Goal: Task Accomplishment & Management: Manage account settings

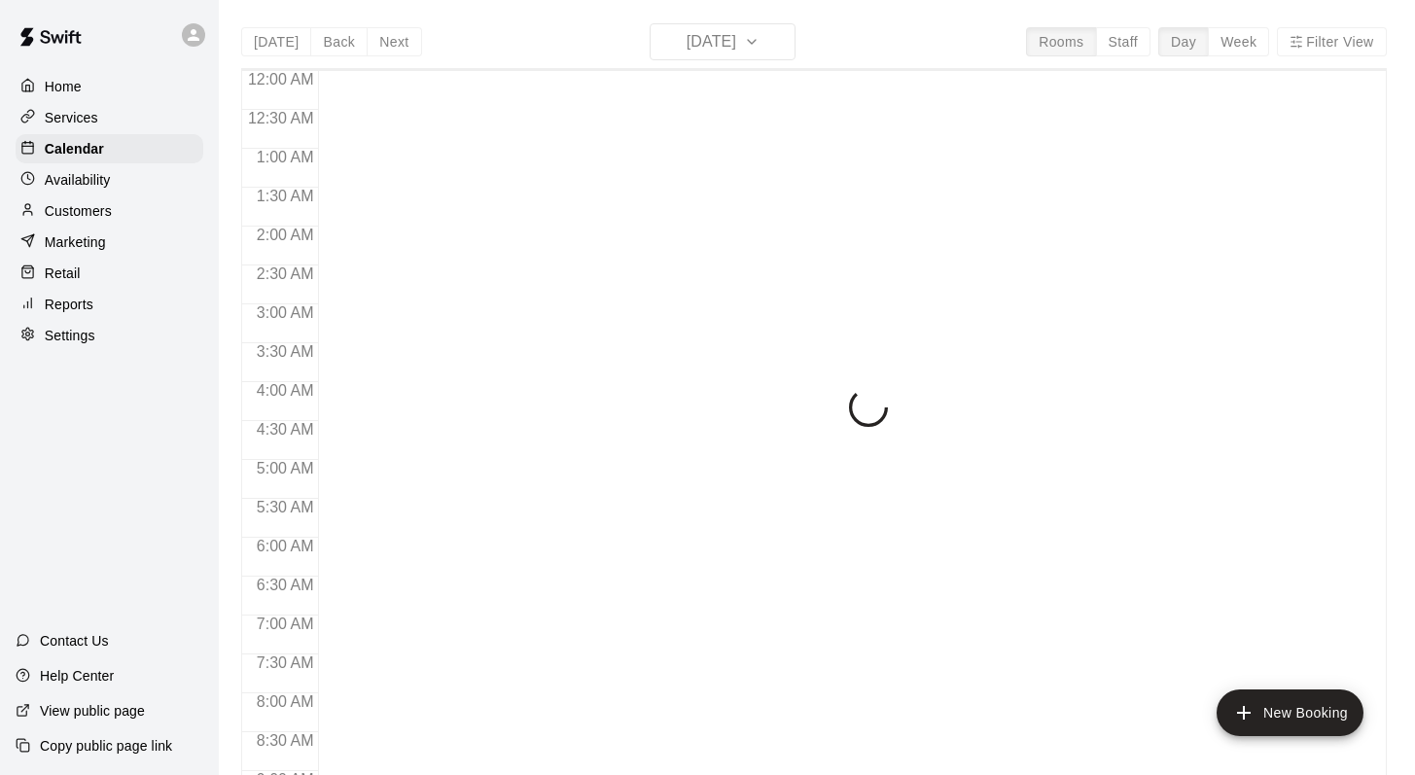
scroll to position [1142, 0]
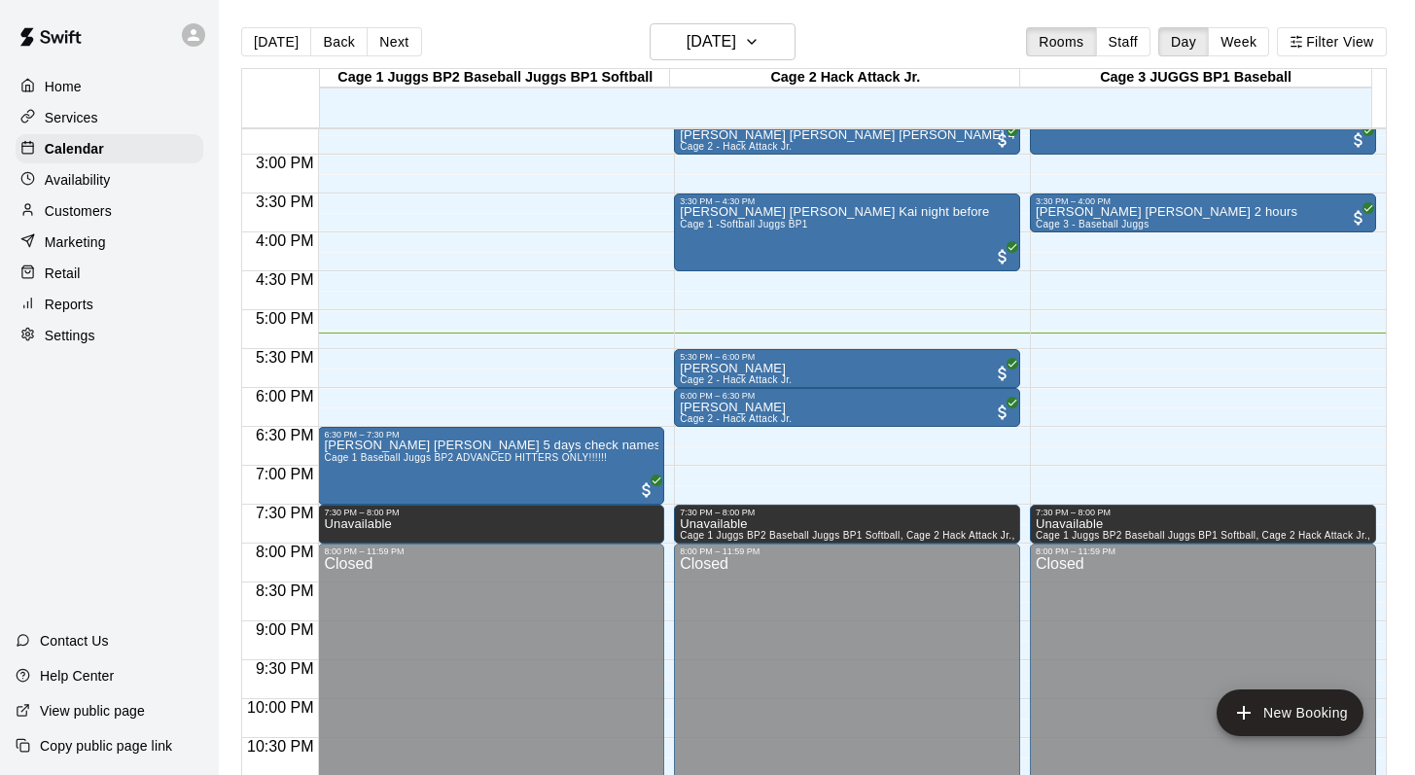
click at [907, 14] on main "[DATE] Back [DATE][DATE] Rooms Staff Day Week Filter View Cage 1 Juggs BP2 Base…" at bounding box center [817, 403] width 1196 height 806
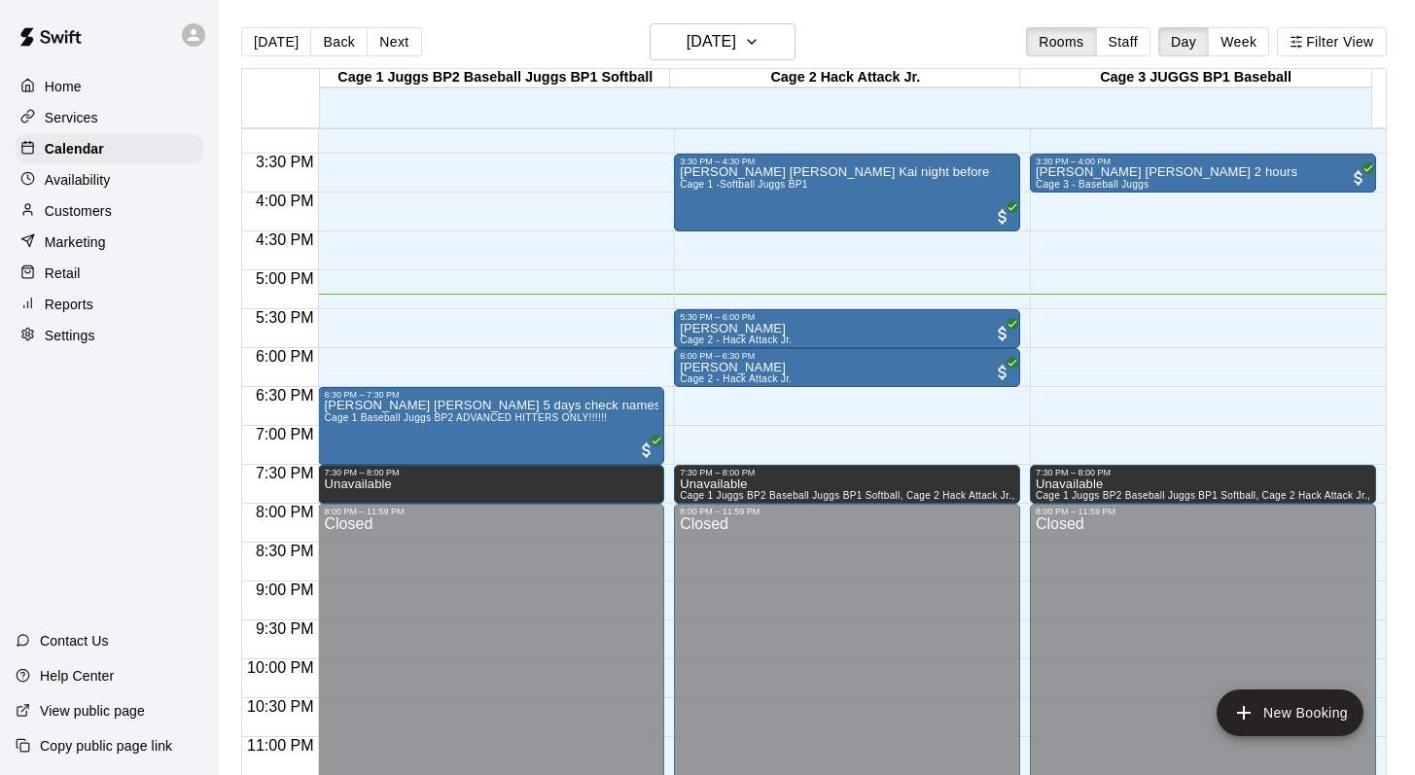
scroll to position [1200, 0]
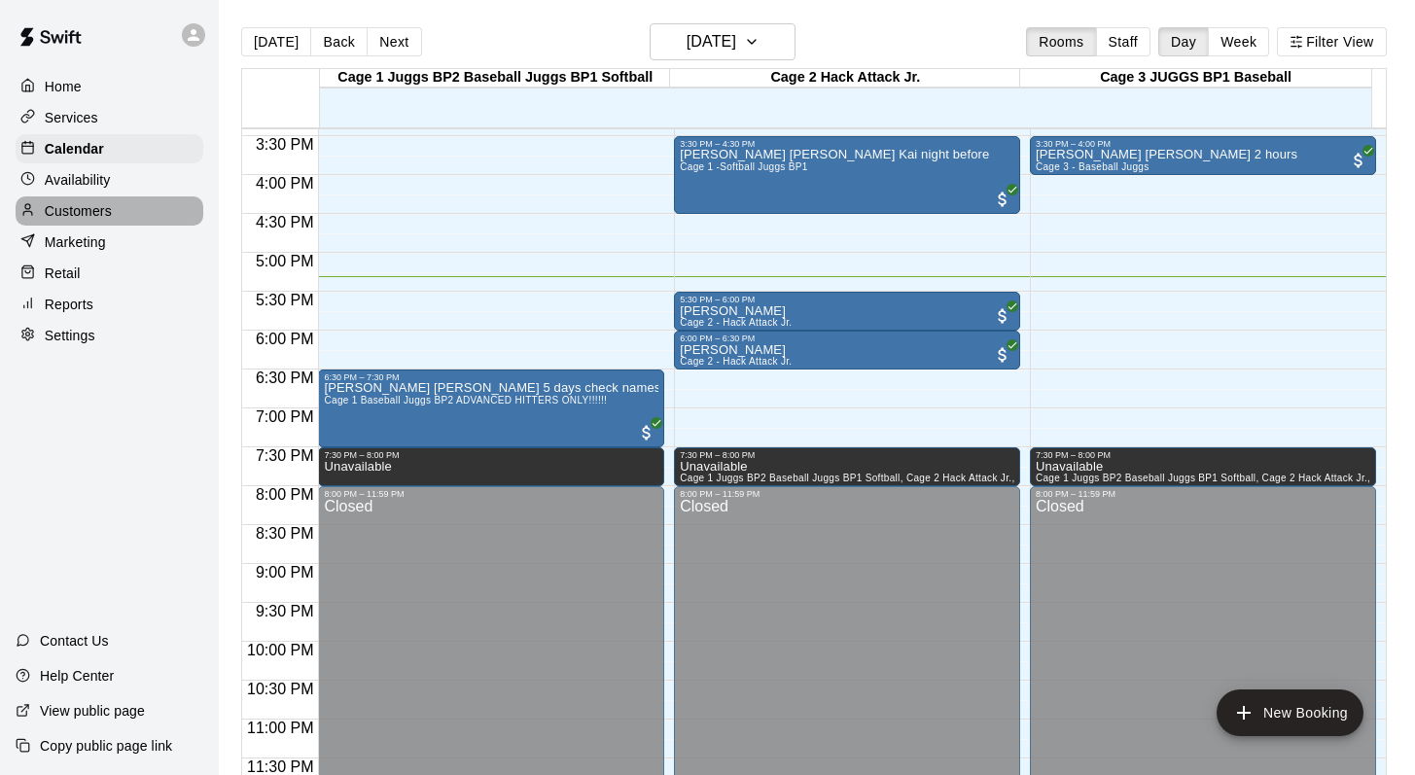
click at [96, 207] on p "Customers" at bounding box center [78, 210] width 67 height 19
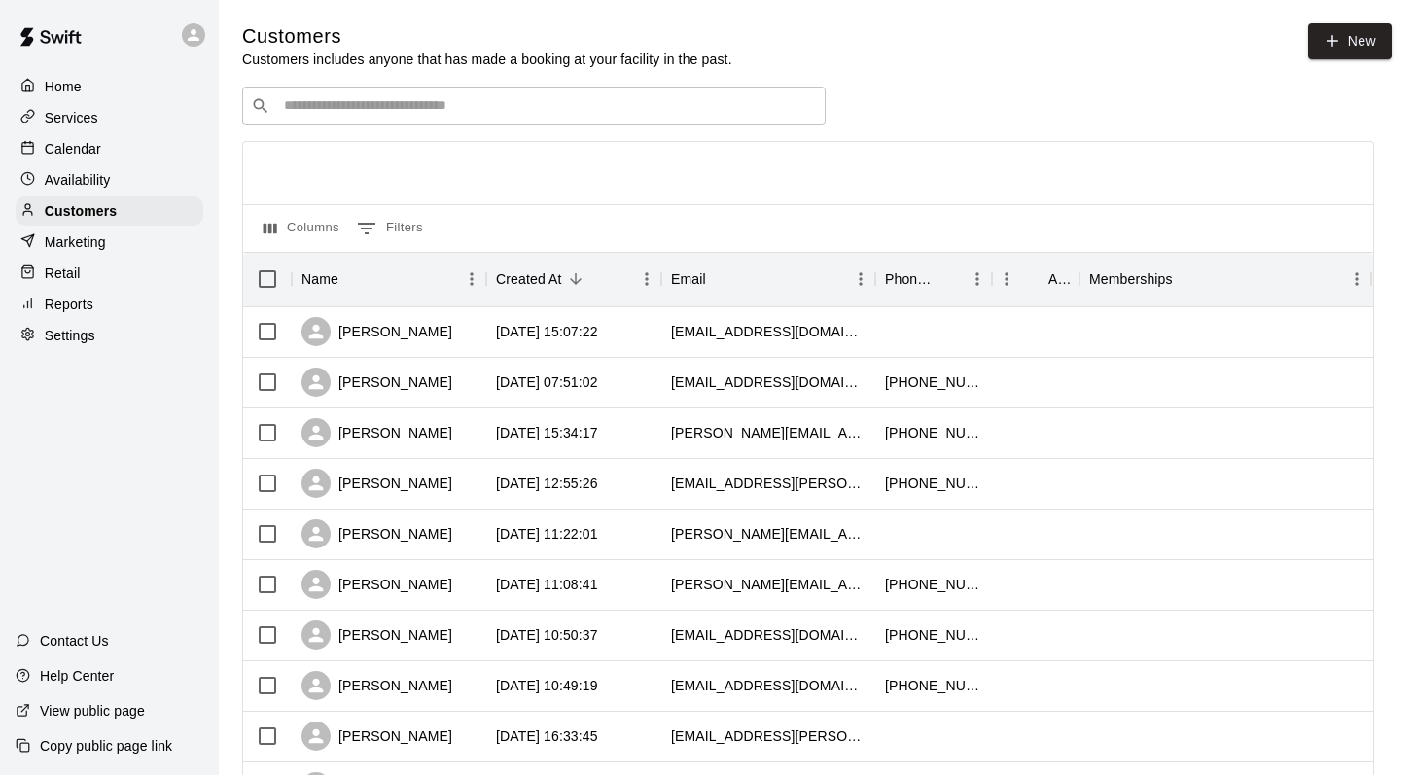
click at [316, 103] on input "Search customers by name or email" at bounding box center [547, 105] width 539 height 19
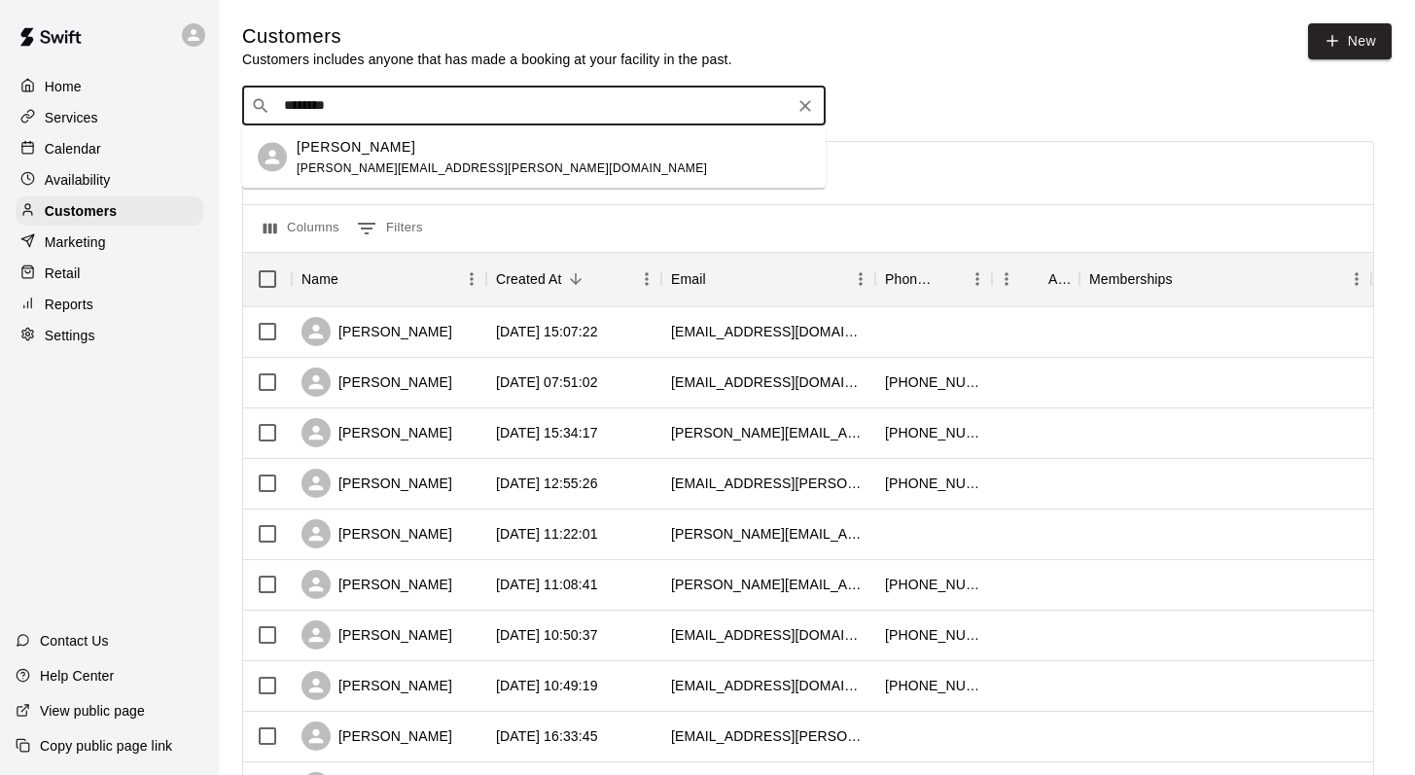
type input "*********"
click at [430, 161] on span "jesse.cunningham@ymail.com" at bounding box center [502, 167] width 410 height 14
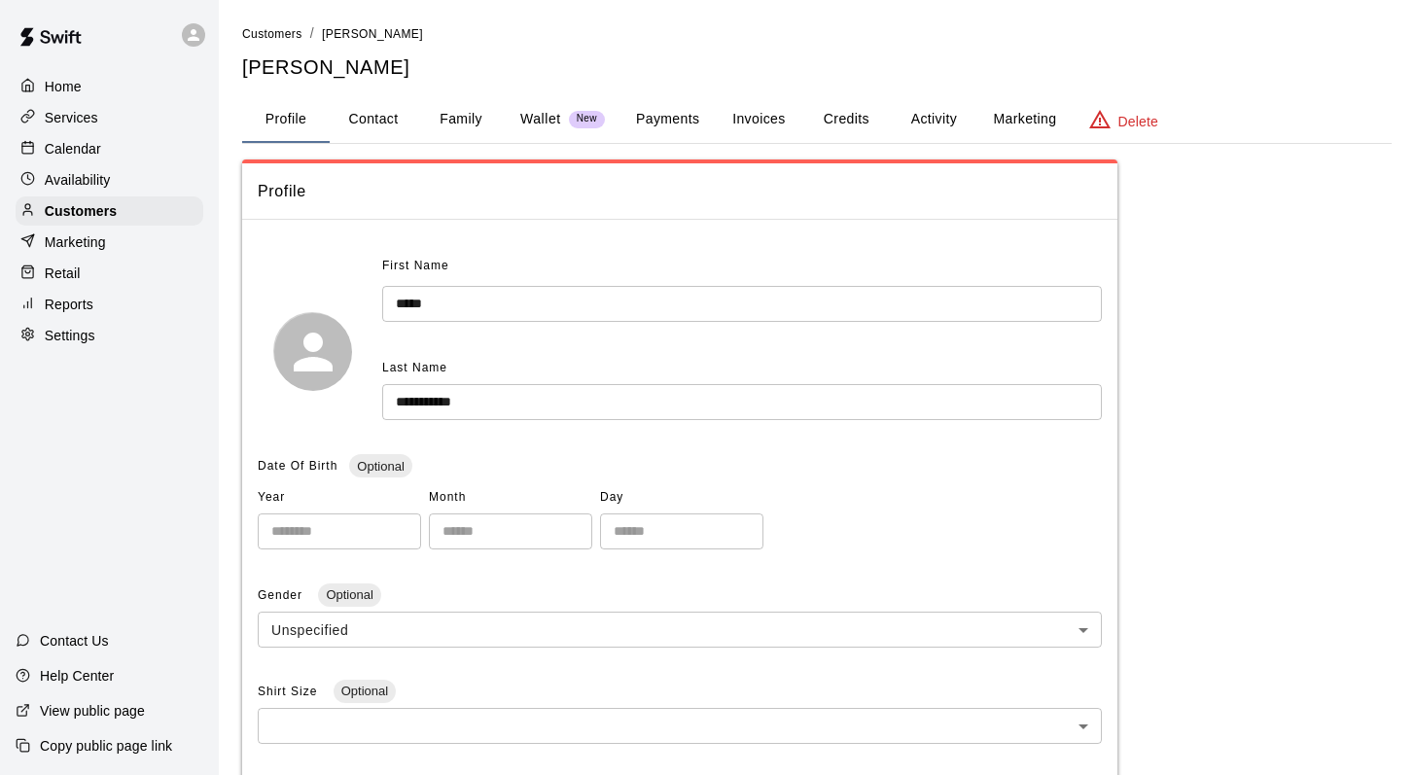
click at [935, 110] on button "Activity" at bounding box center [934, 119] width 88 height 47
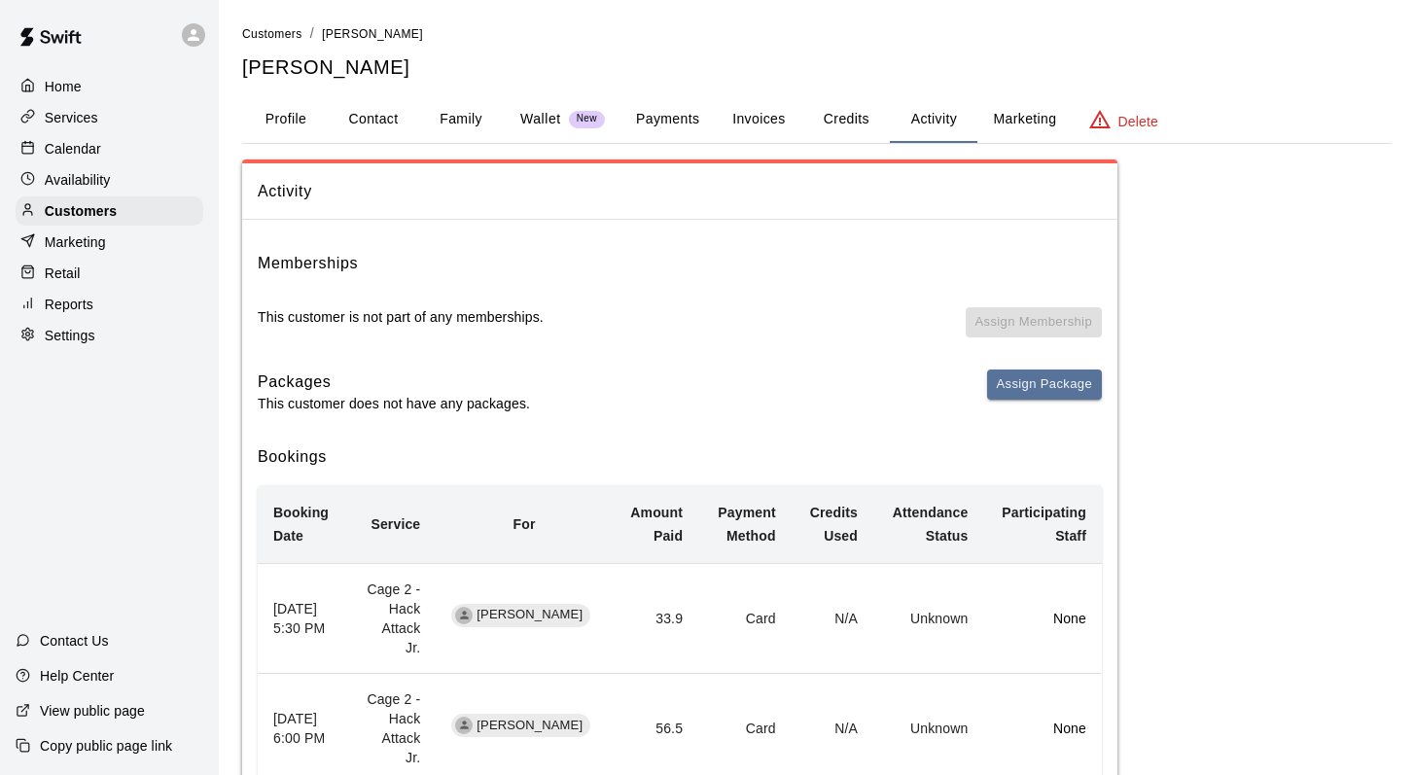
click at [63, 149] on p "Calendar" at bounding box center [73, 148] width 56 height 19
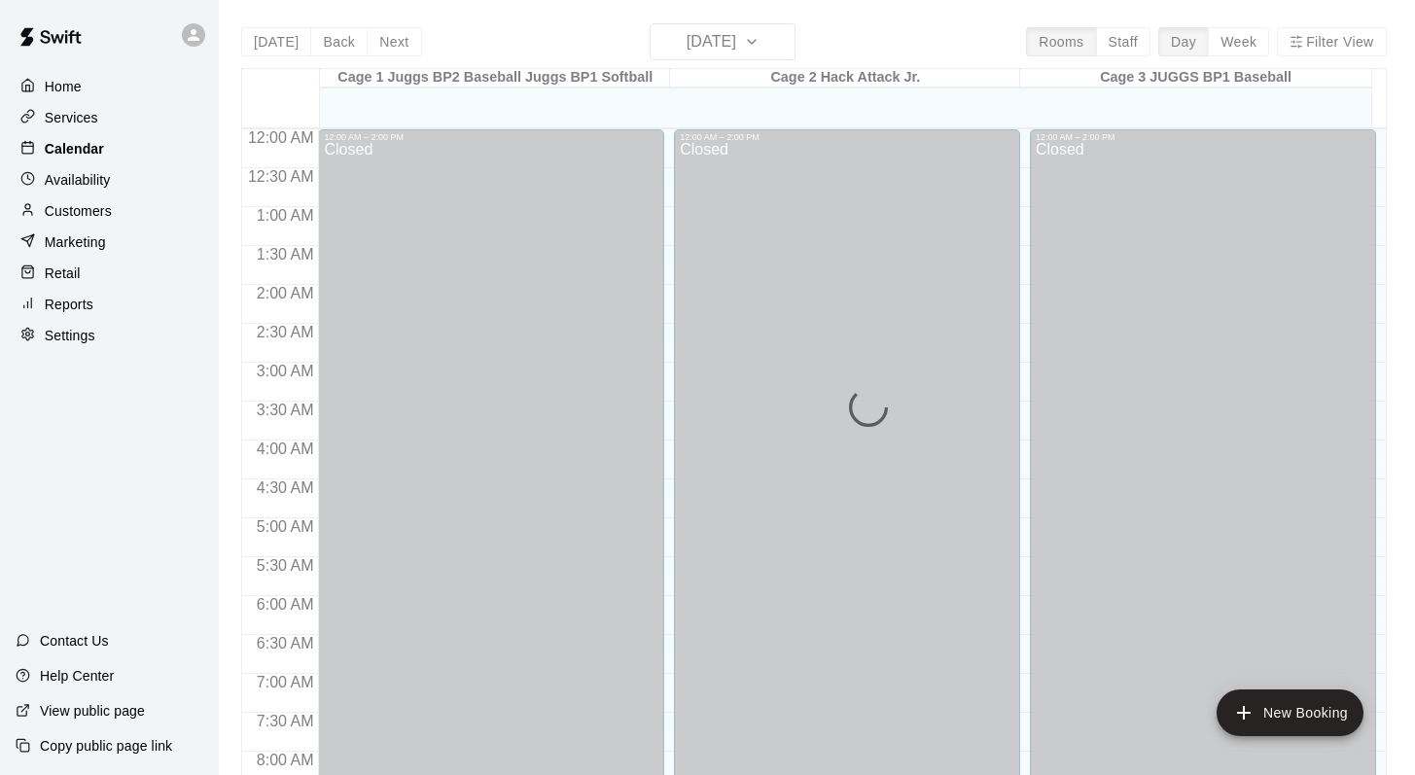
scroll to position [1142, 0]
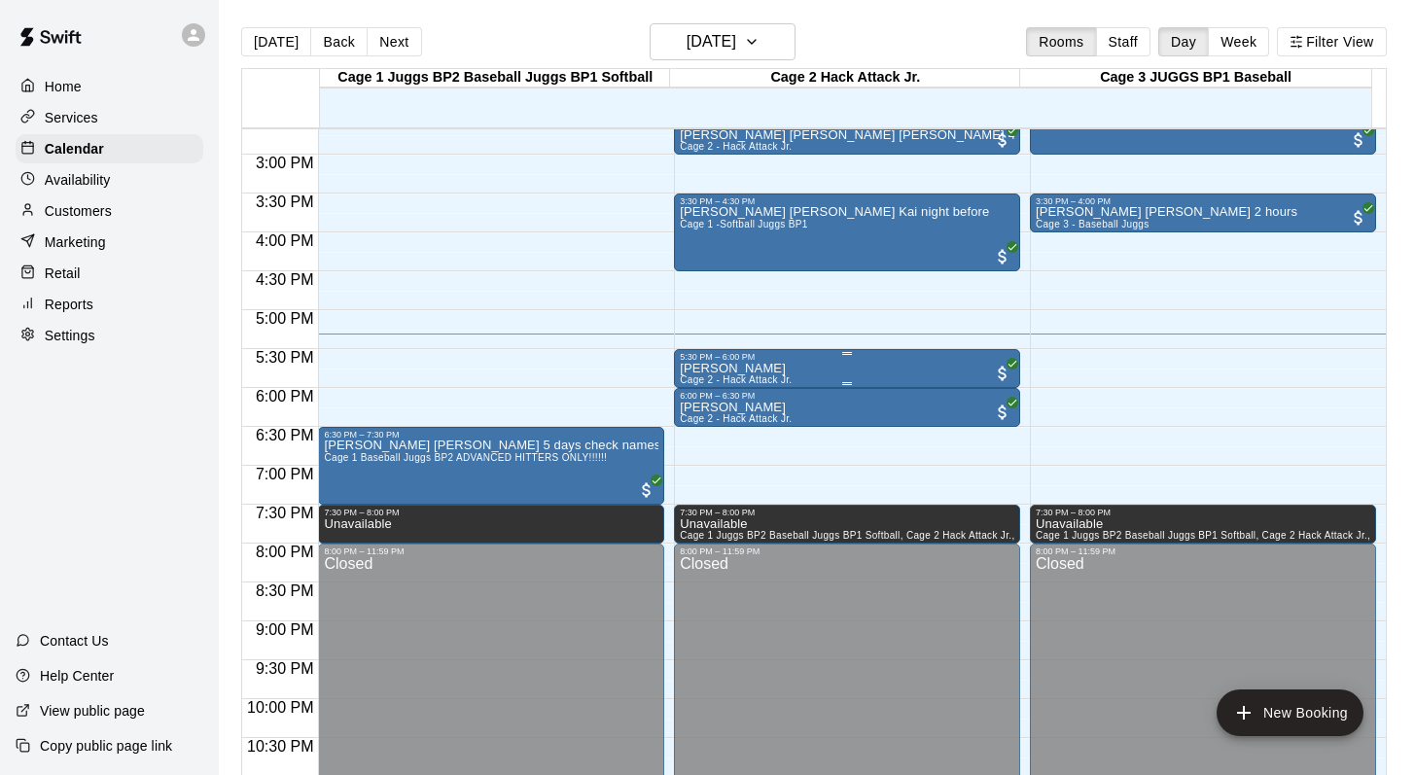
click at [699, 361] on div "5:30 PM – 6:00 PM" at bounding box center [847, 357] width 335 height 10
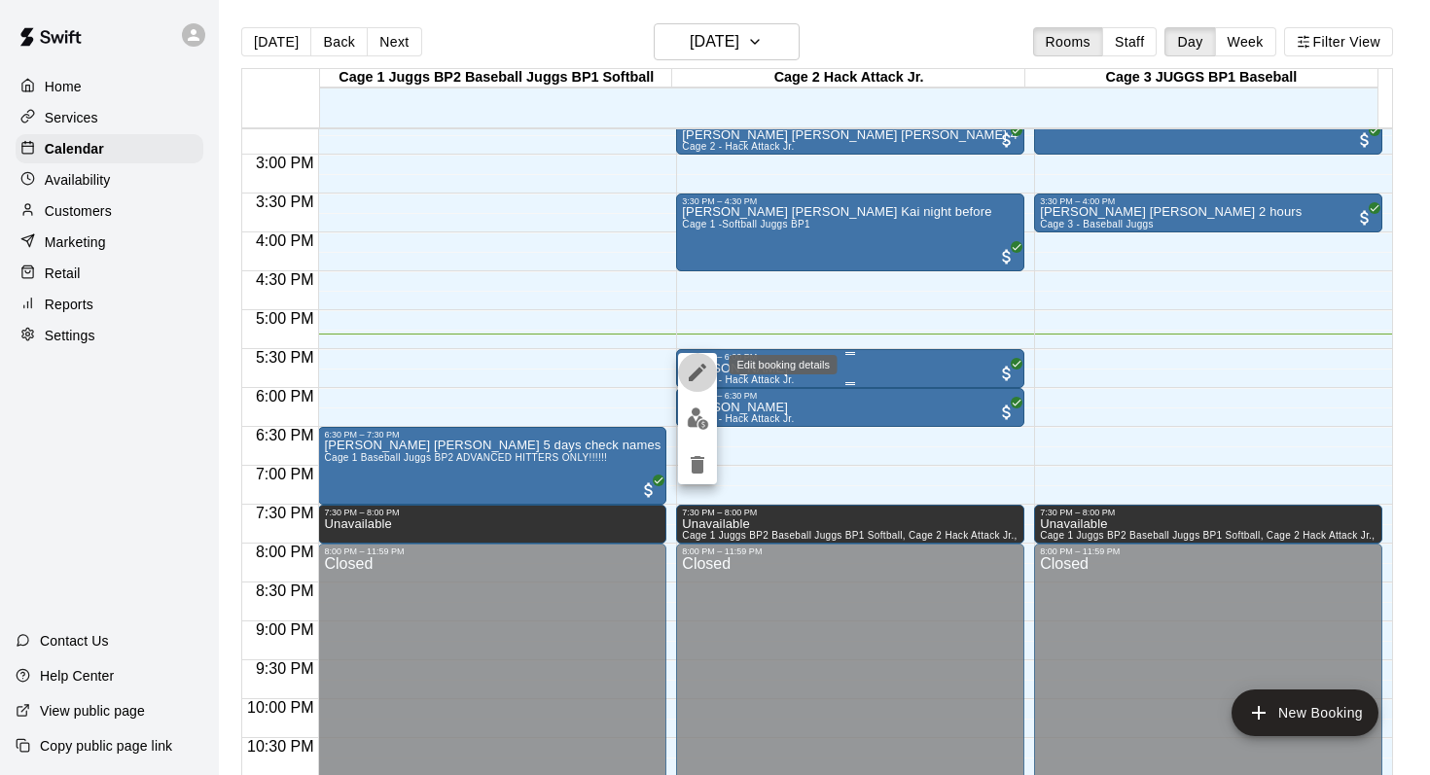
click at [699, 361] on icon "edit" at bounding box center [697, 372] width 23 height 23
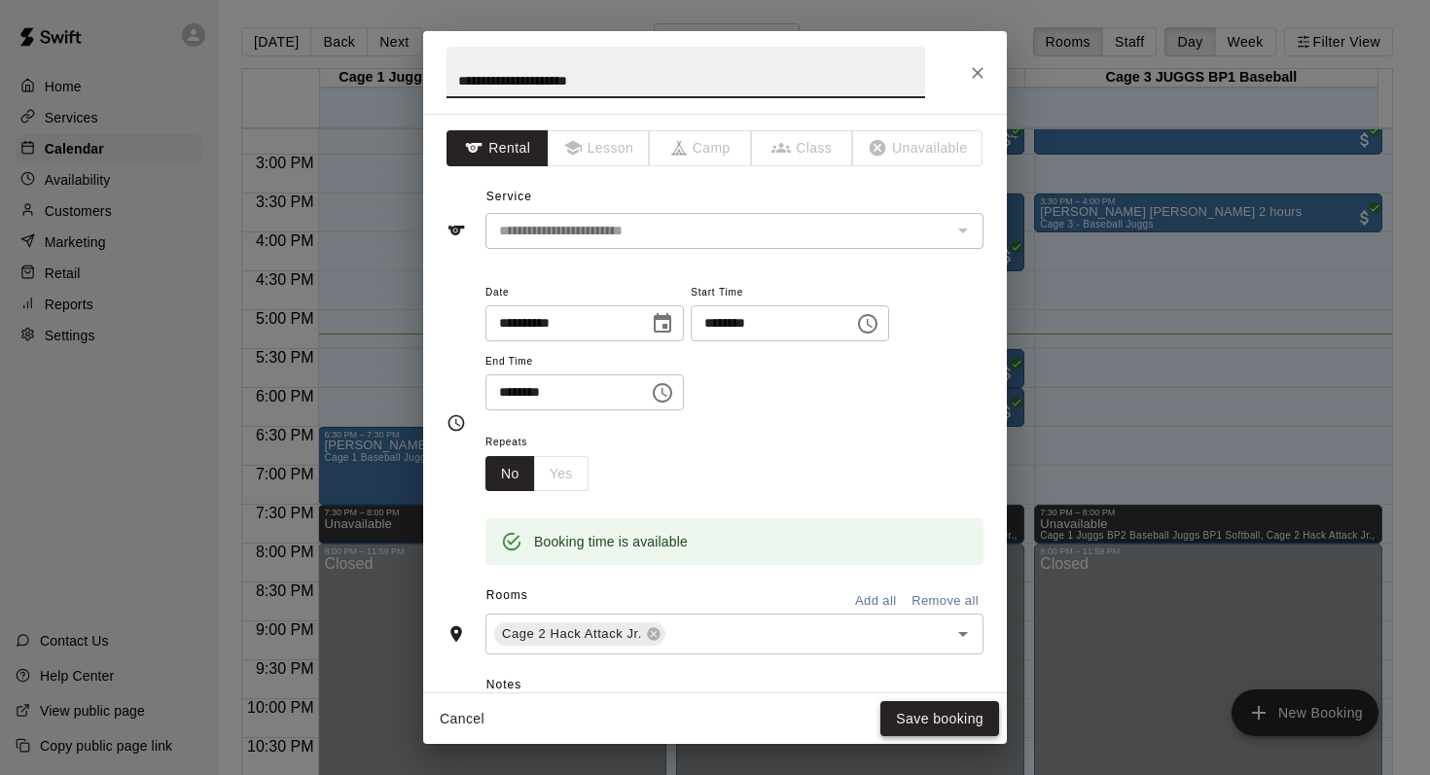
type input "**********"
click at [901, 722] on button "Save booking" at bounding box center [939, 719] width 119 height 36
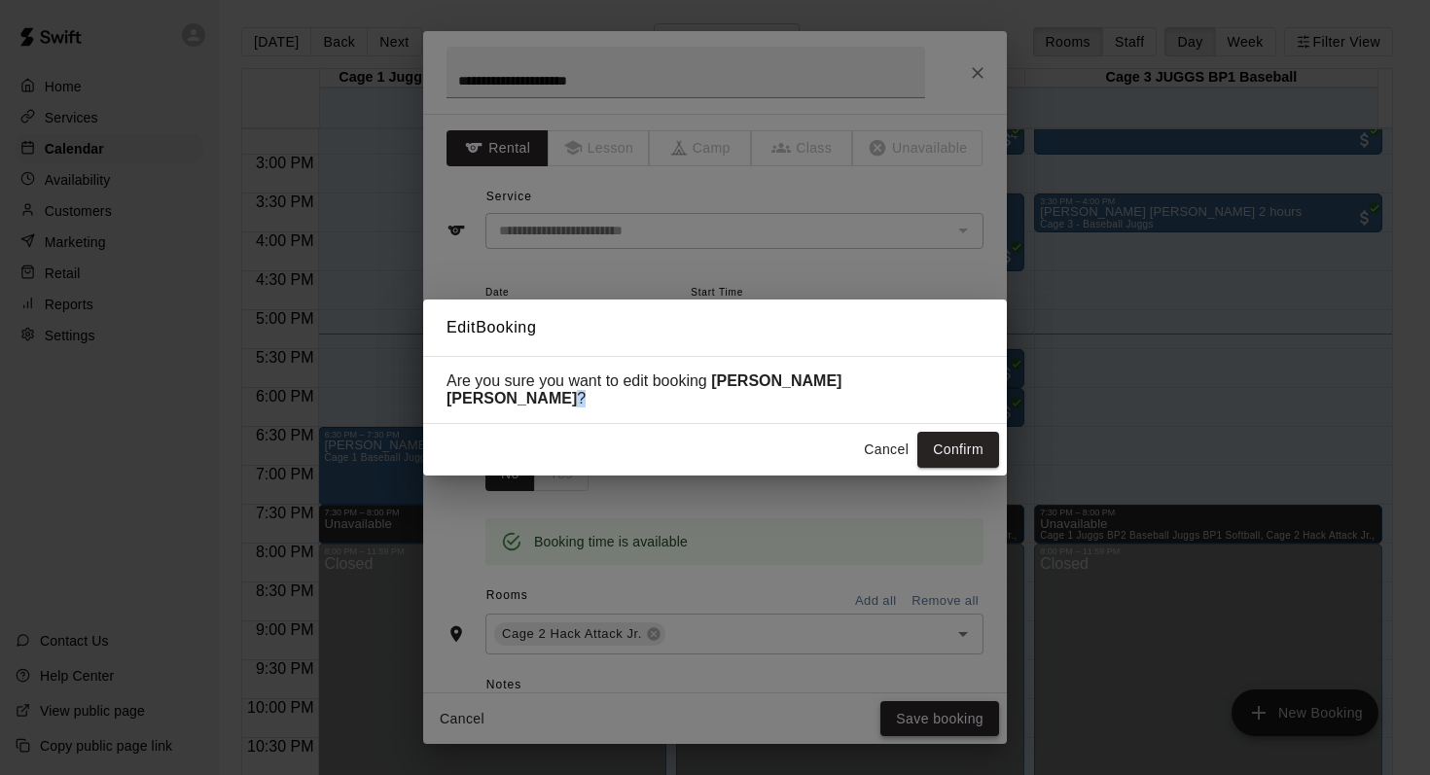
click at [901, 722] on div "Edit Booking Are you sure you want to edit booking Jack Cunningham Jesse ? Canc…" at bounding box center [715, 387] width 1430 height 775
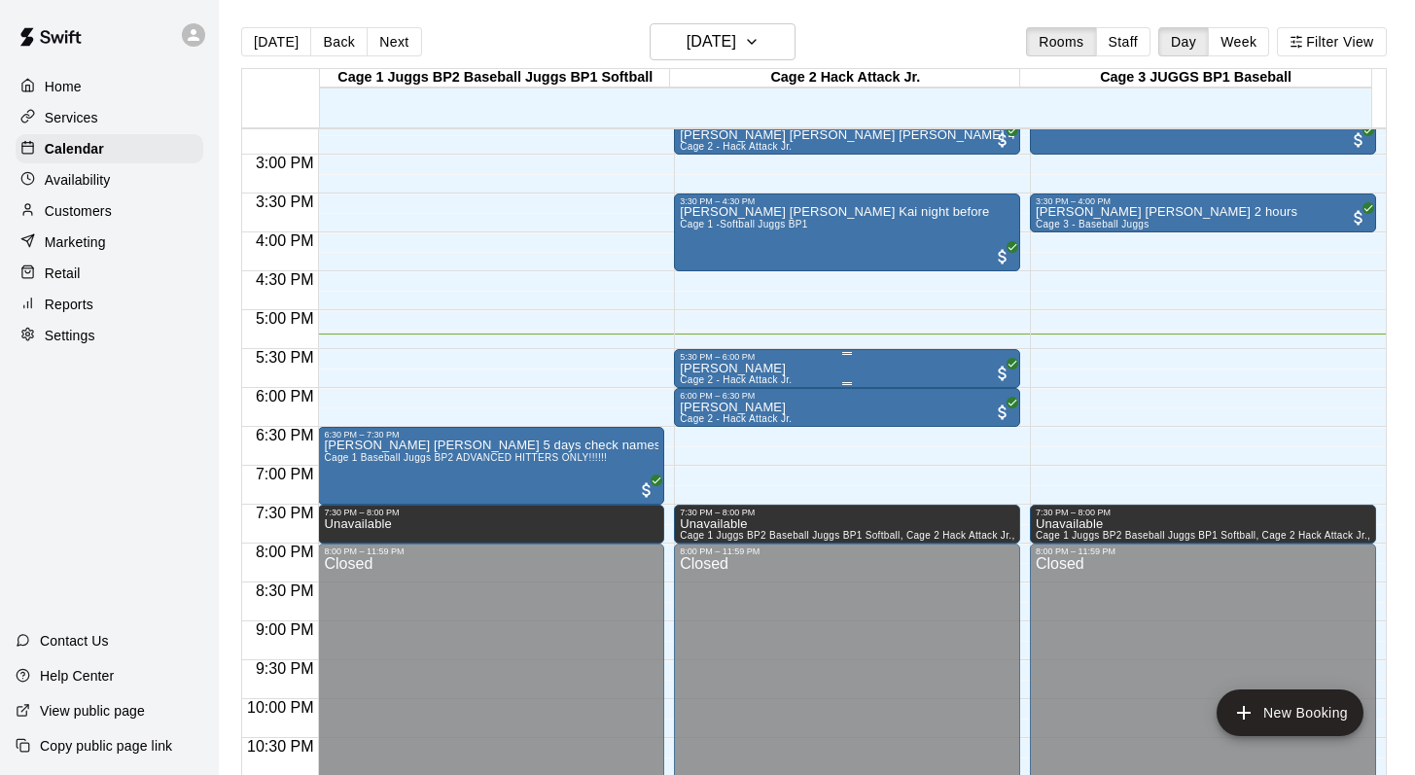
click at [686, 369] on p "Jack Cunningham" at bounding box center [736, 369] width 112 height 0
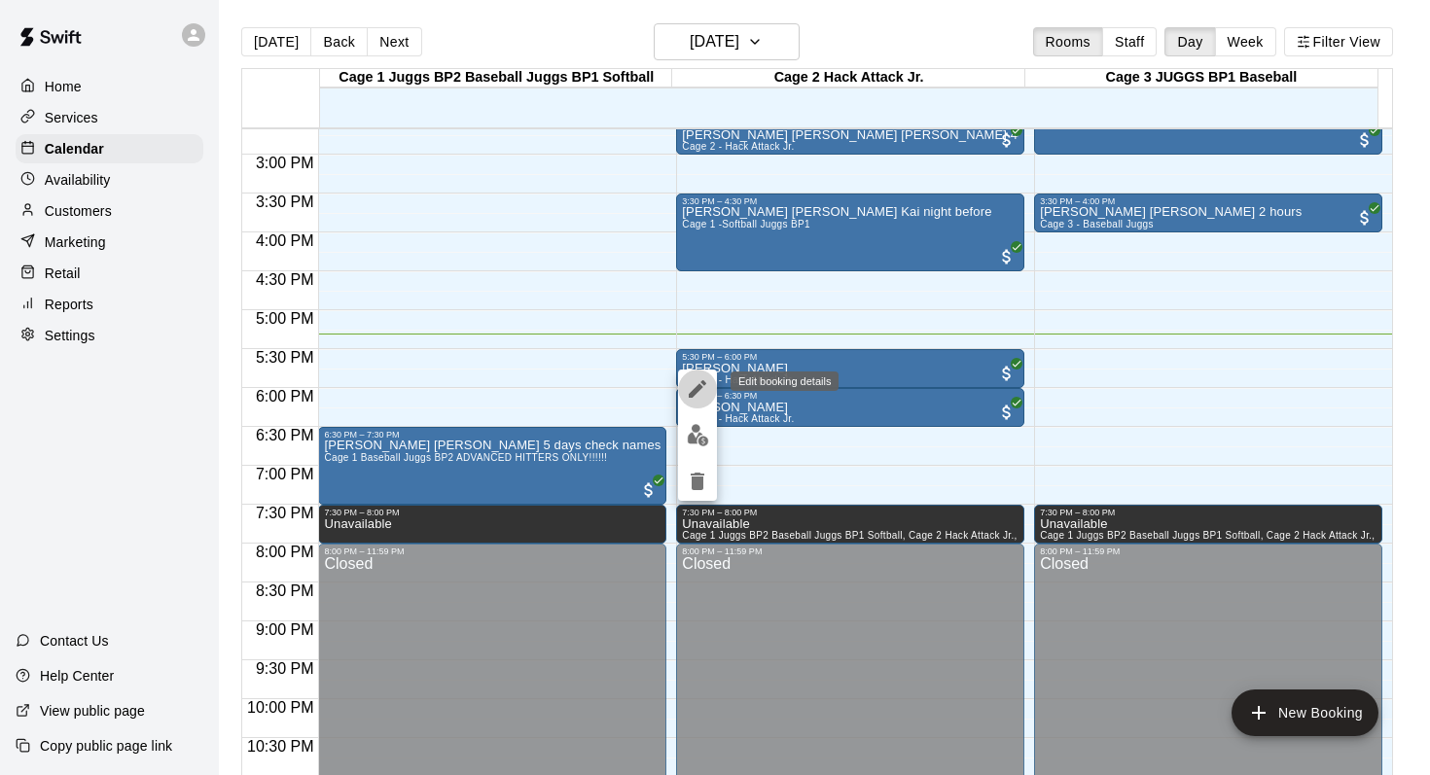
click at [697, 388] on icon "edit" at bounding box center [698, 389] width 18 height 18
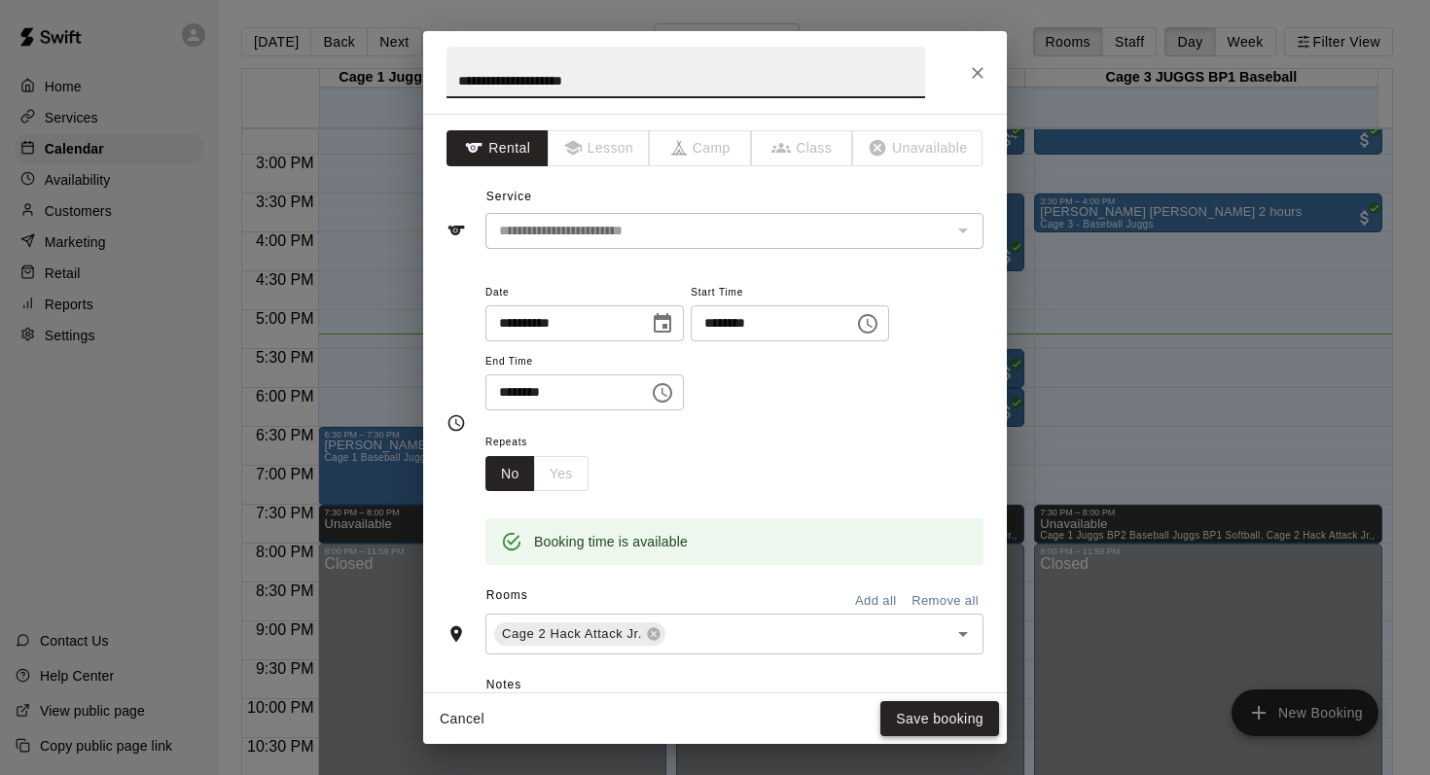
type input "**********"
click at [920, 716] on button "Save booking" at bounding box center [939, 719] width 119 height 36
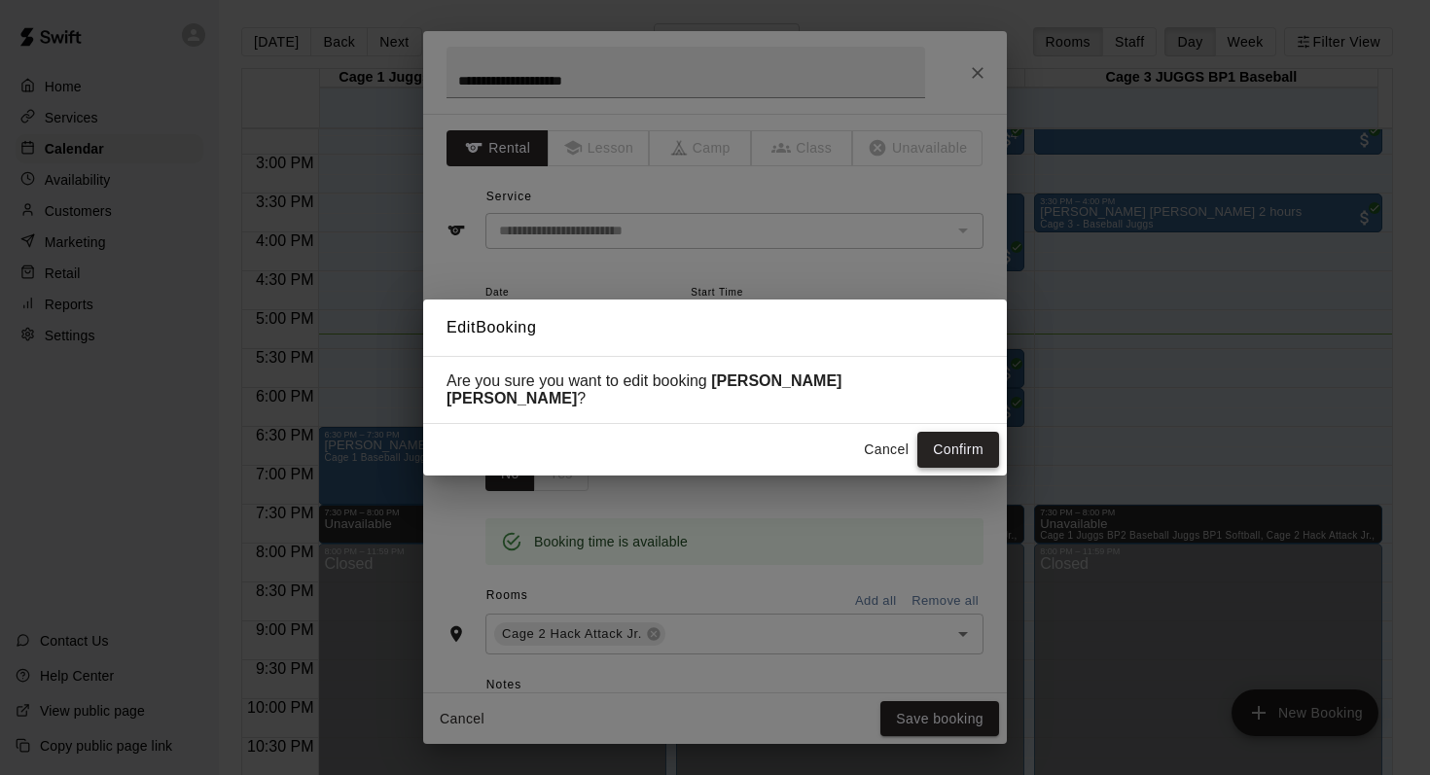
click at [937, 437] on button "Confirm" at bounding box center [958, 450] width 82 height 36
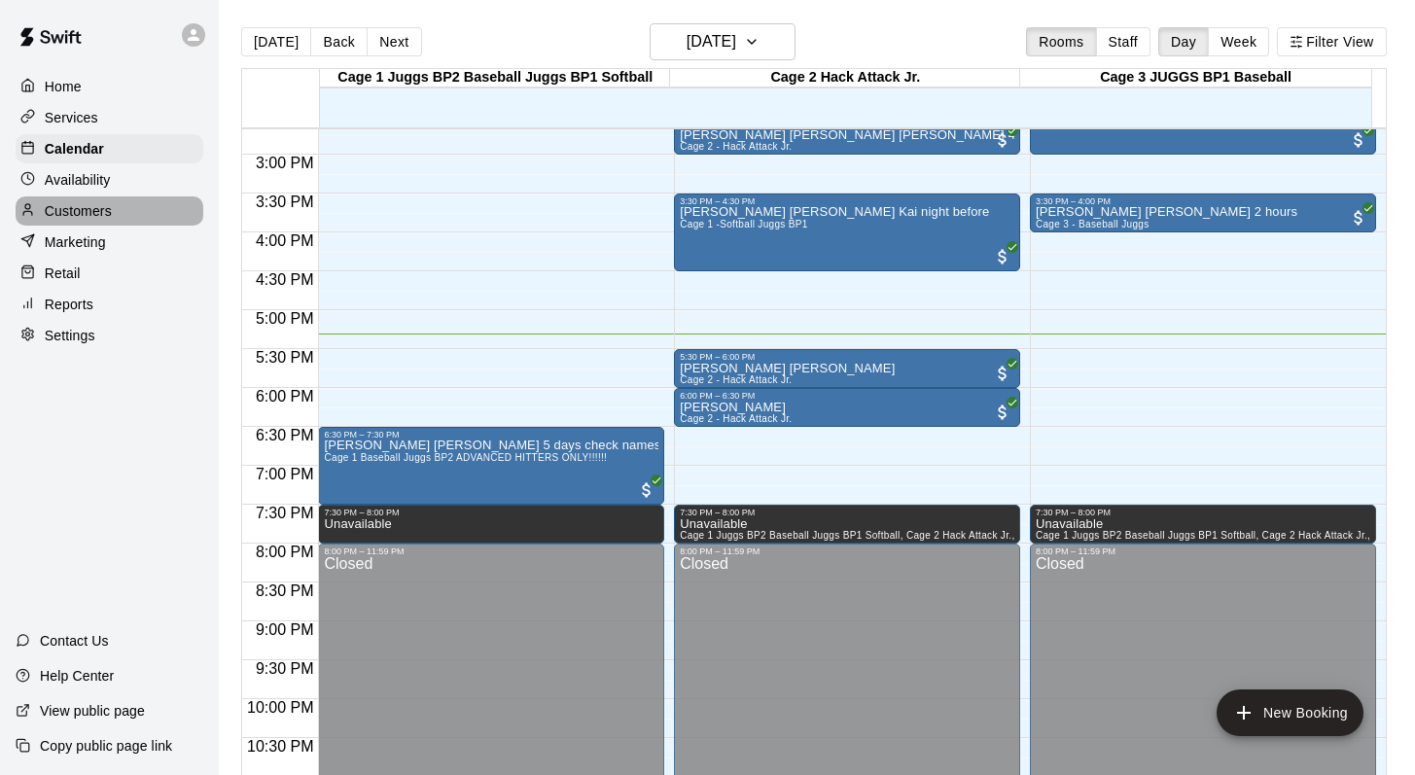
click at [83, 205] on p "Customers" at bounding box center [78, 210] width 67 height 19
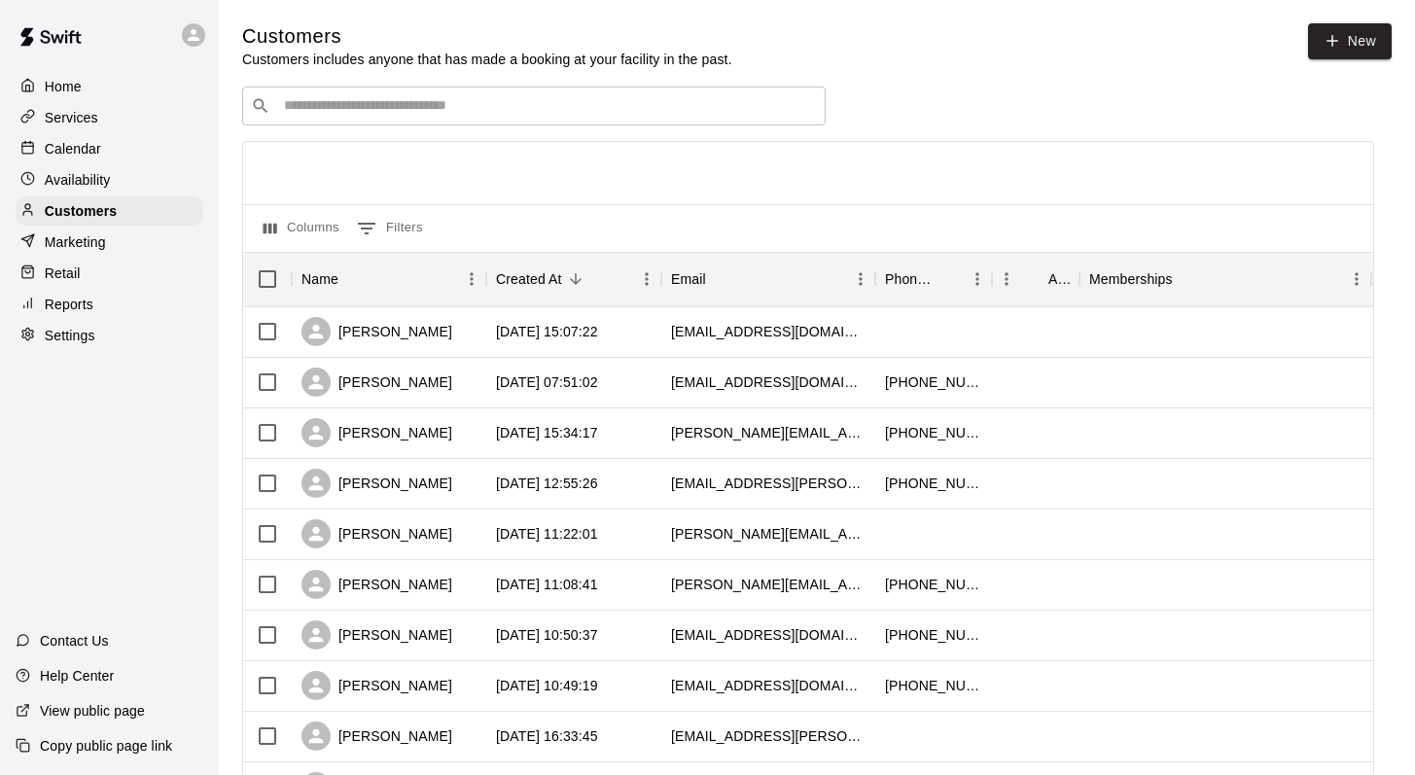
click at [337, 116] on input "Search customers by name or email" at bounding box center [547, 105] width 539 height 19
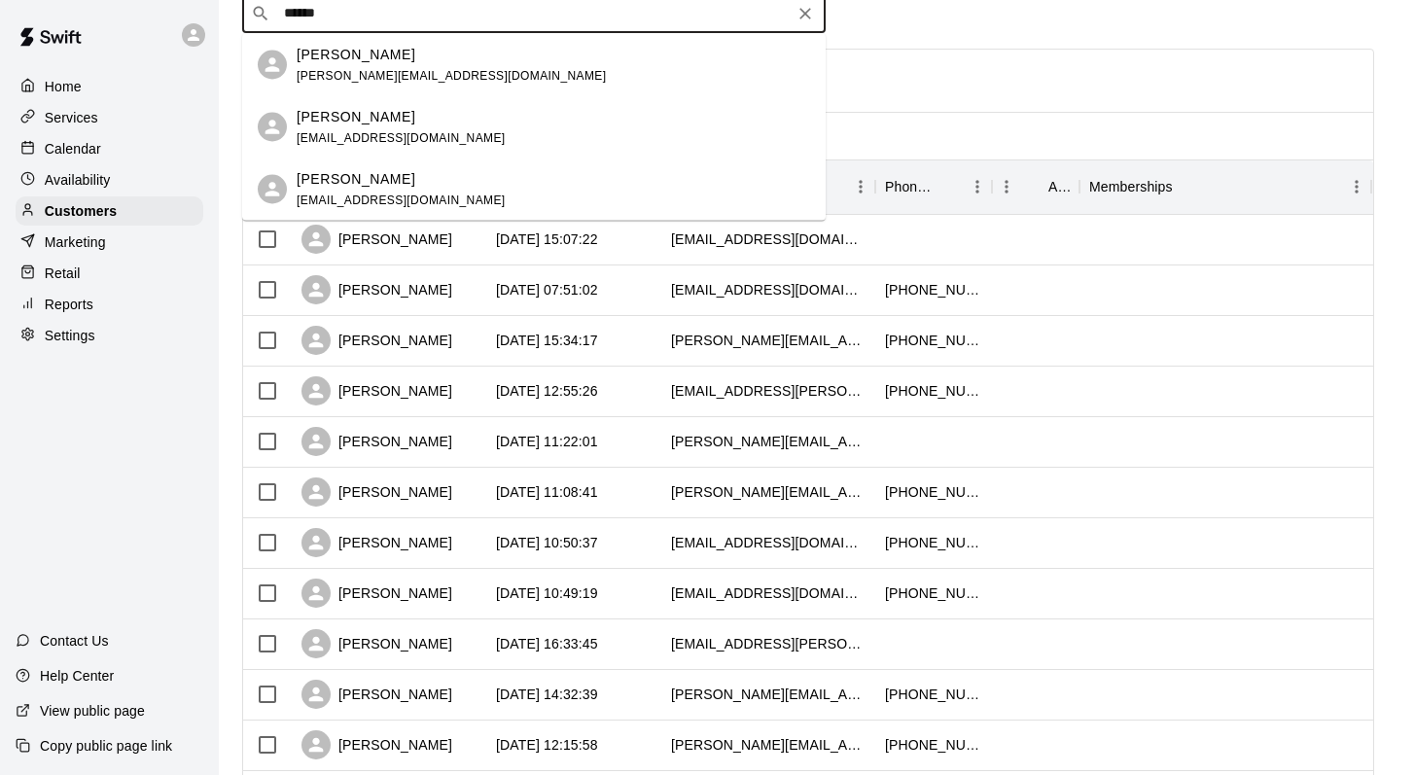
scroll to position [83, 0]
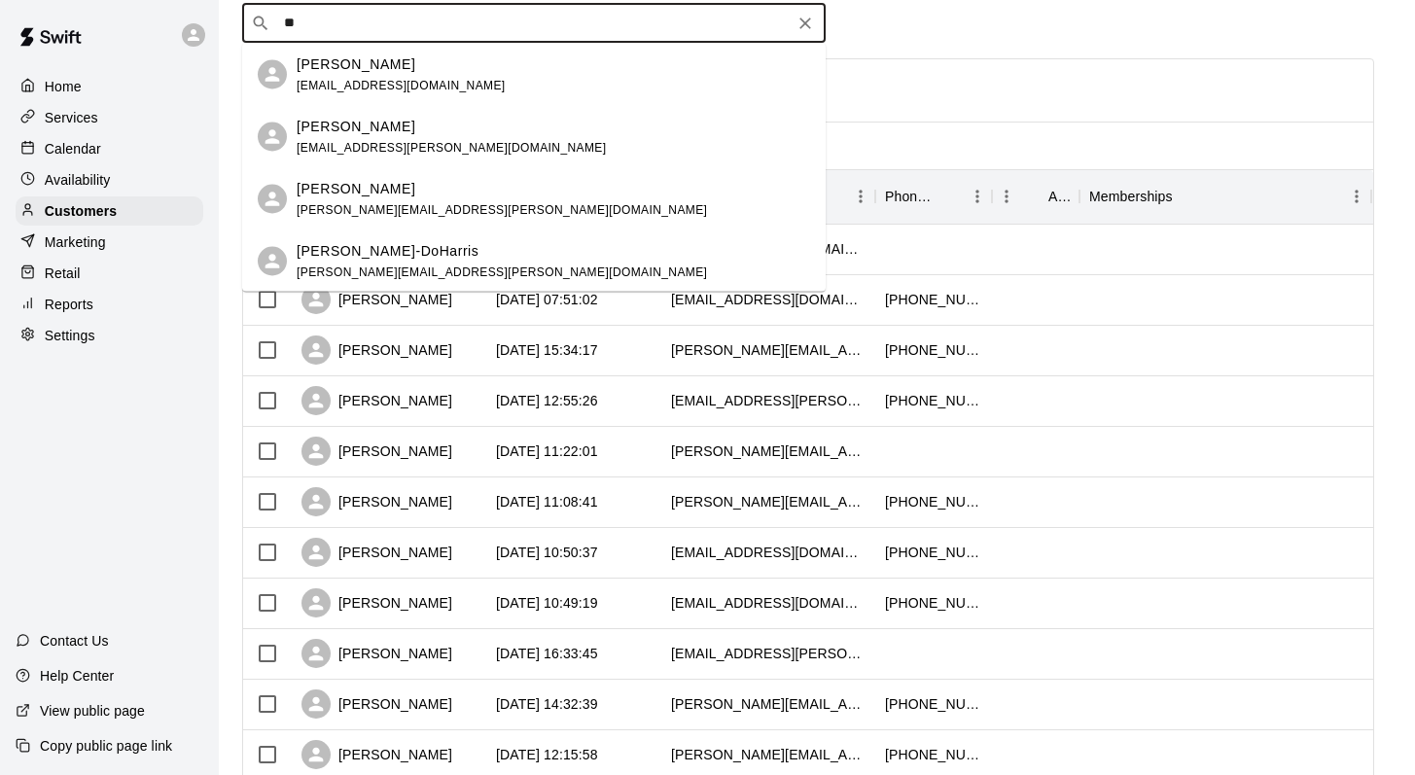
type input "*"
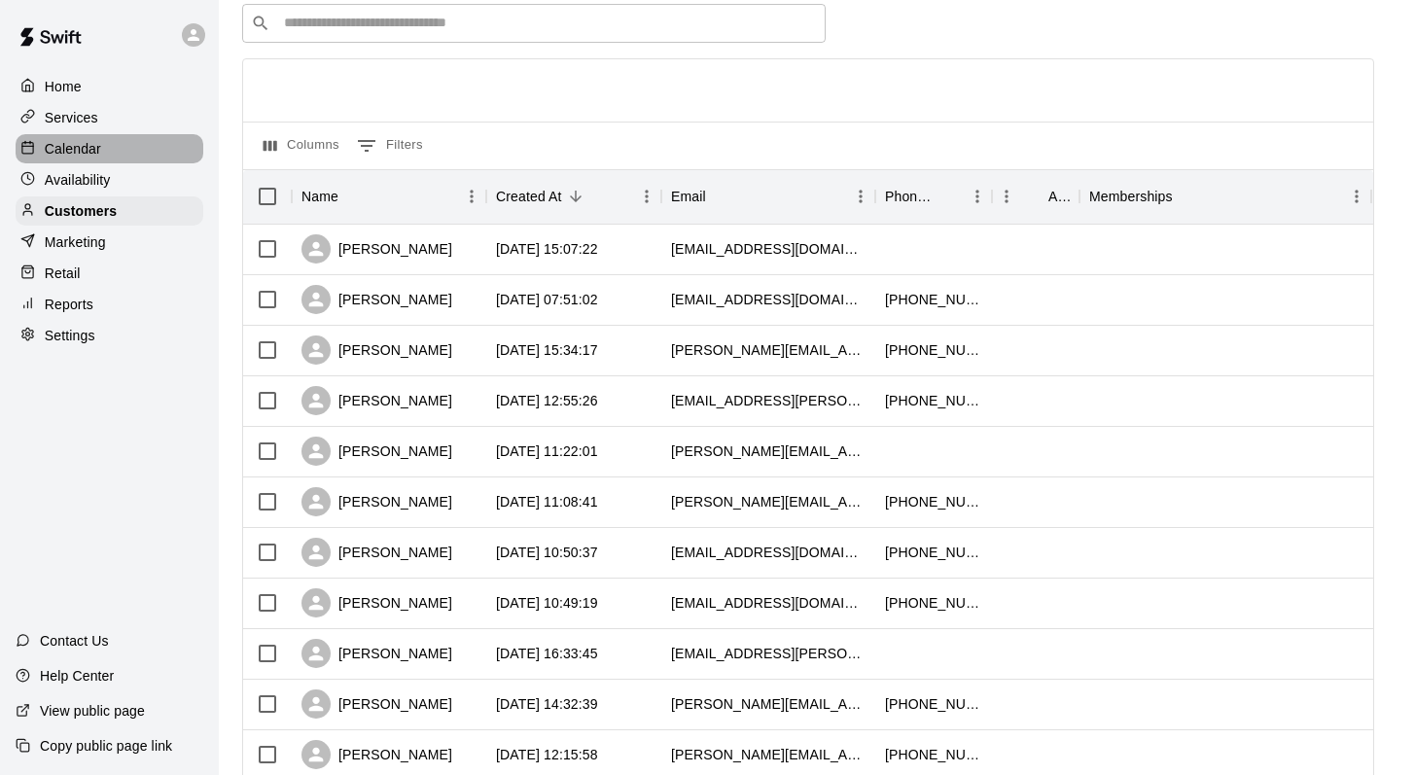
click at [59, 147] on p "Calendar" at bounding box center [73, 148] width 56 height 19
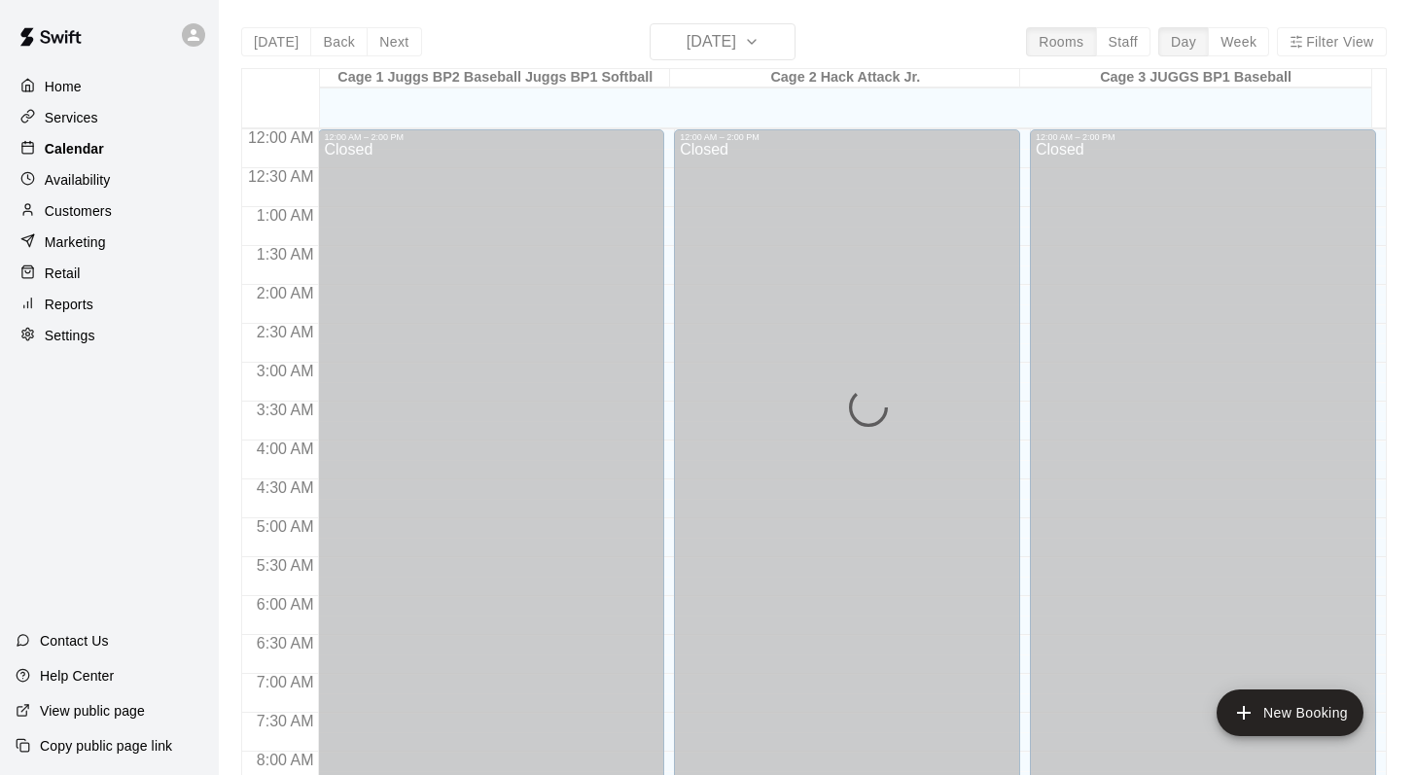
scroll to position [1142, 0]
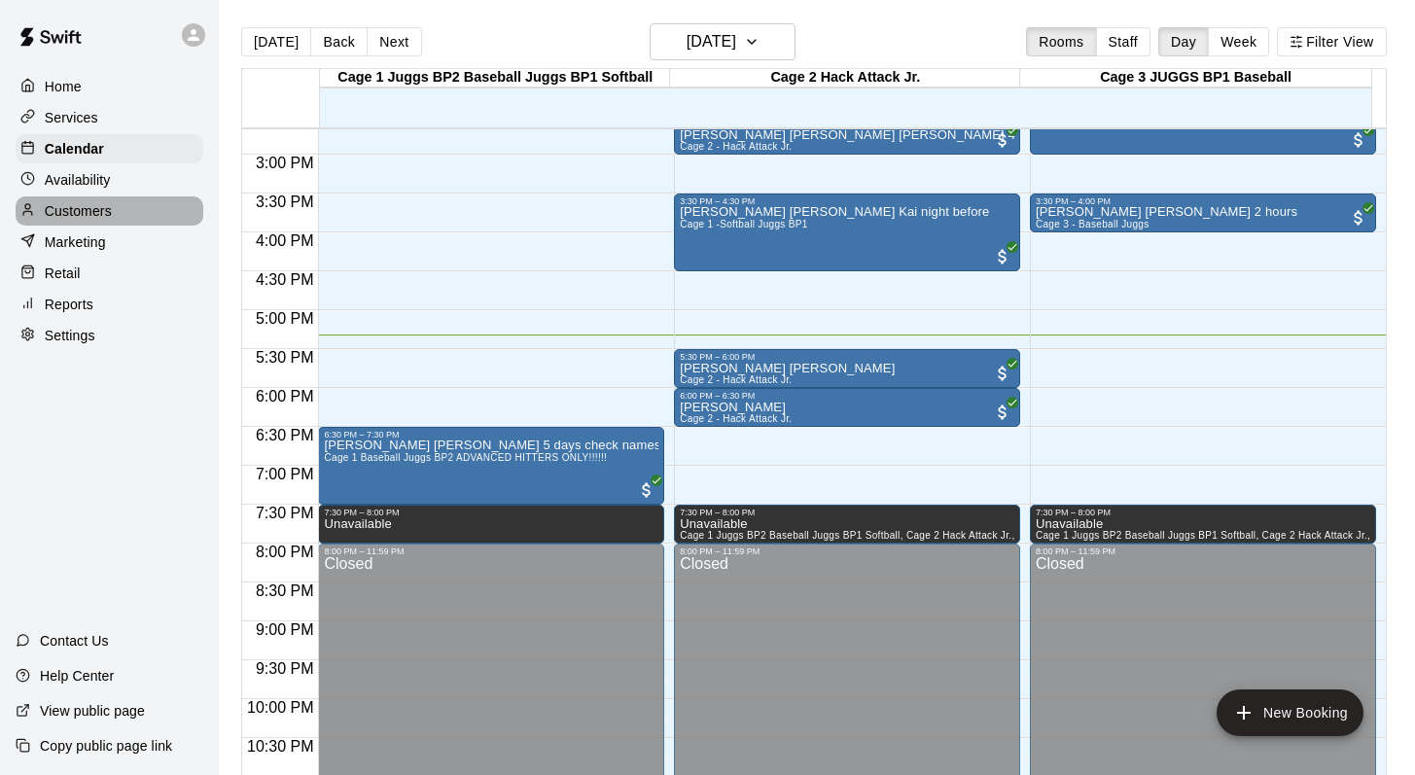
click at [91, 202] on p "Customers" at bounding box center [78, 210] width 67 height 19
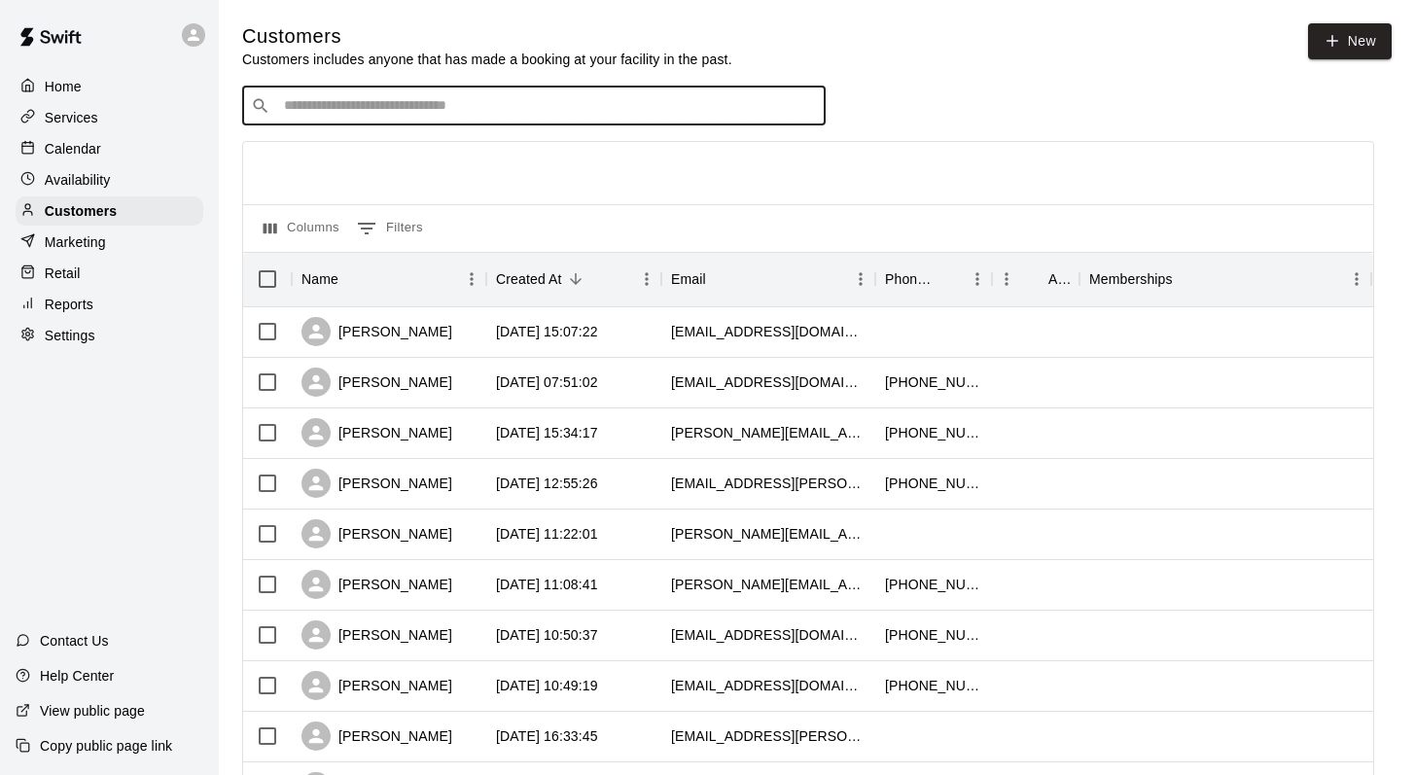
click at [306, 116] on input "Search customers by name or email" at bounding box center [547, 105] width 539 height 19
type input "******"
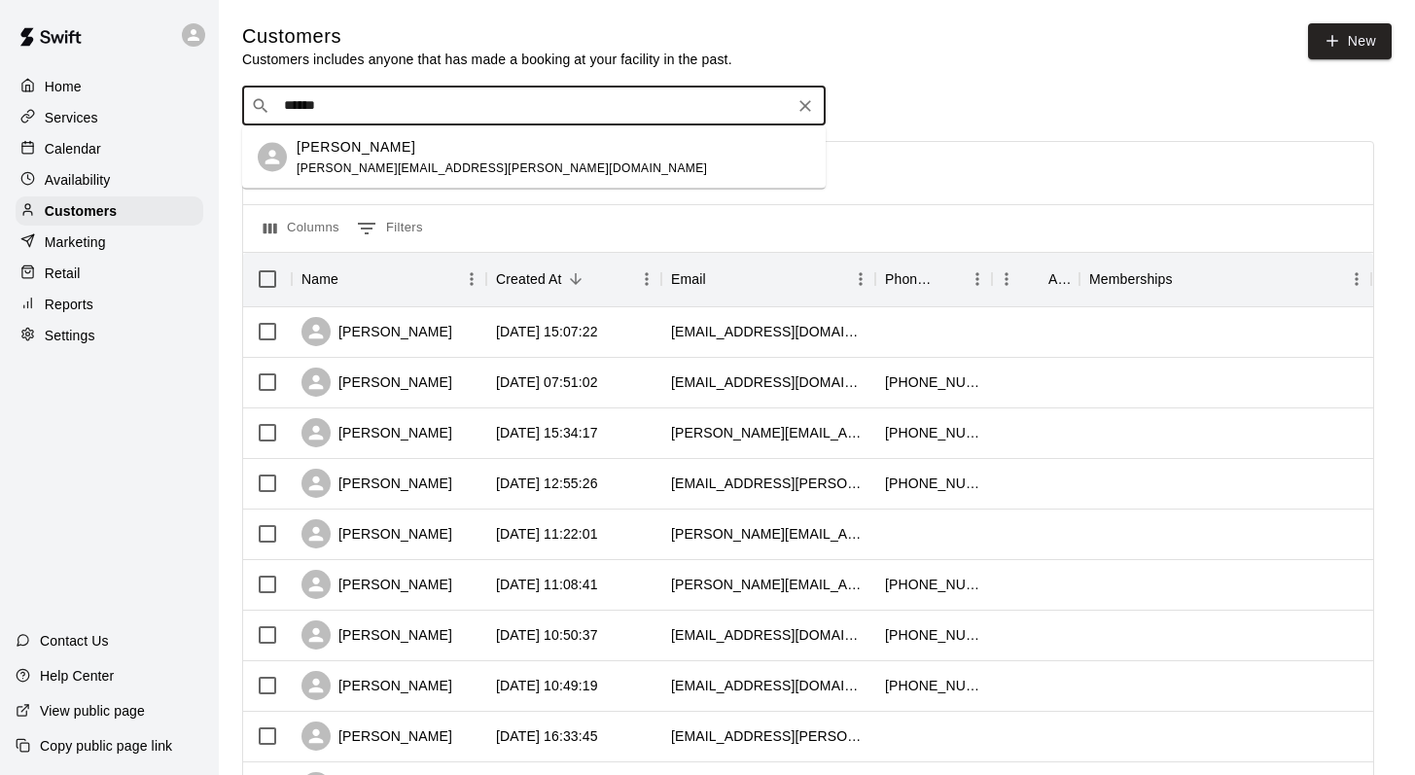
click at [341, 159] on div "Landen Forbes jennifer-forbes@rogers.com" at bounding box center [502, 157] width 410 height 42
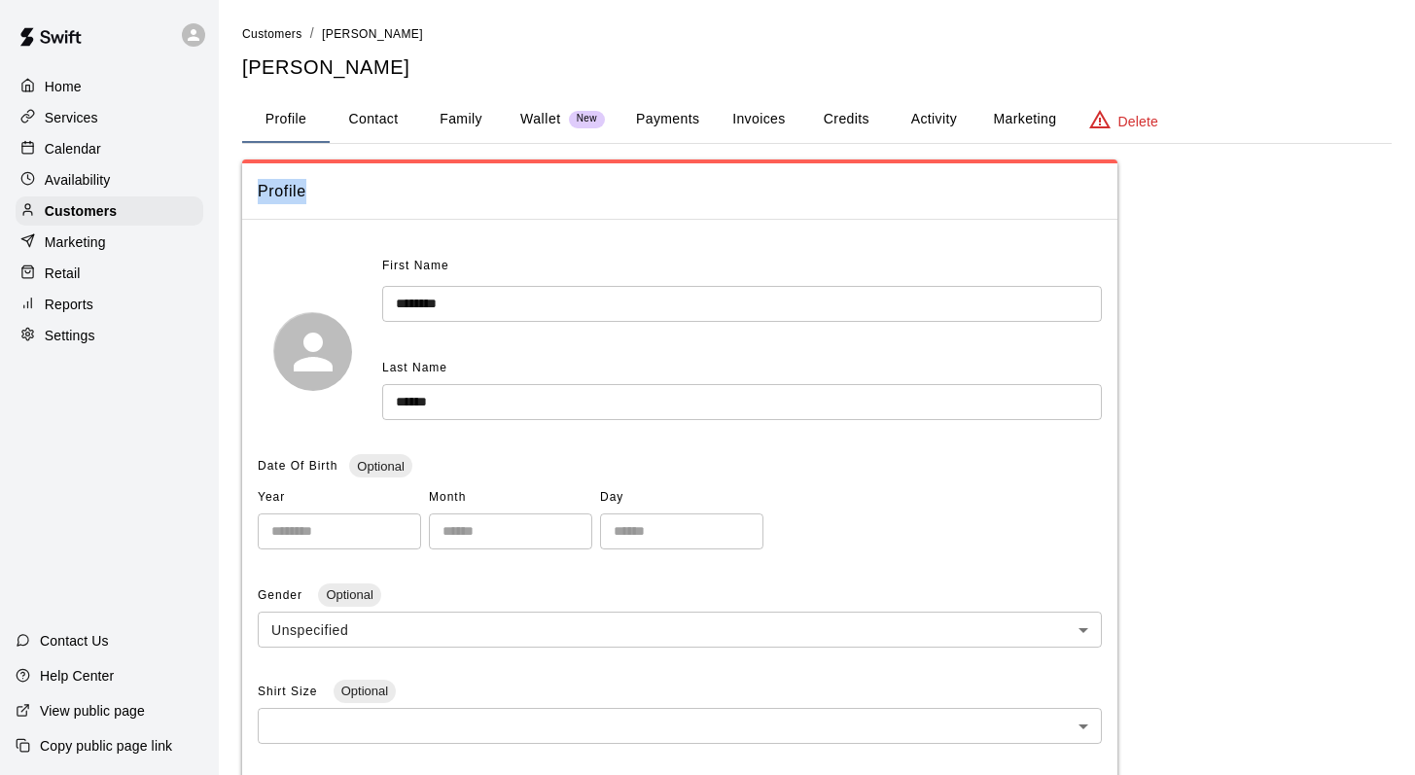
drag, startPoint x: 341, startPoint y: 159, endPoint x: 399, endPoint y: 190, distance: 65.3
click at [399, 190] on div "**********" at bounding box center [679, 708] width 875 height 1097
click at [465, 112] on button "Family" at bounding box center [461, 119] width 88 height 47
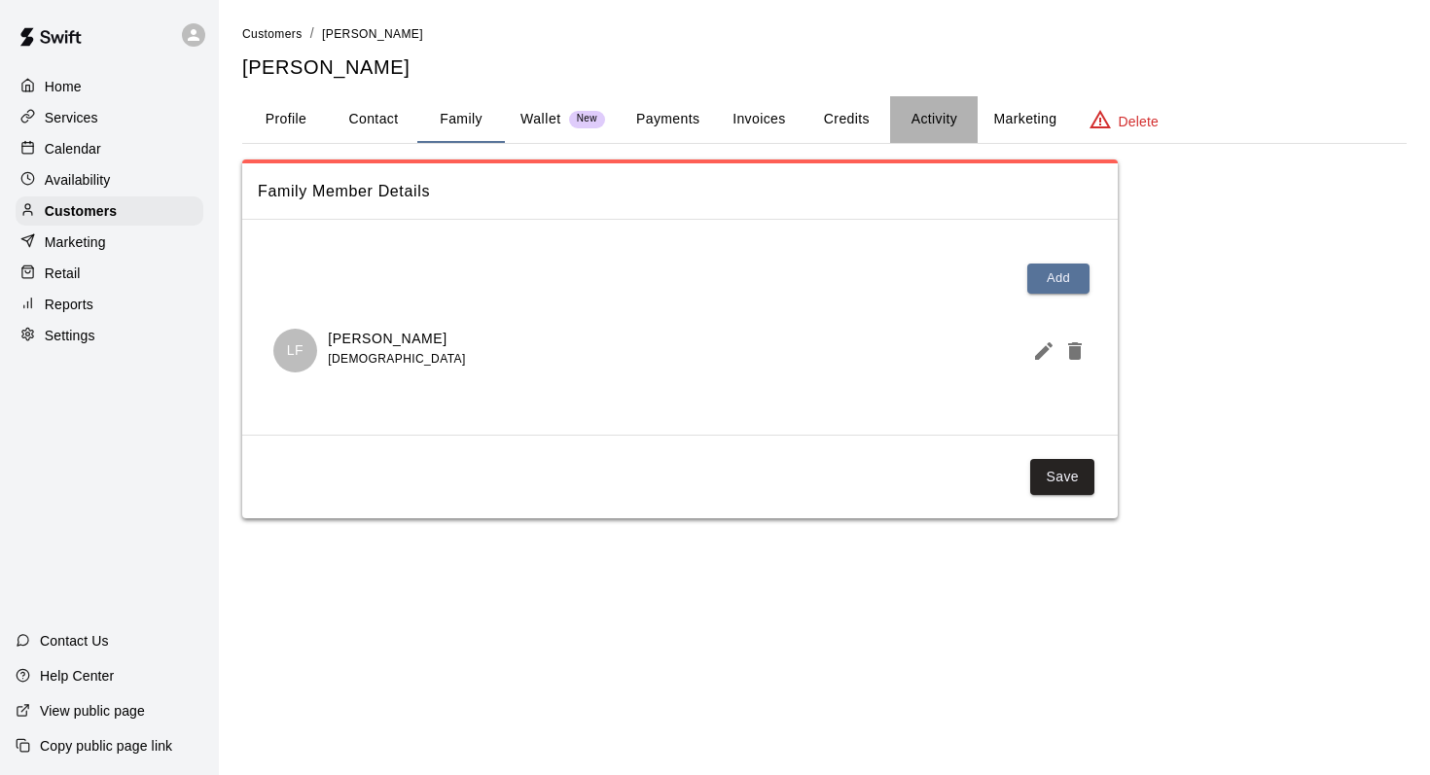
click at [924, 115] on button "Activity" at bounding box center [934, 119] width 88 height 47
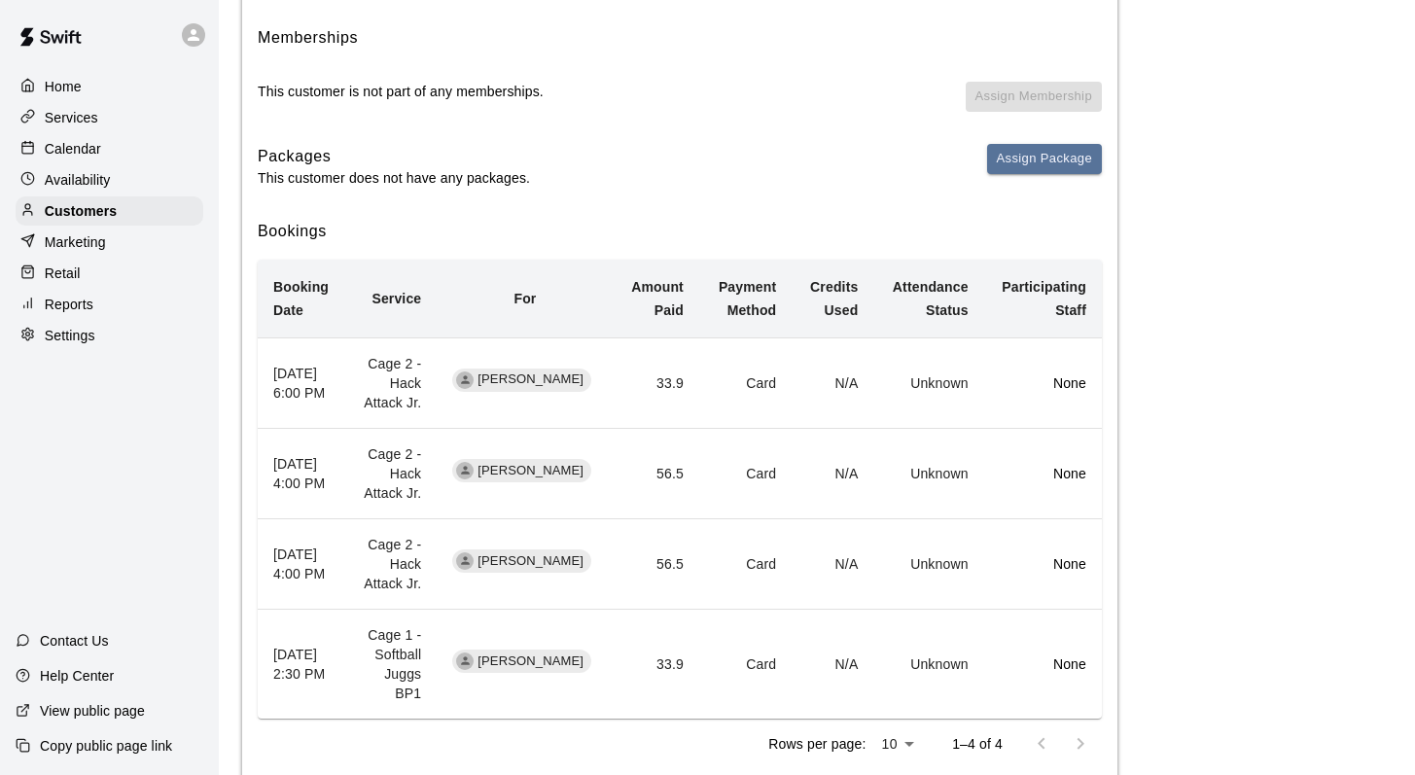
scroll to position [240, 0]
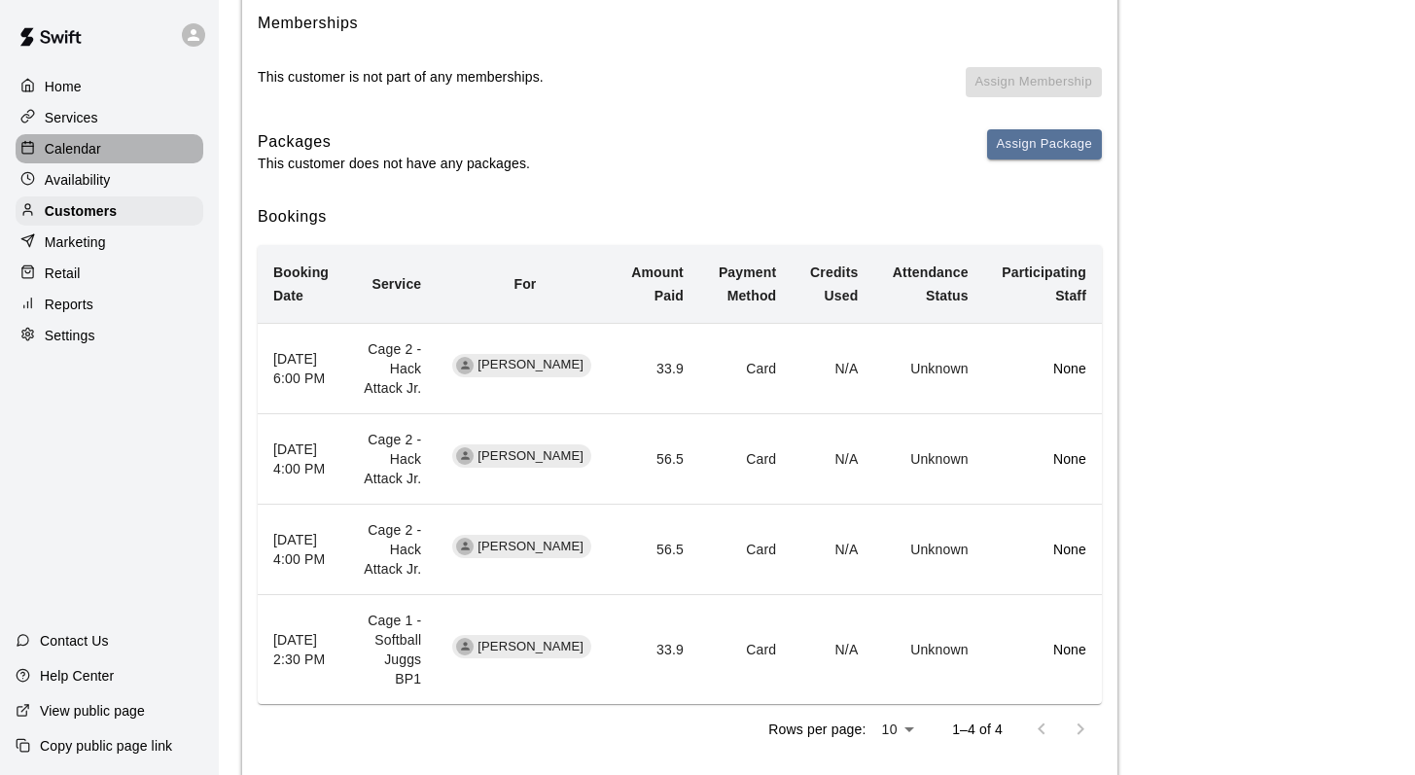
click at [78, 153] on p "Calendar" at bounding box center [73, 148] width 56 height 19
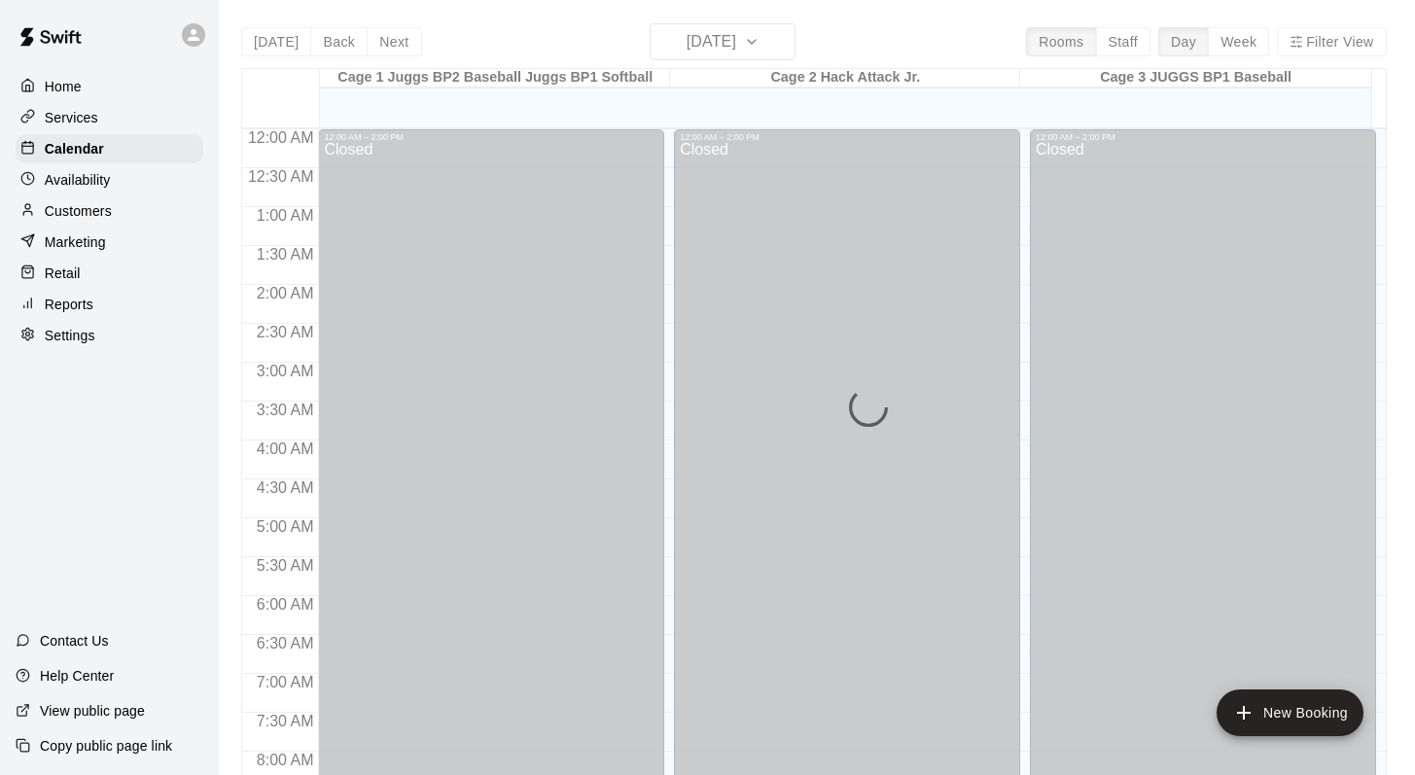
scroll to position [1142, 0]
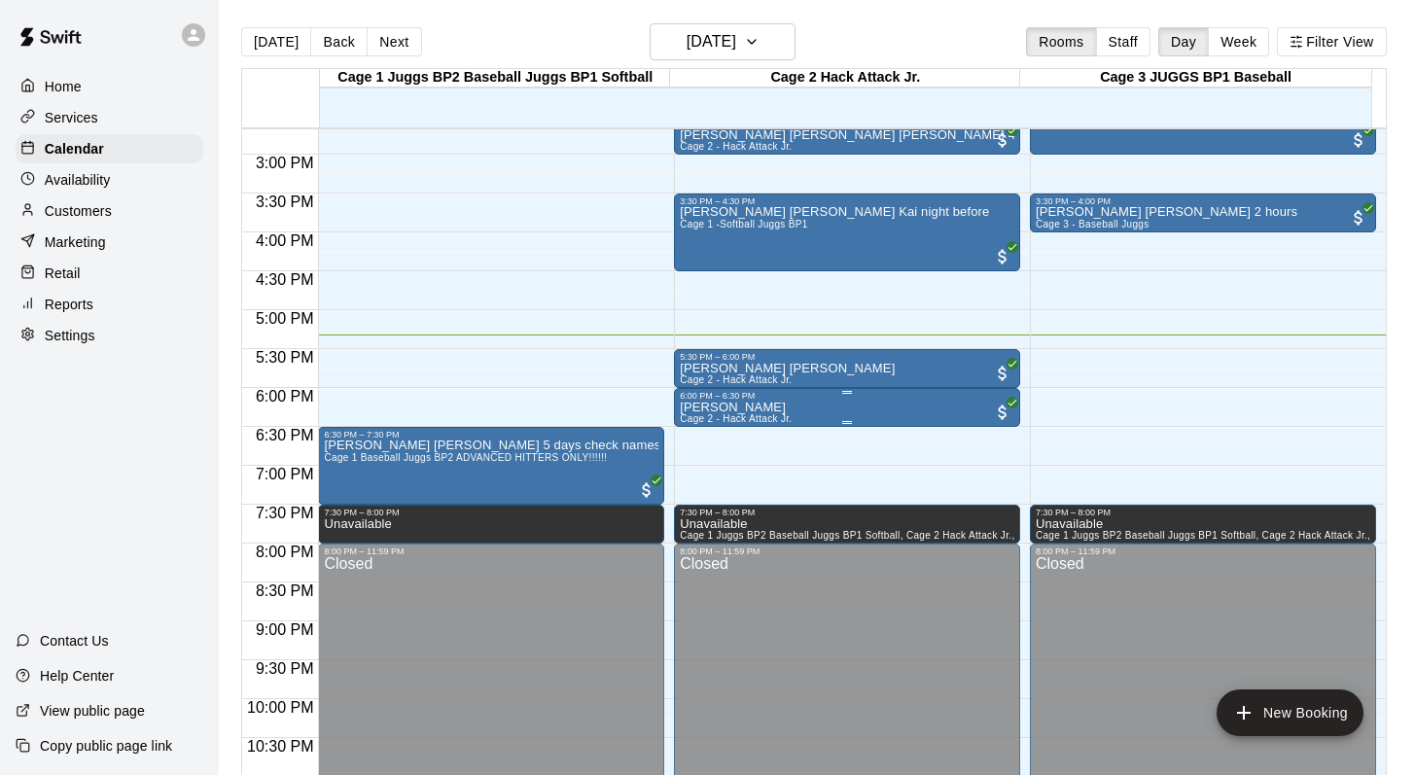
click at [692, 392] on div at bounding box center [847, 392] width 335 height 3
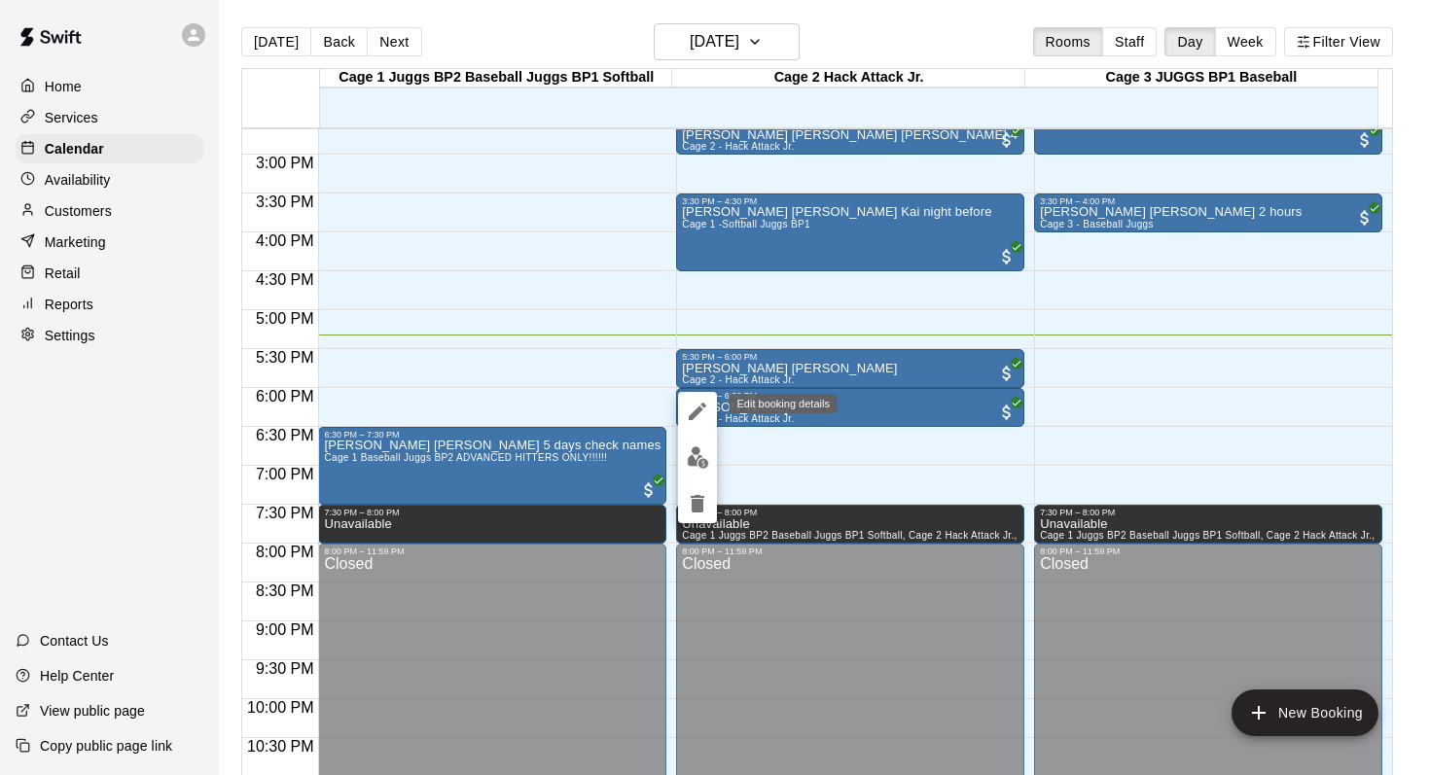
click at [693, 404] on icon "edit" at bounding box center [697, 411] width 23 height 23
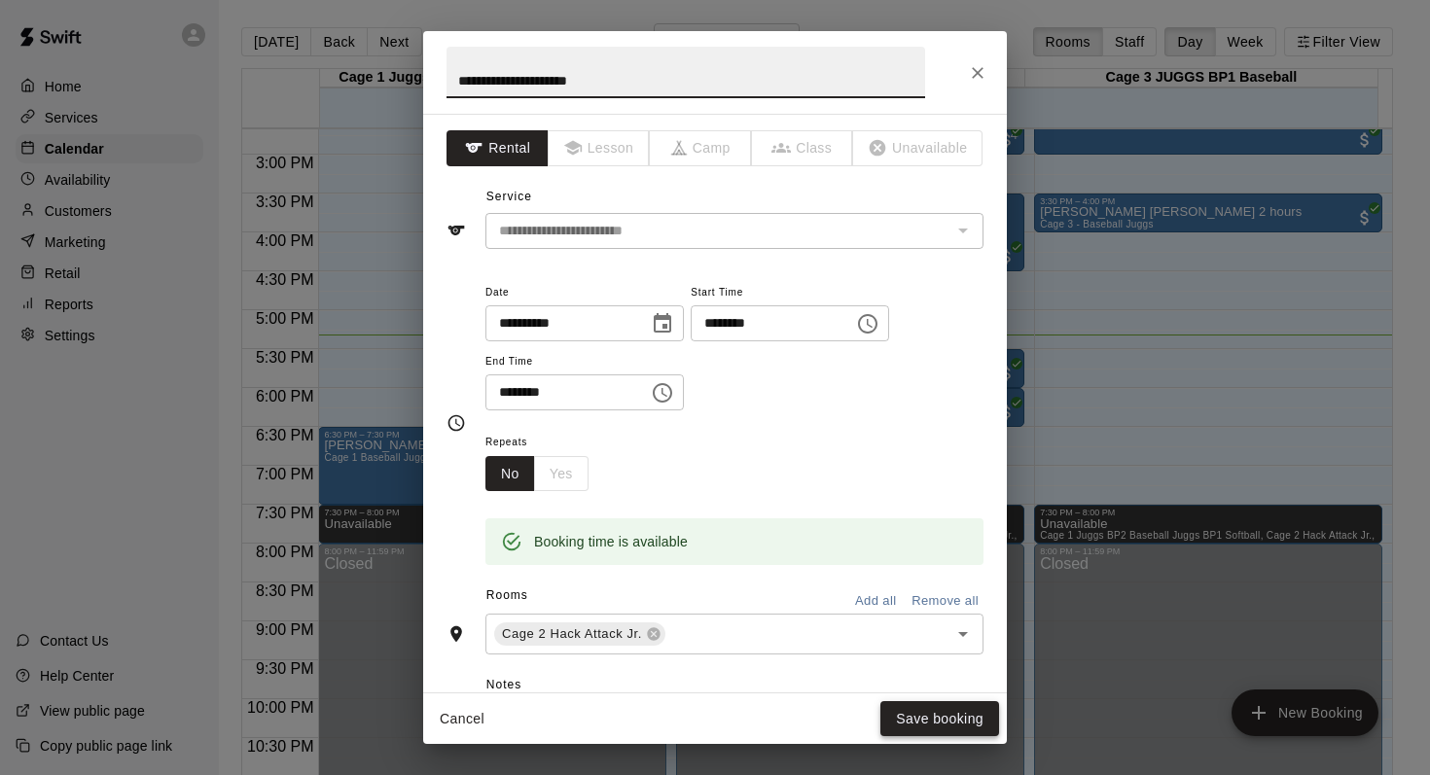
type input "**********"
click at [910, 709] on button "Save booking" at bounding box center [939, 719] width 119 height 36
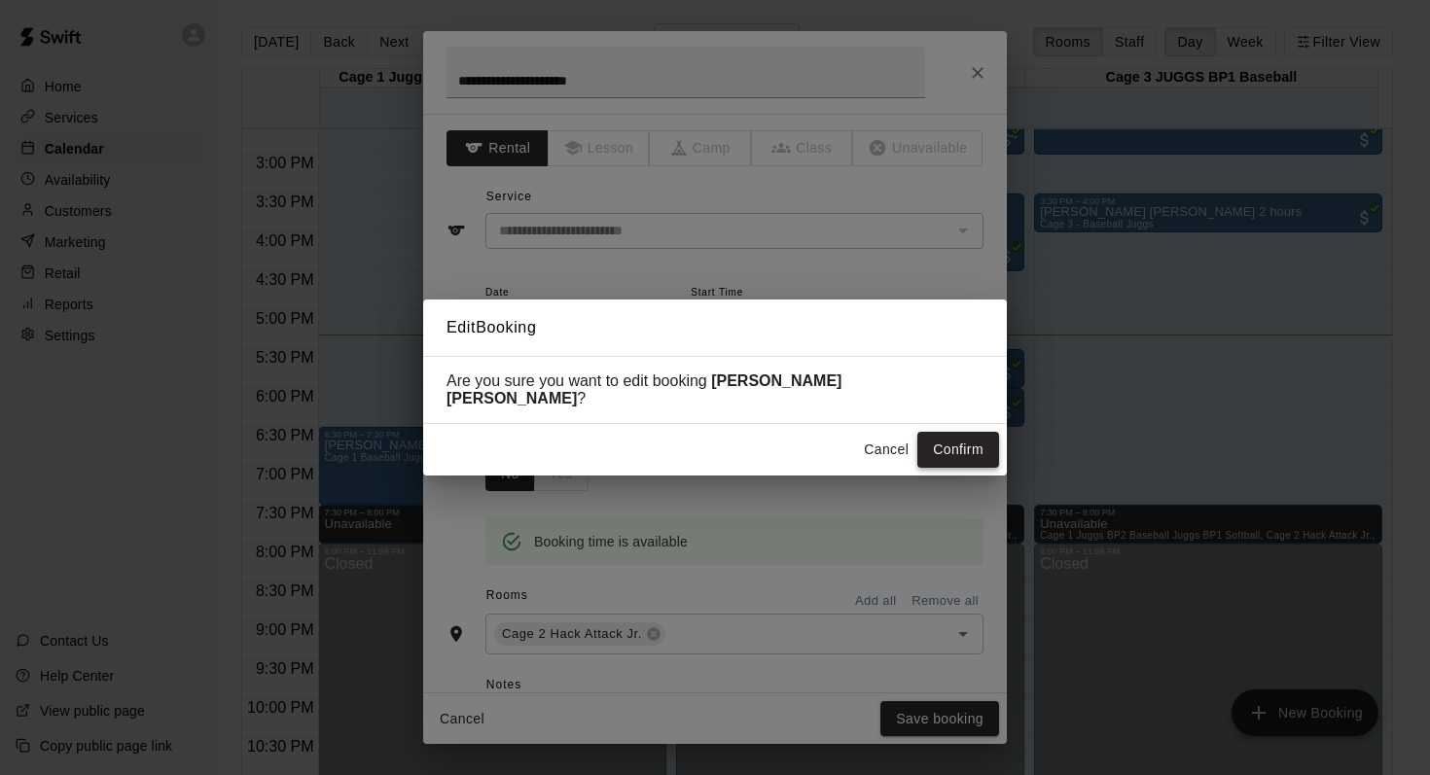
click at [941, 443] on button "Confirm" at bounding box center [958, 450] width 82 height 36
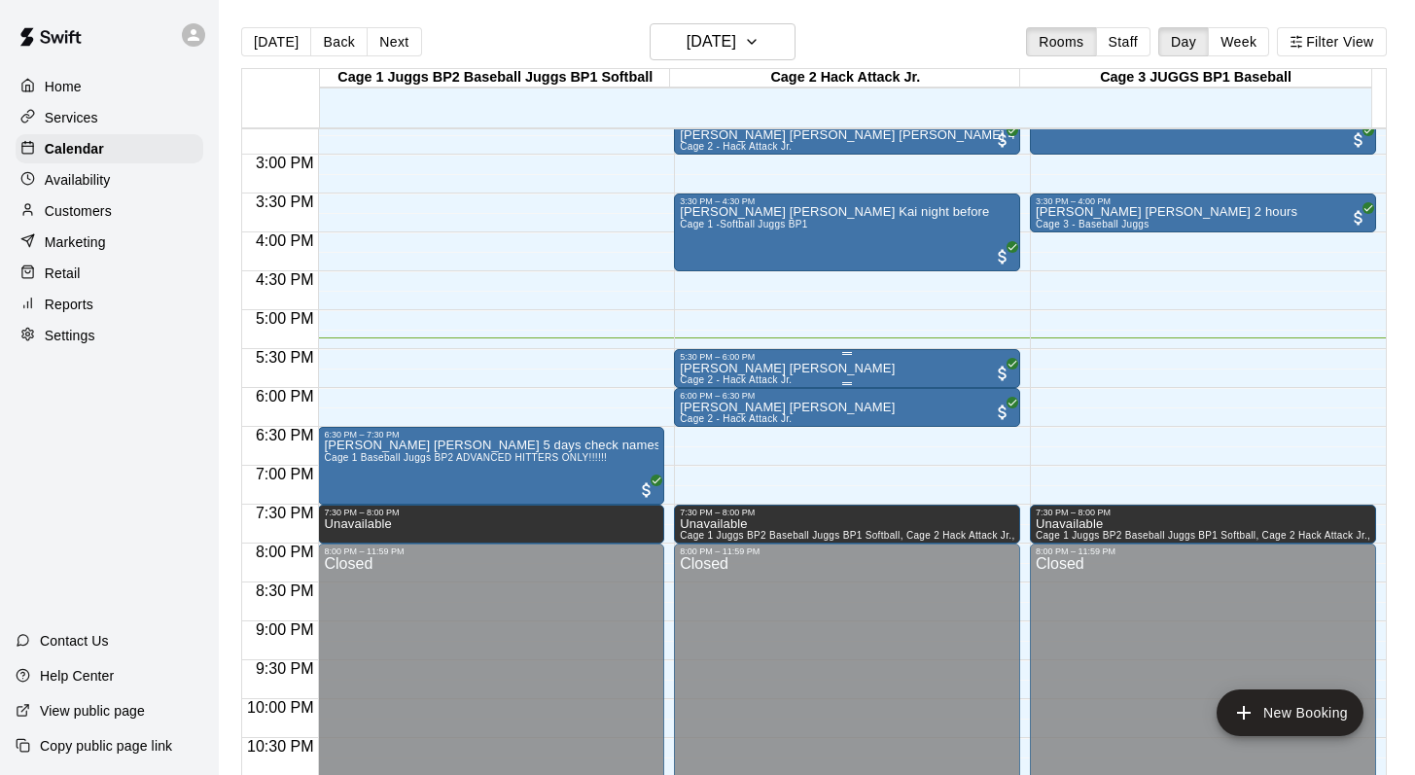
click at [701, 369] on p "Jack Cunningham Jesse" at bounding box center [787, 369] width 215 height 0
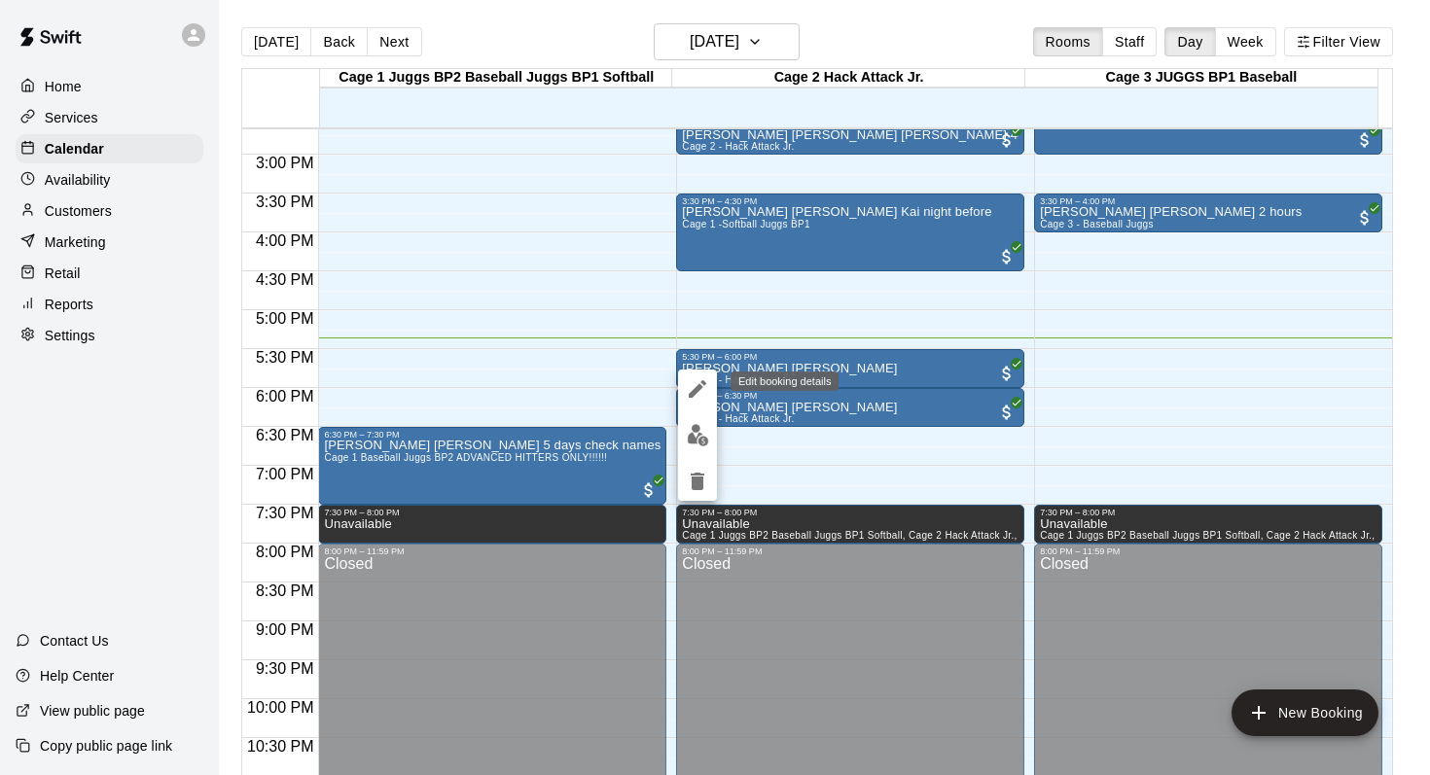
click at [694, 380] on icon "edit" at bounding box center [697, 388] width 23 height 23
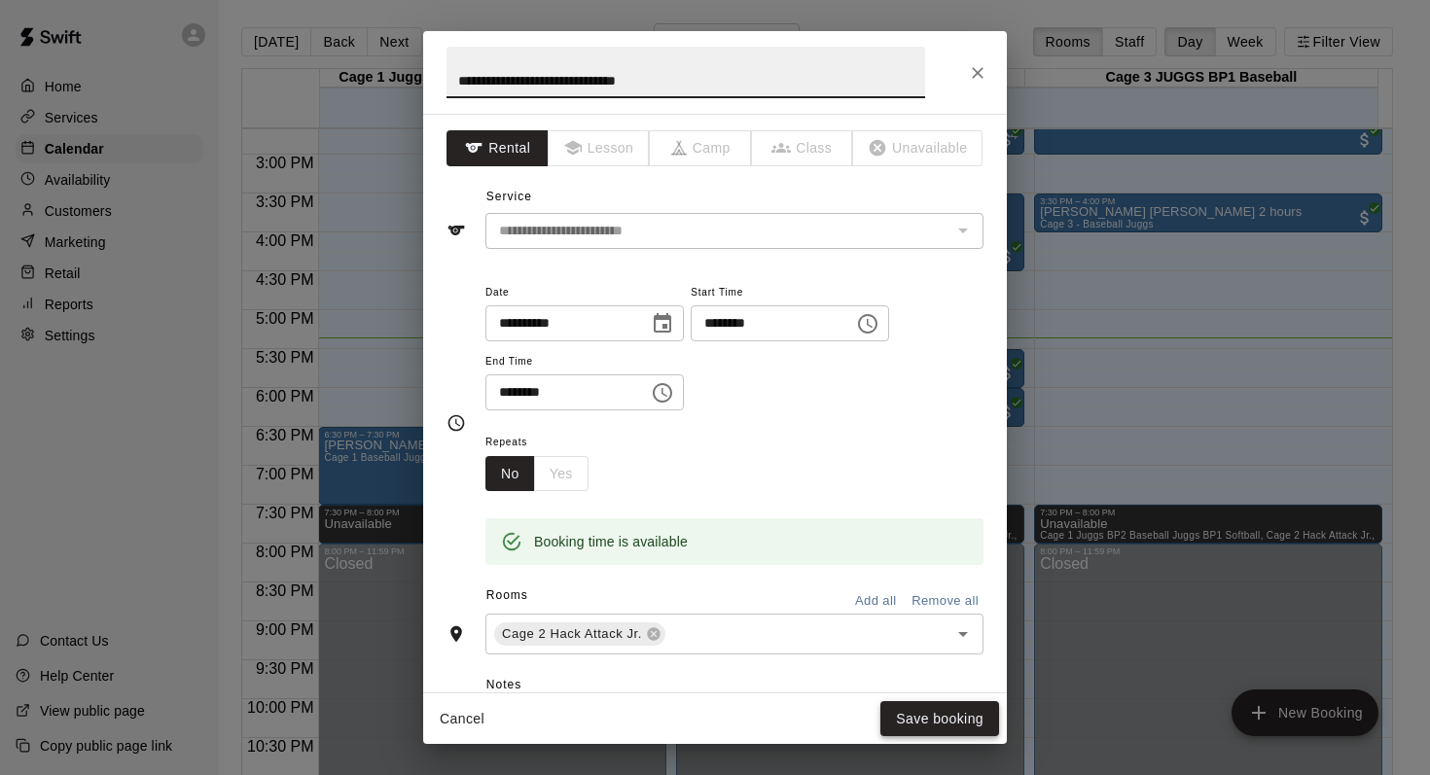
type input "**********"
click at [922, 729] on button "Save booking" at bounding box center [939, 719] width 119 height 36
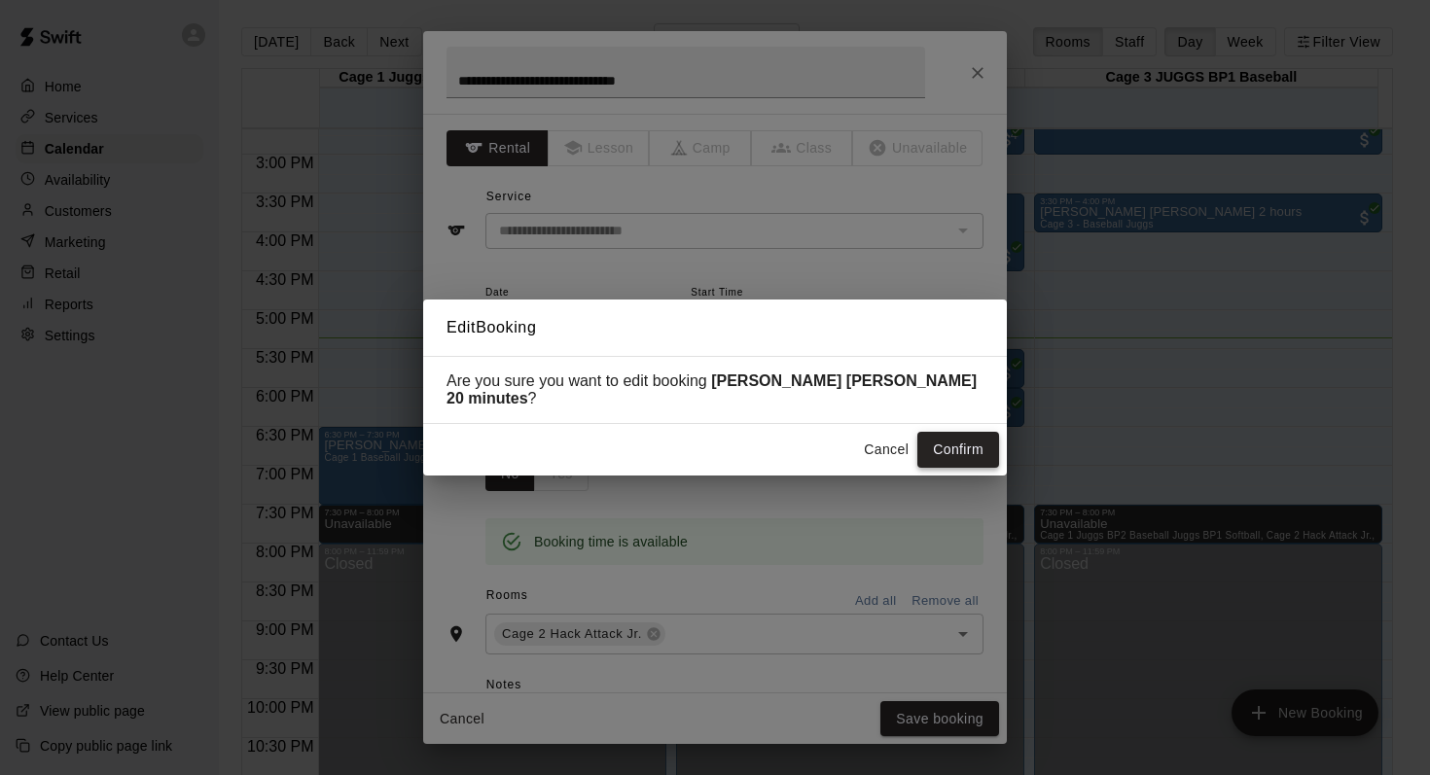
click at [938, 441] on button "Confirm" at bounding box center [958, 450] width 82 height 36
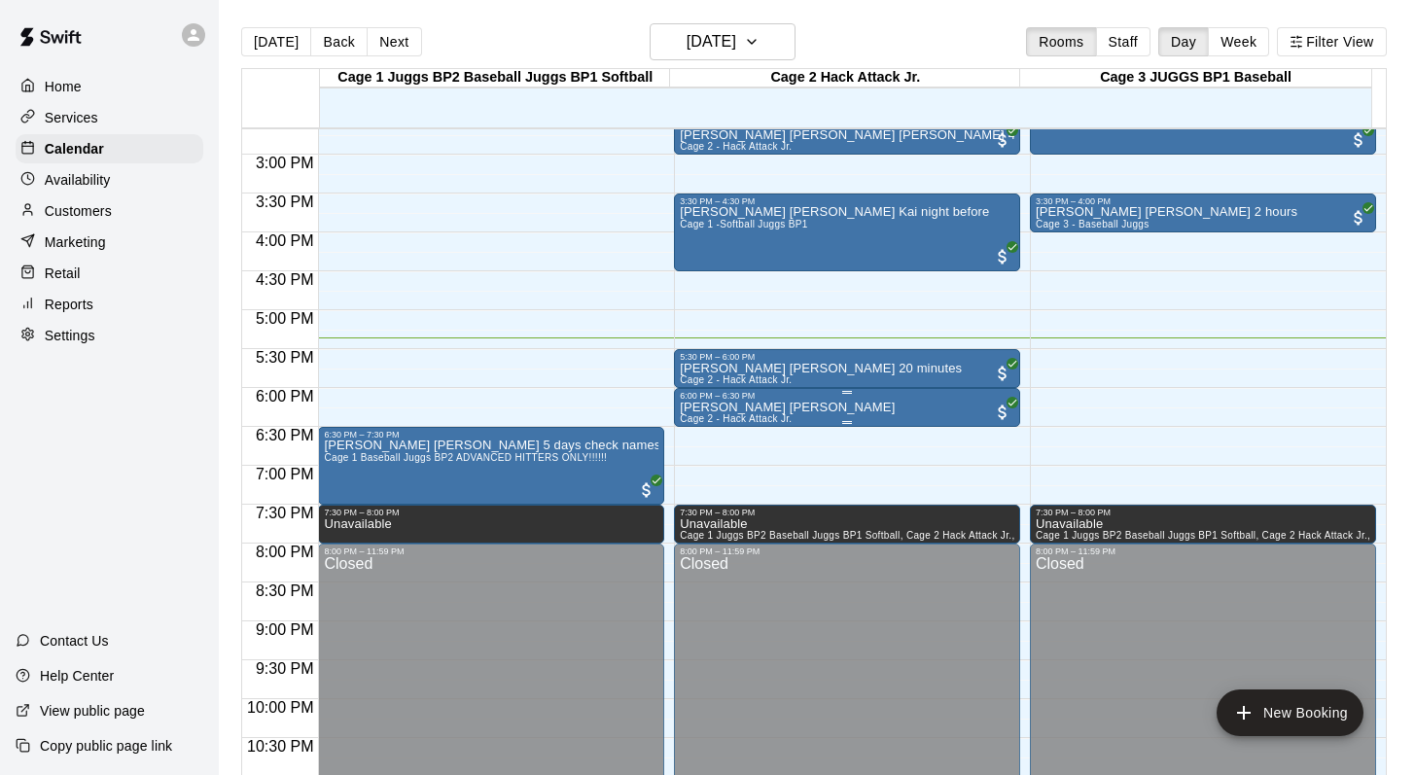
click at [733, 408] on p "Landen Forbes Jennifer" at bounding box center [787, 408] width 215 height 0
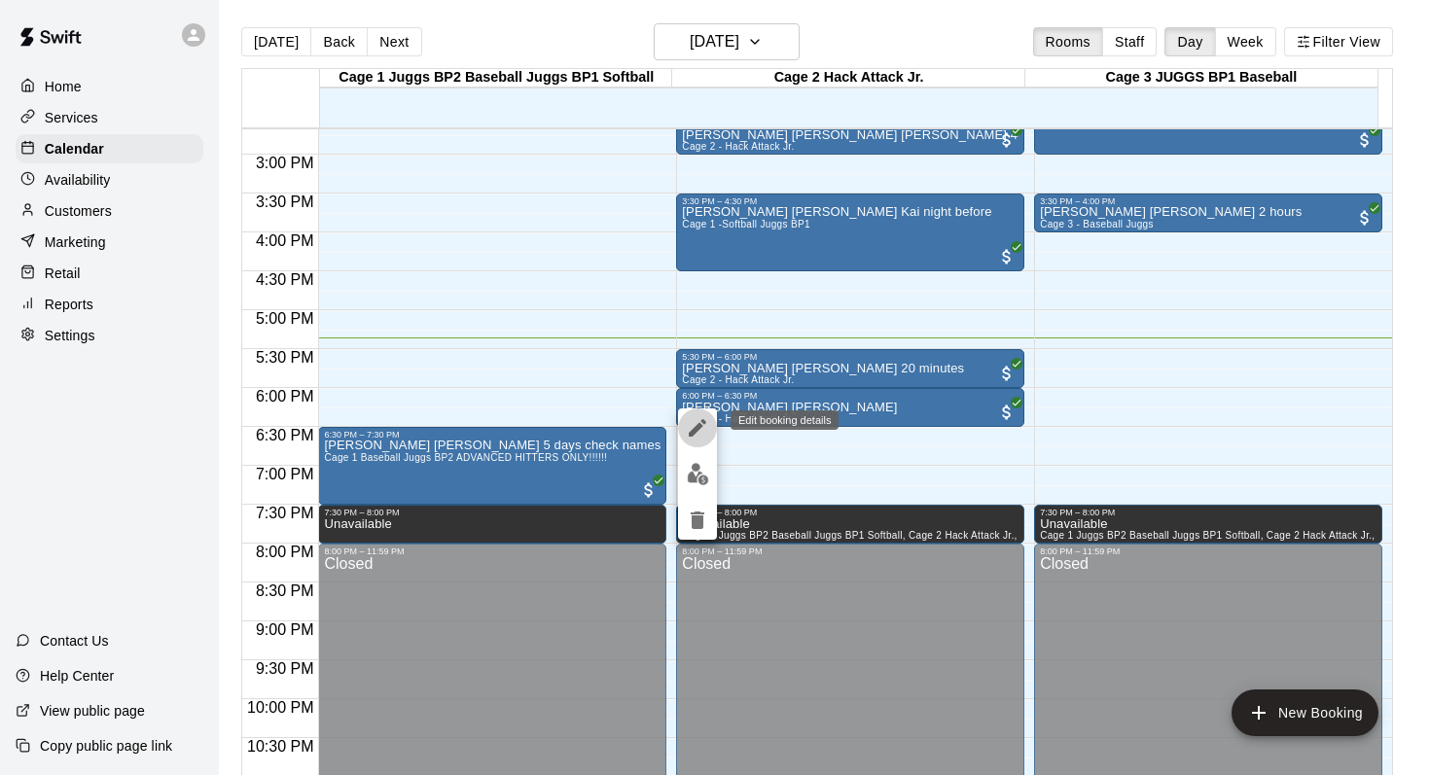
click at [702, 422] on icon "edit" at bounding box center [698, 428] width 18 height 18
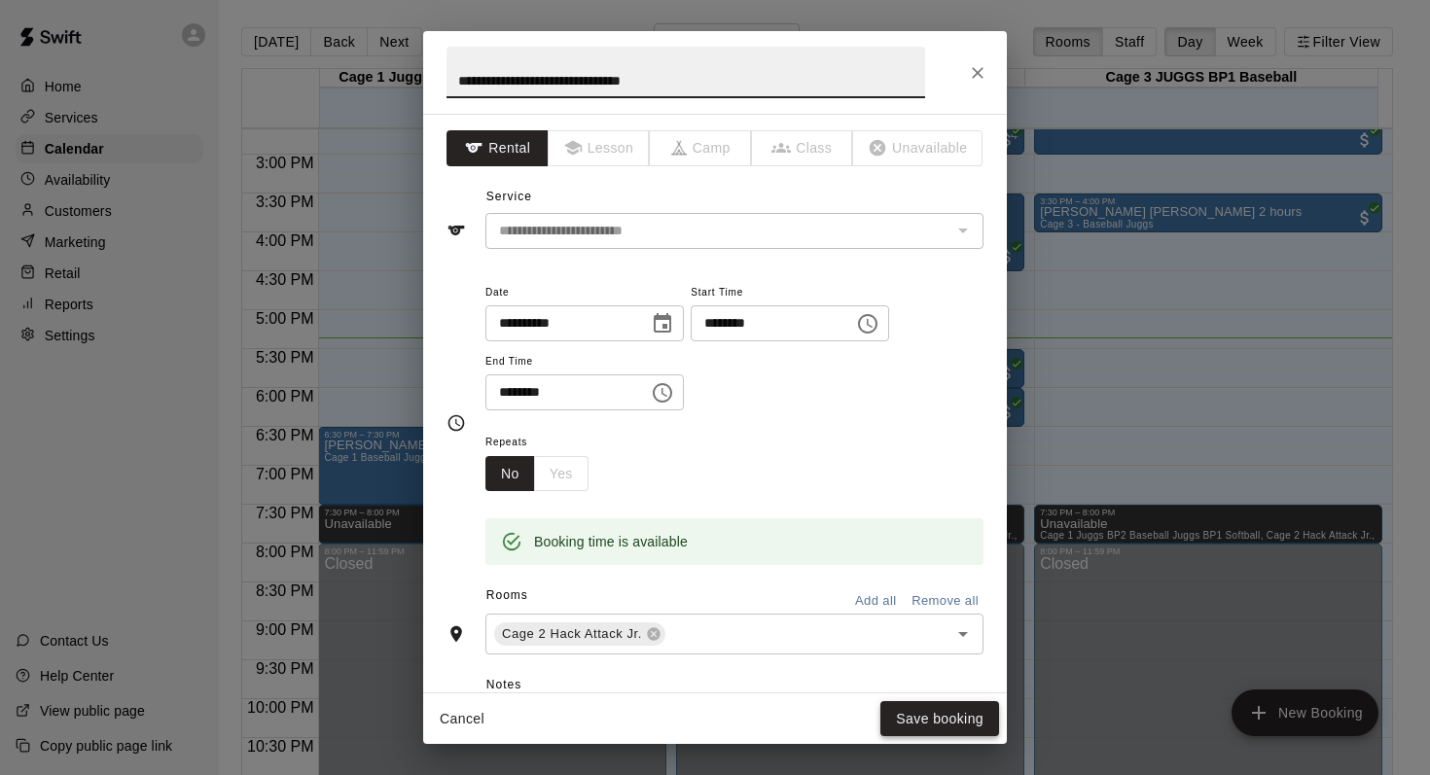
type input "**********"
click at [900, 720] on button "Save booking" at bounding box center [939, 719] width 119 height 36
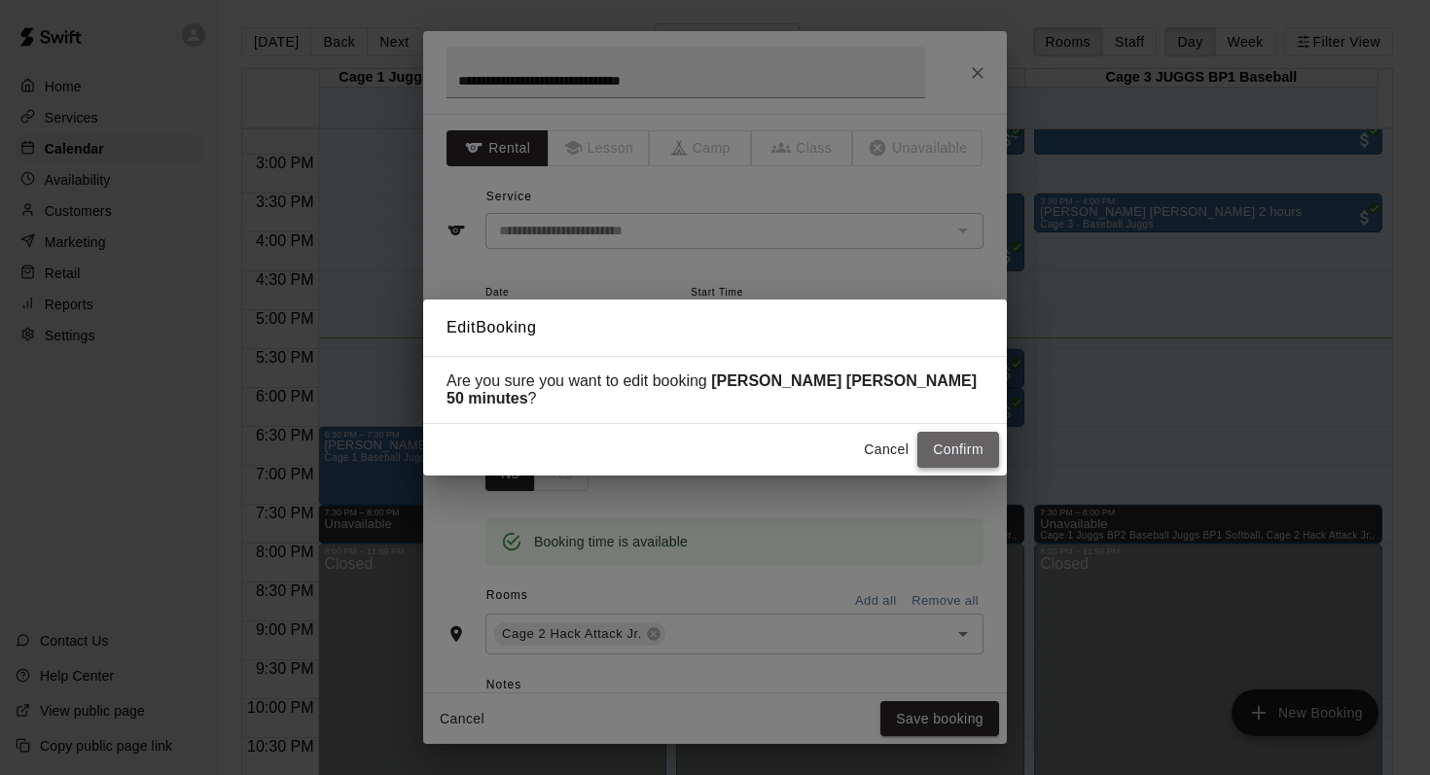
click at [934, 447] on button "Confirm" at bounding box center [958, 450] width 82 height 36
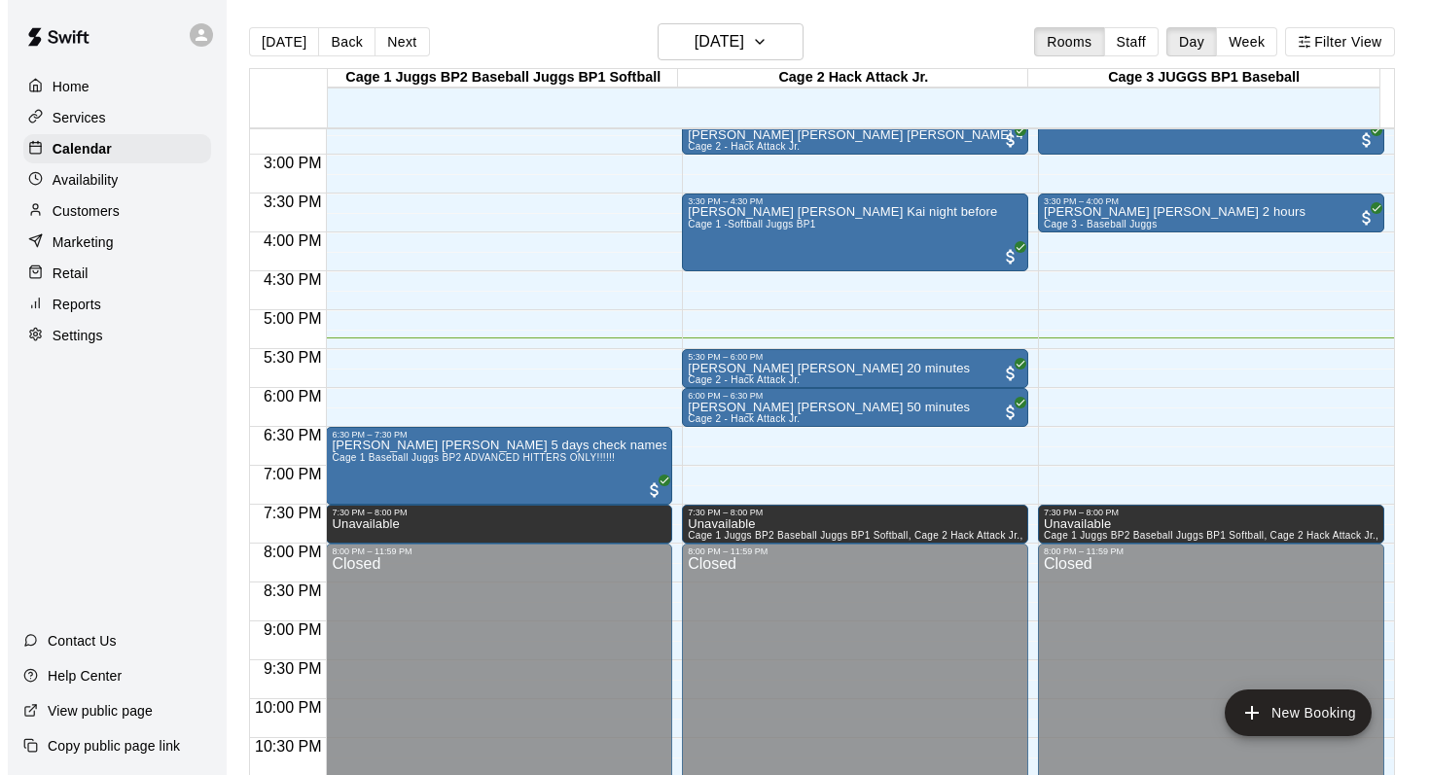
scroll to position [1063, 0]
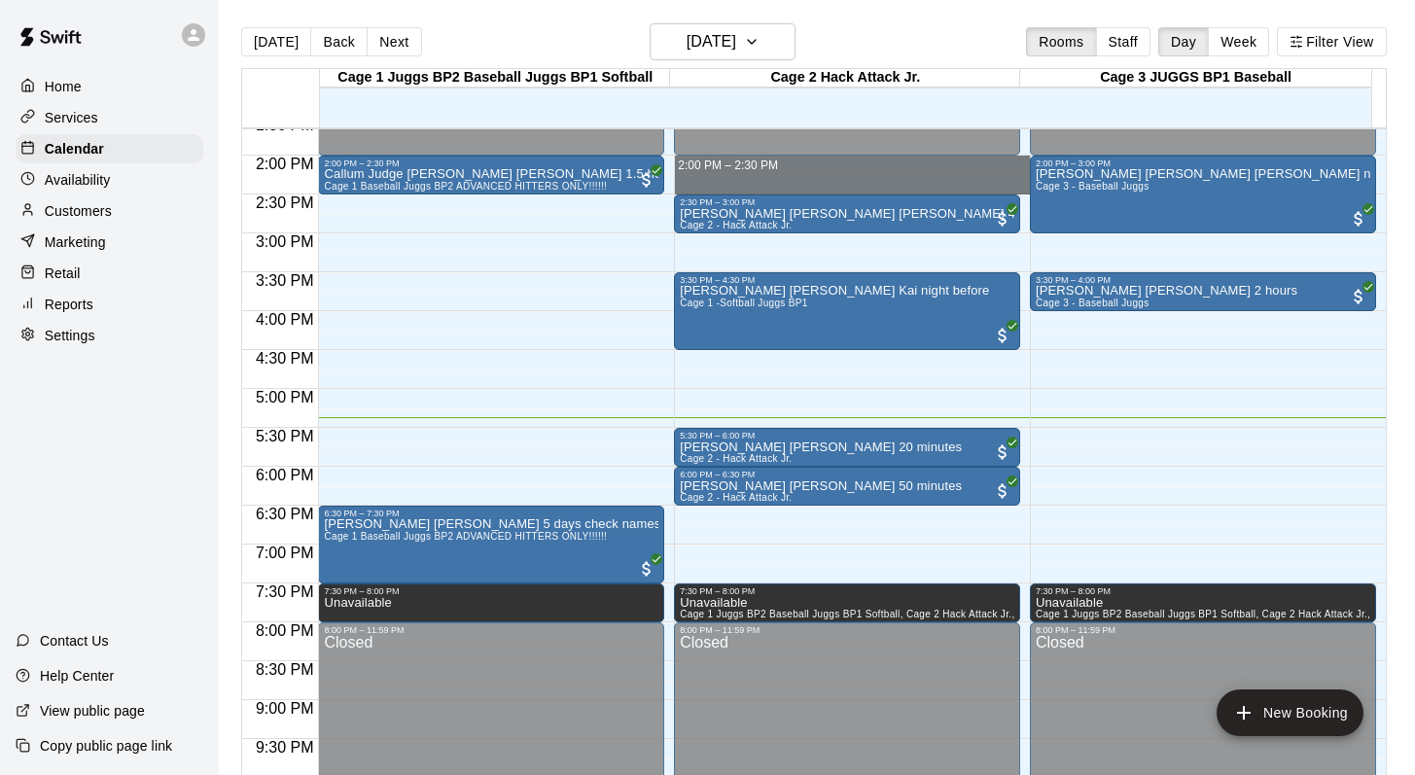
drag, startPoint x: 755, startPoint y: 163, endPoint x: 750, endPoint y: 179, distance: 16.3
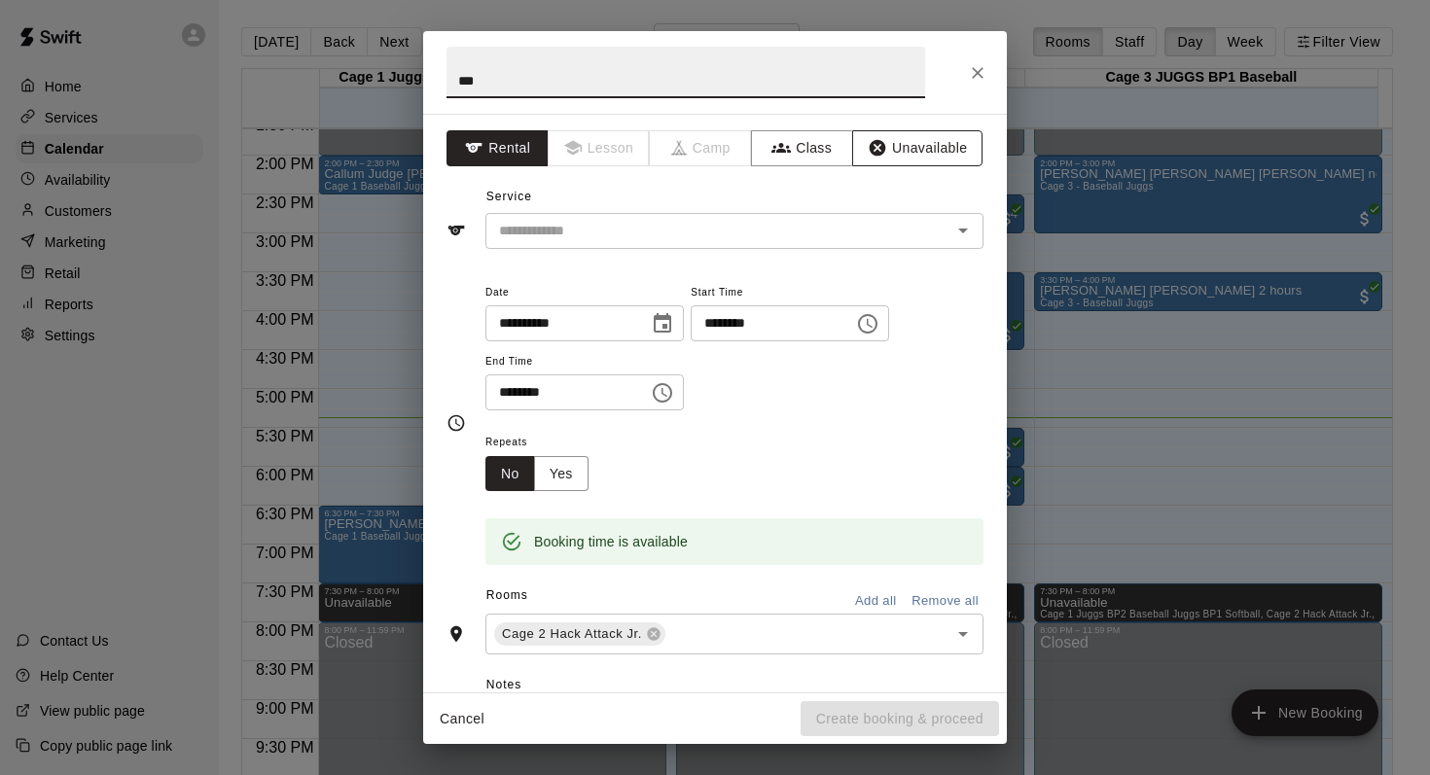
type input "***"
click at [885, 146] on button "Unavailable" at bounding box center [917, 148] width 130 height 36
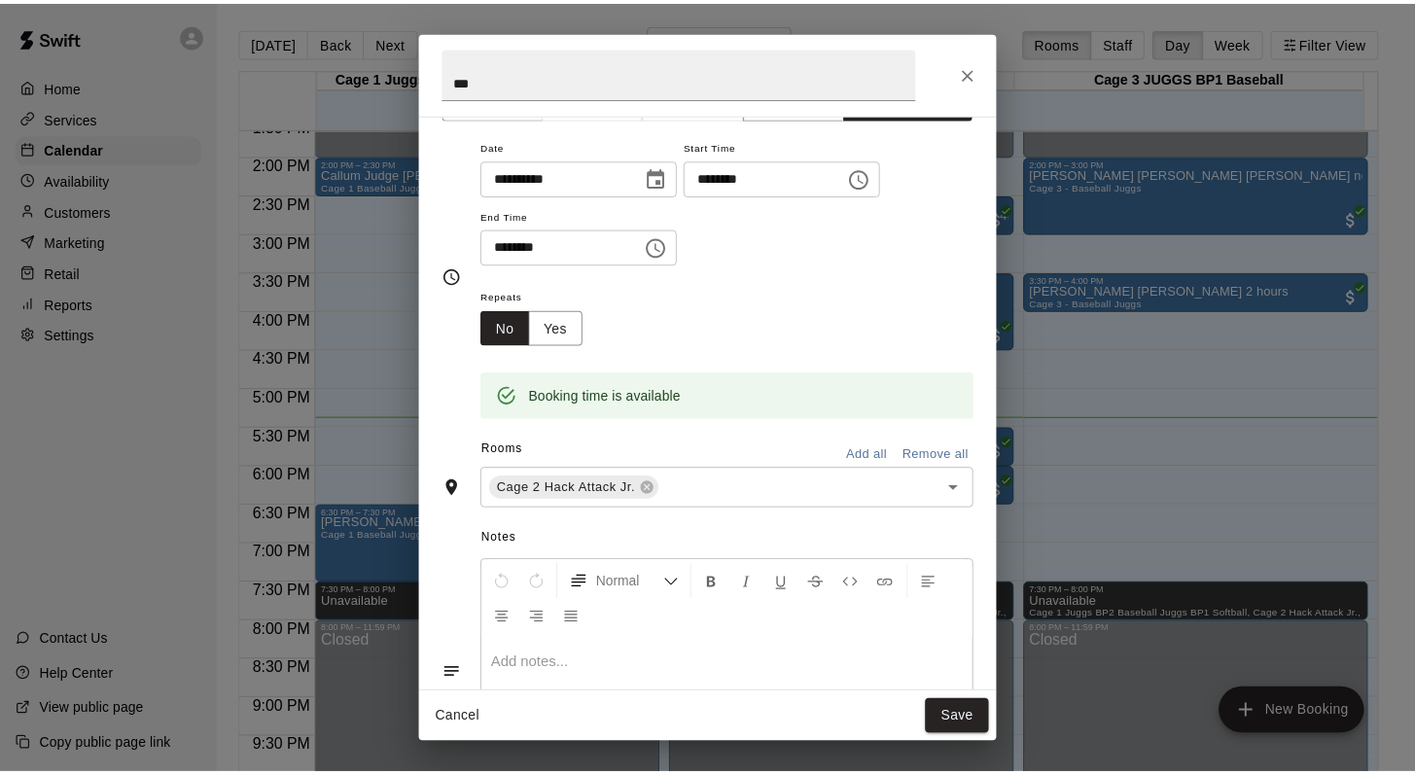
scroll to position [178, 0]
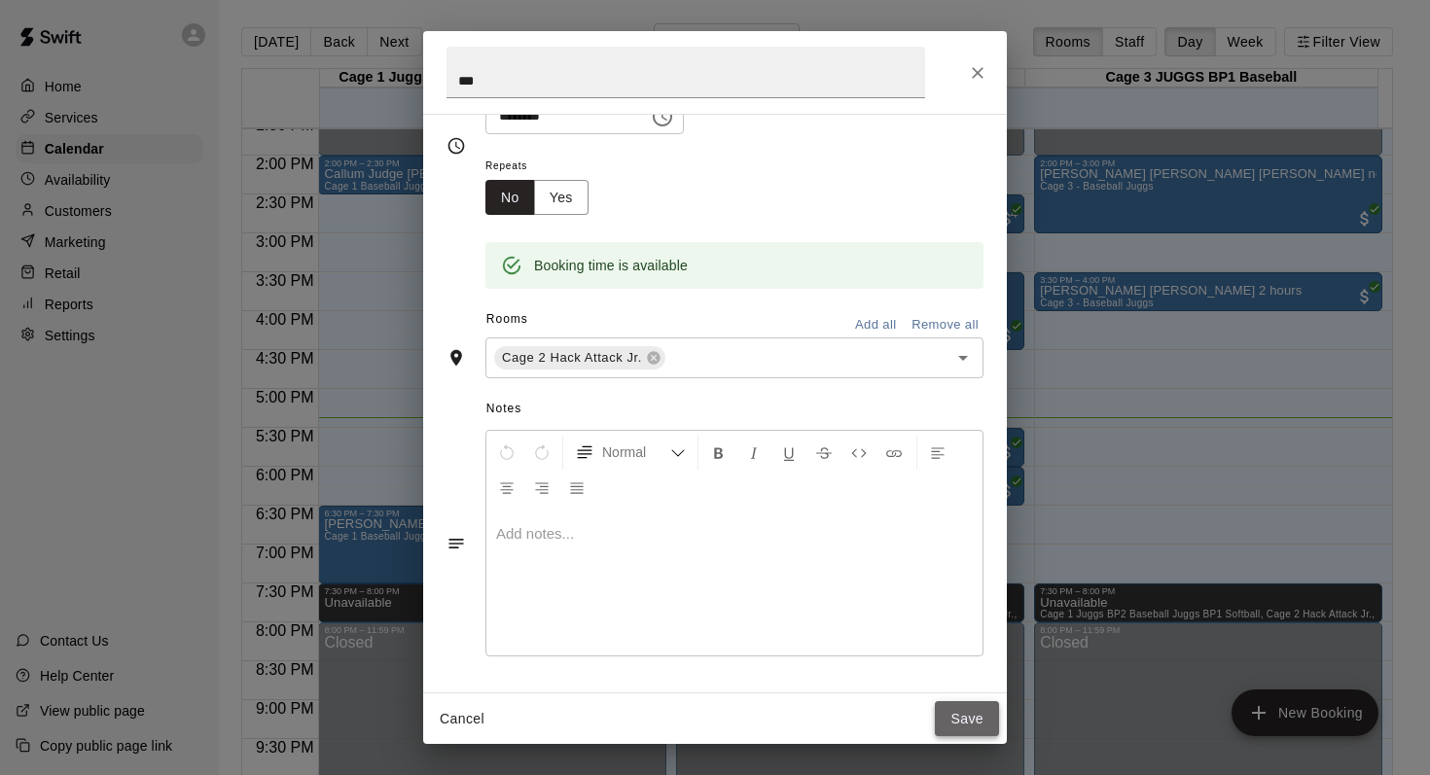
click at [963, 720] on button "Save" at bounding box center [967, 719] width 64 height 36
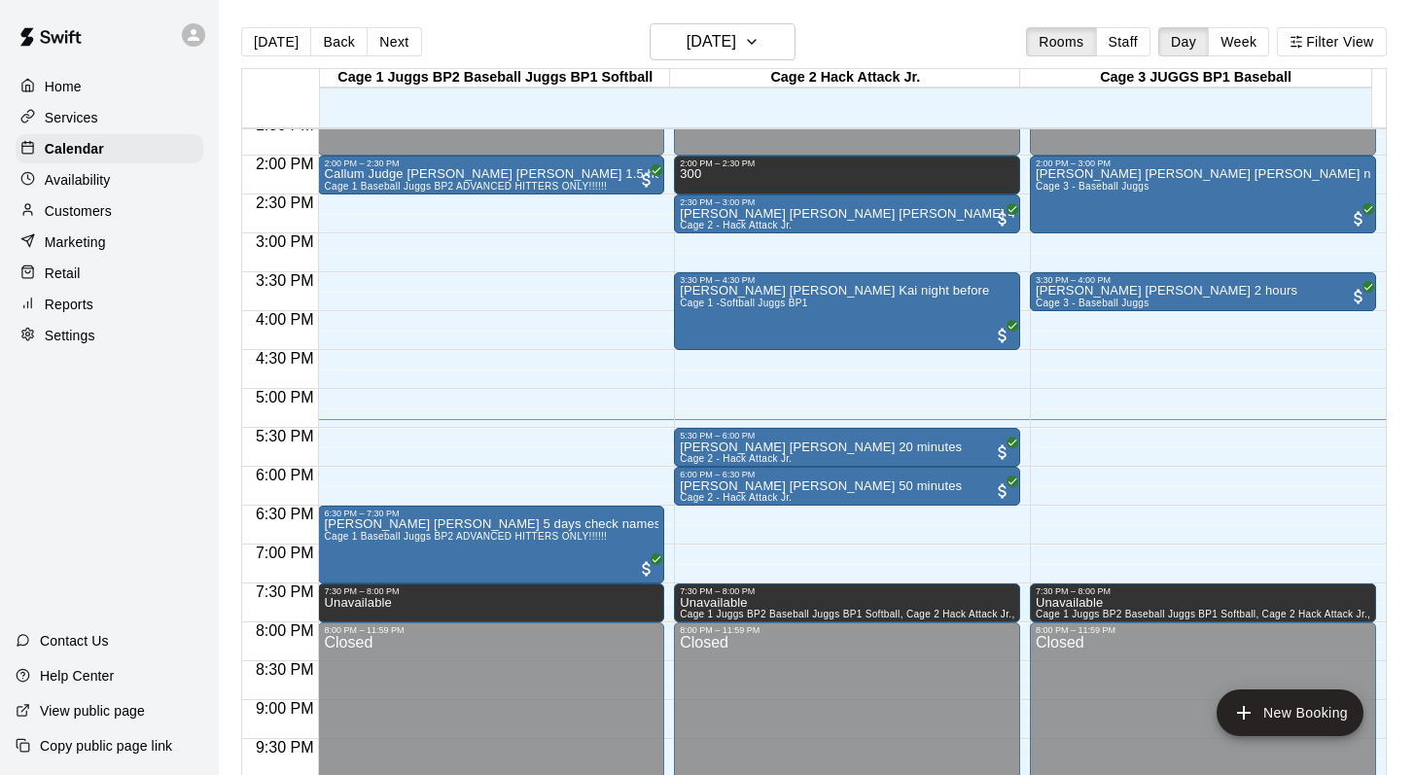
click at [905, 14] on main "Today Back Next Tuesday Aug 12 Rooms Staff Day Week Filter View Cage 1 Juggs BP…" at bounding box center [817, 403] width 1196 height 806
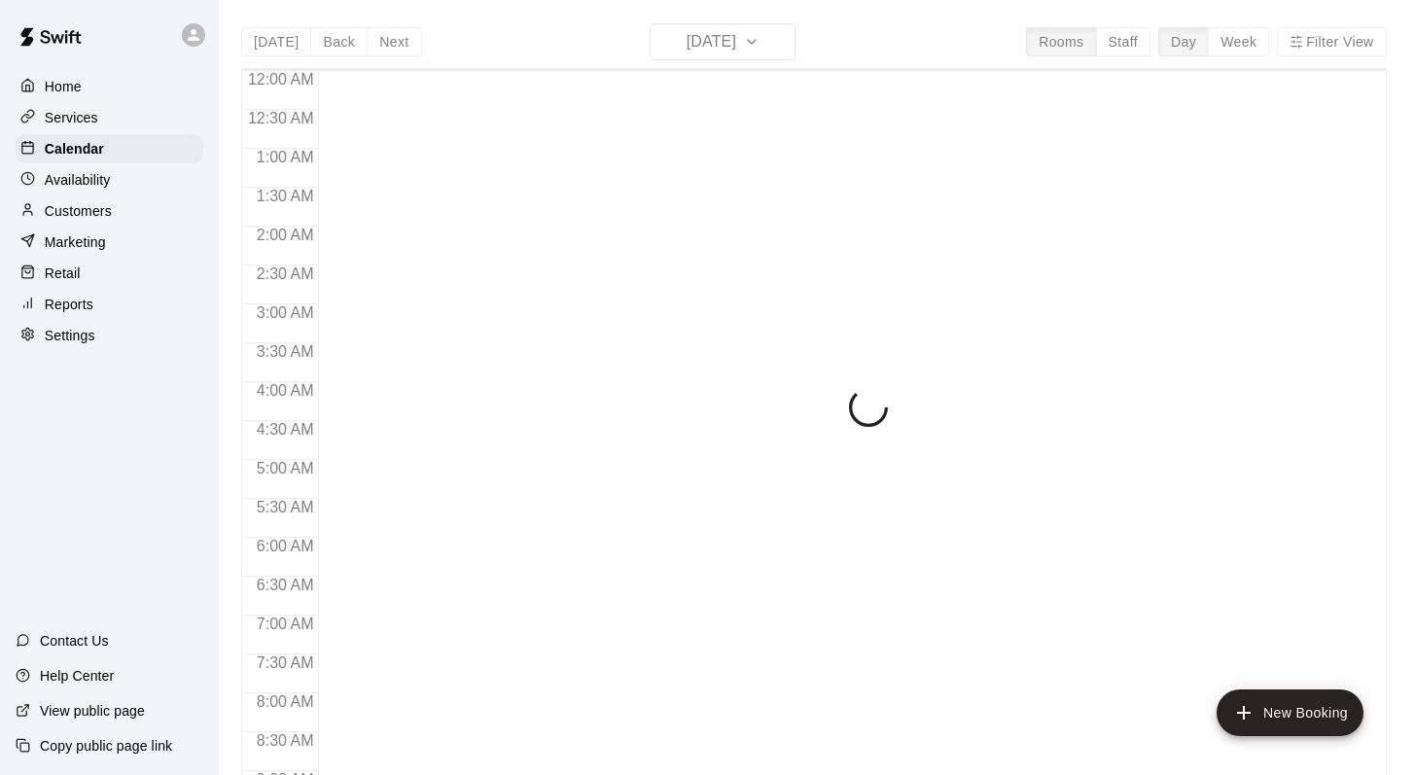
scroll to position [1142, 0]
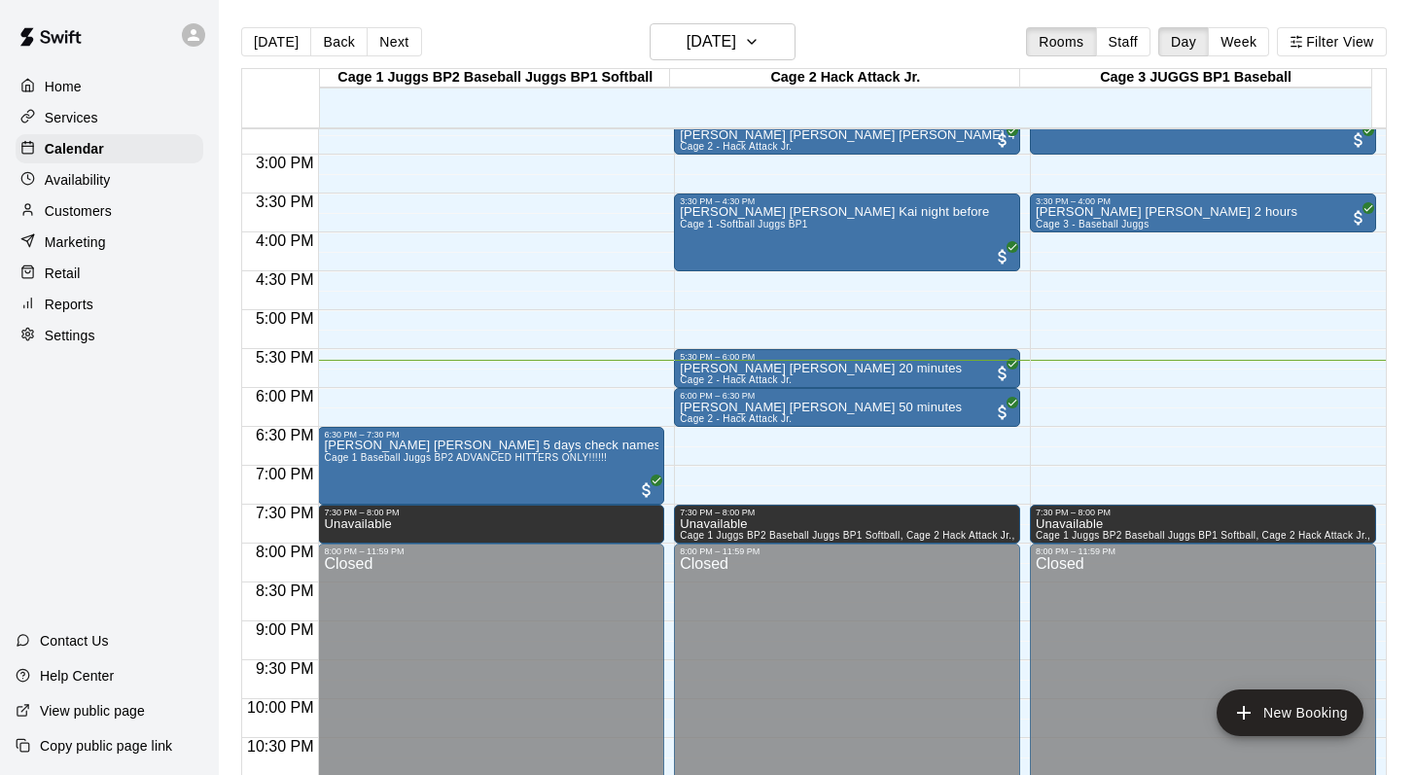
click at [952, 21] on main "[DATE] Back [DATE][DATE] Rooms Staff Day Week Filter View Cage 1 Juggs BP2 Base…" at bounding box center [817, 403] width 1196 height 806
click at [396, 39] on button "Next" at bounding box center [394, 41] width 54 height 29
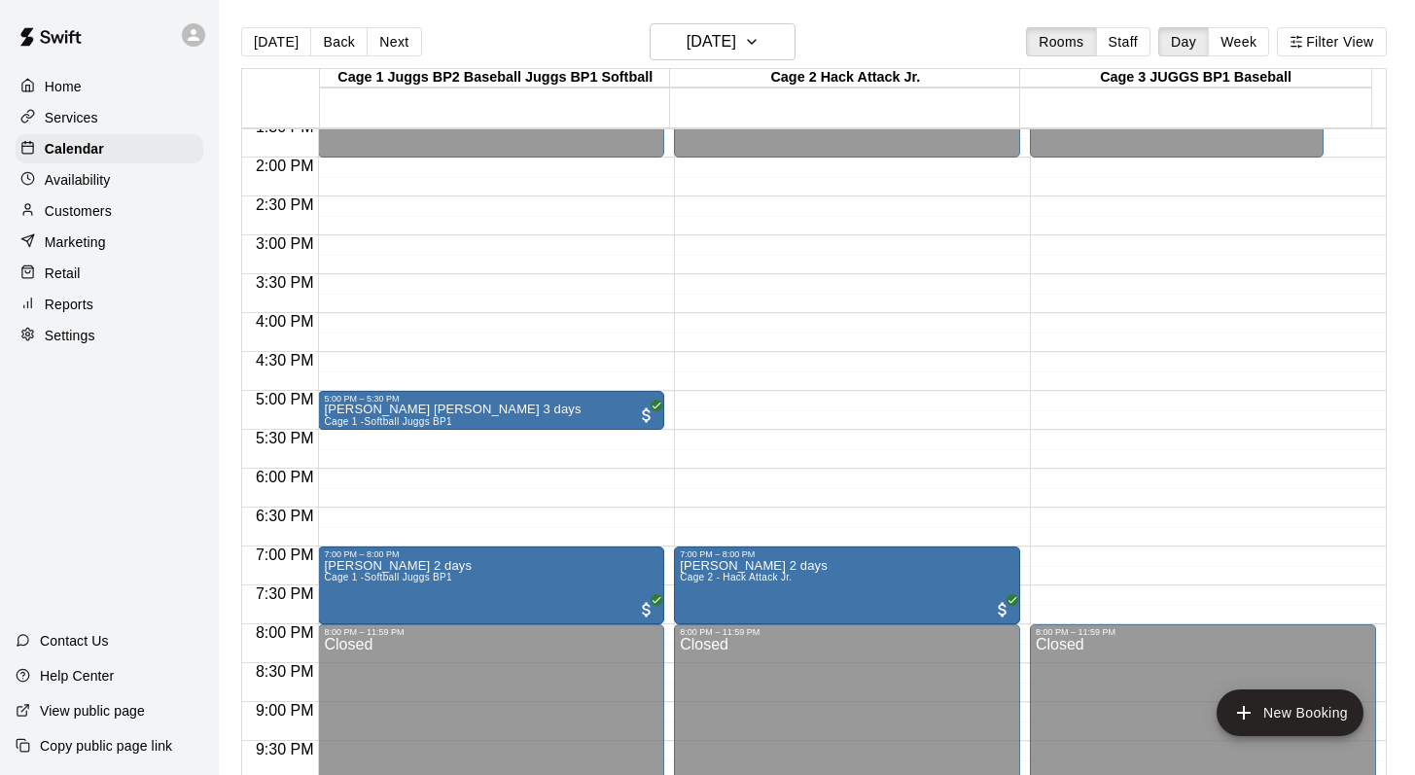
scroll to position [1045, 0]
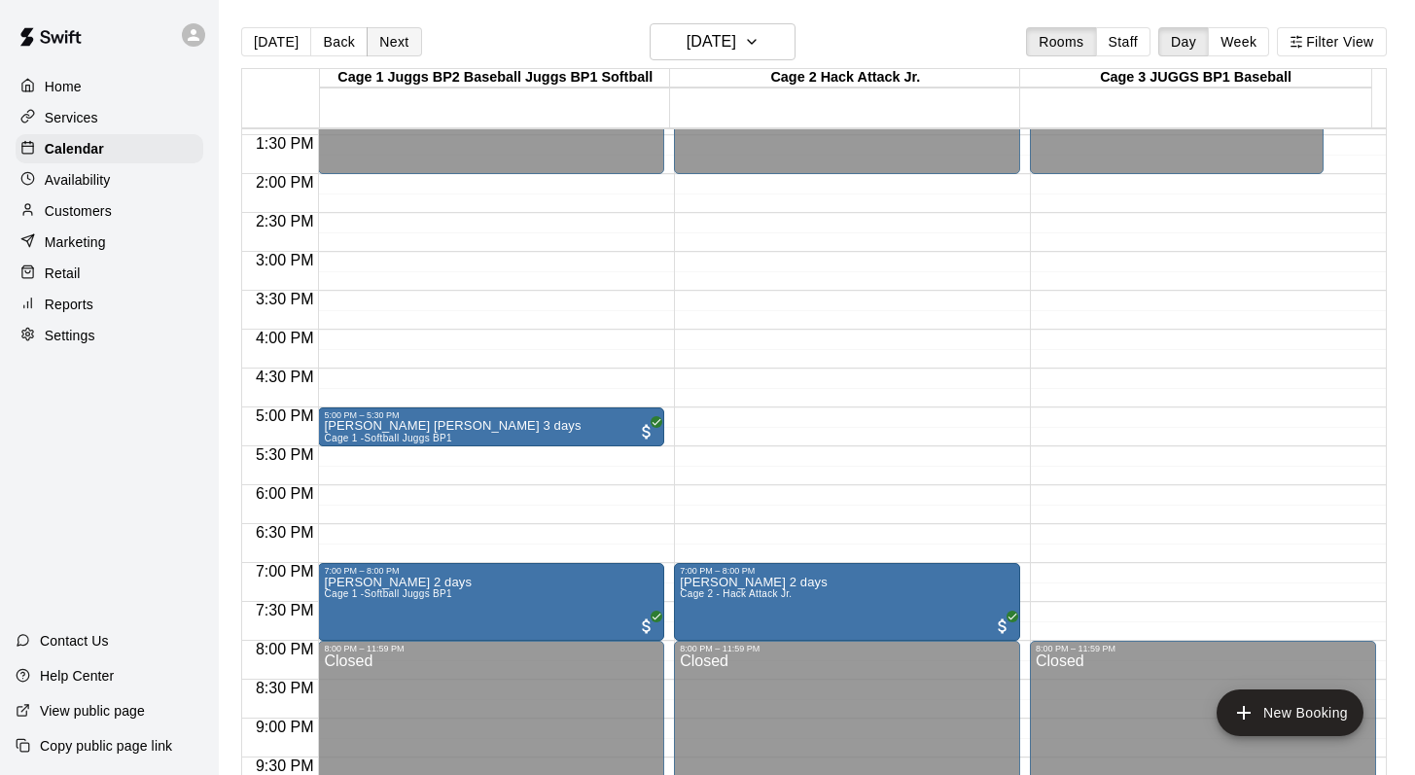
click at [393, 38] on button "Next" at bounding box center [394, 41] width 54 height 29
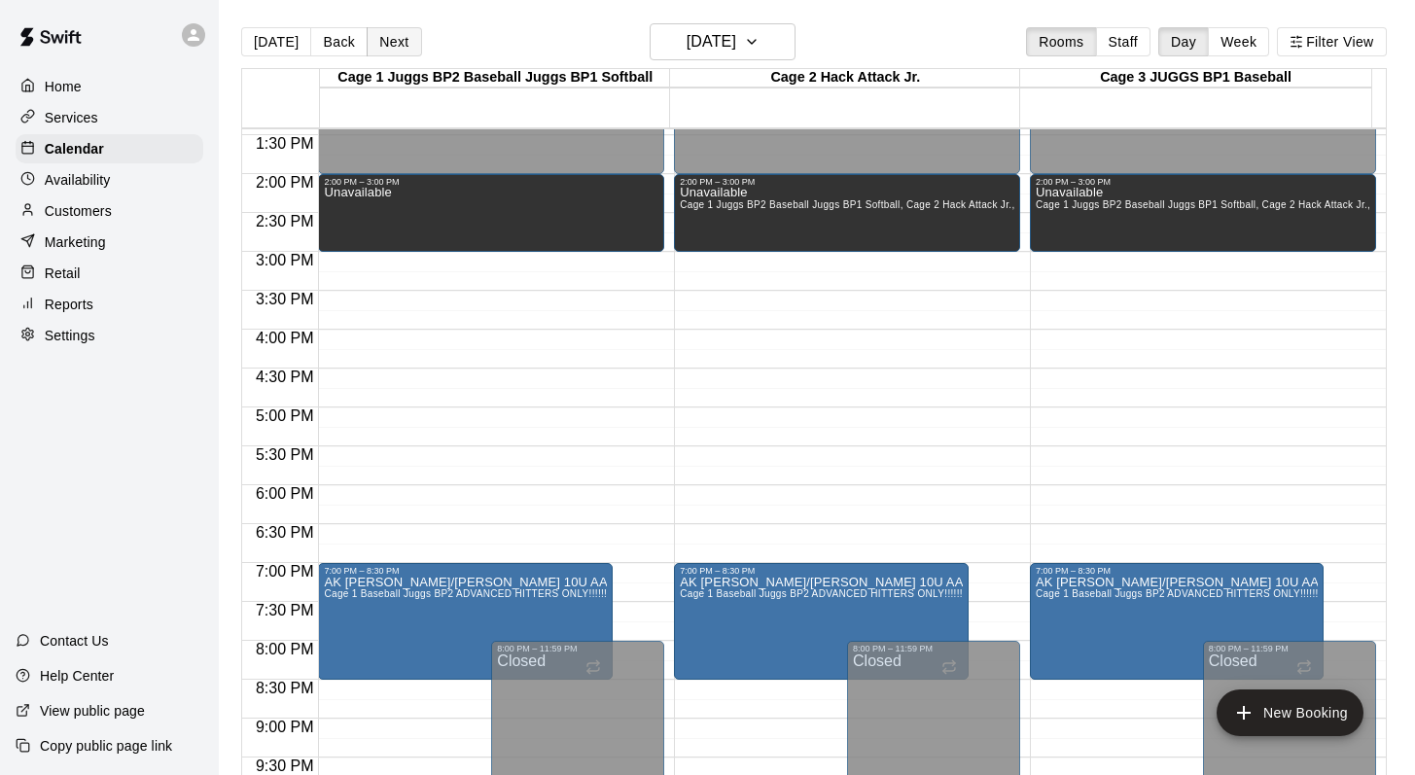
click at [391, 35] on button "Next" at bounding box center [394, 41] width 54 height 29
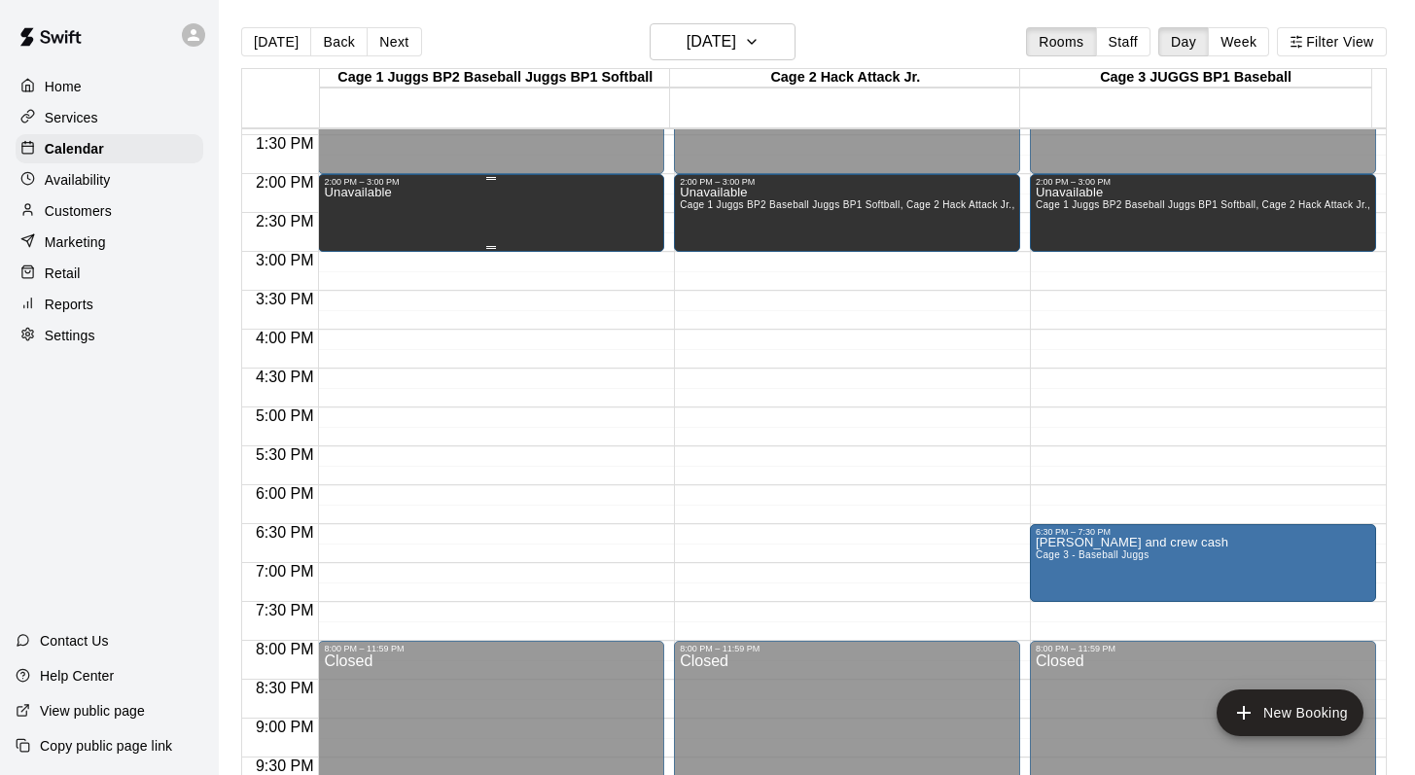
click at [394, 199] on div "Unavailable" at bounding box center [491, 574] width 335 height 775
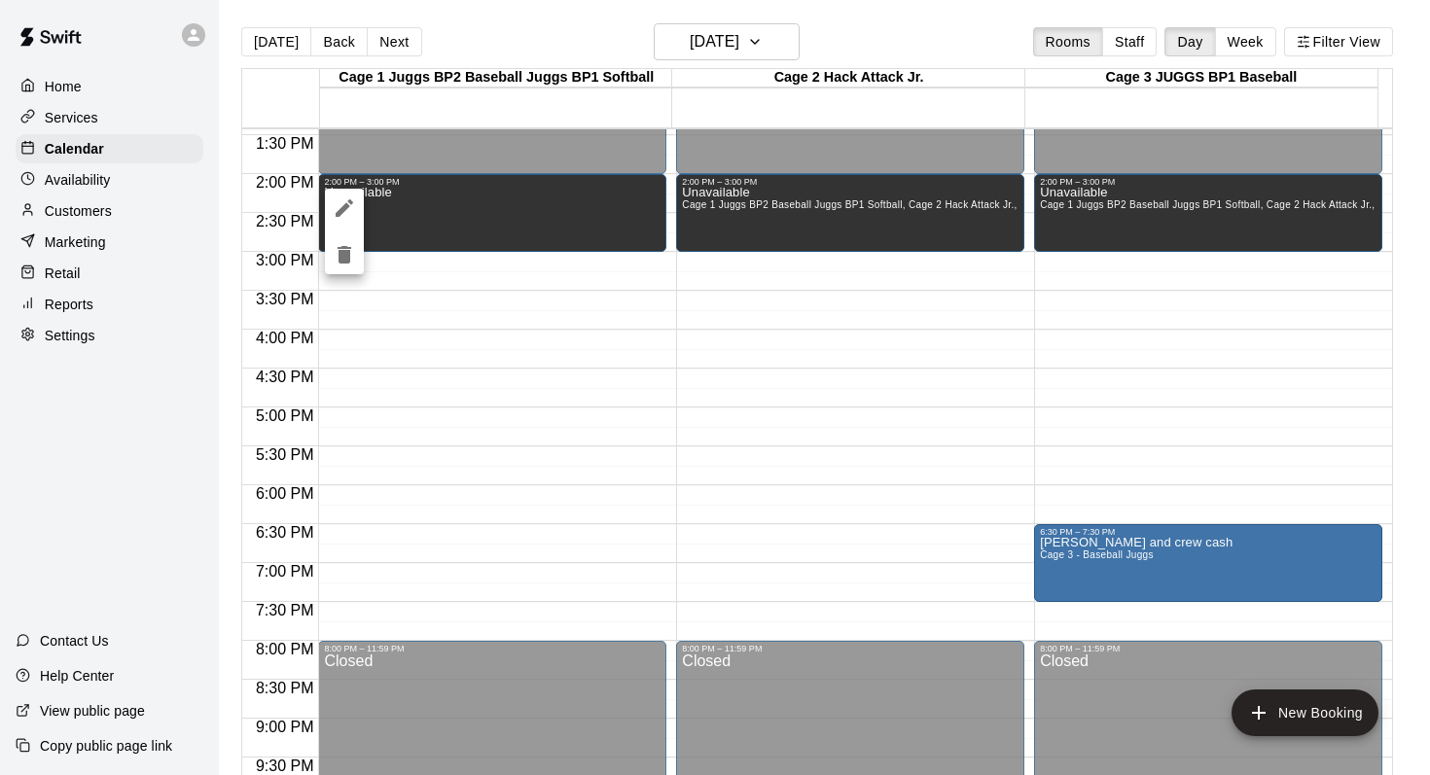
click at [476, 20] on div at bounding box center [715, 387] width 1430 height 775
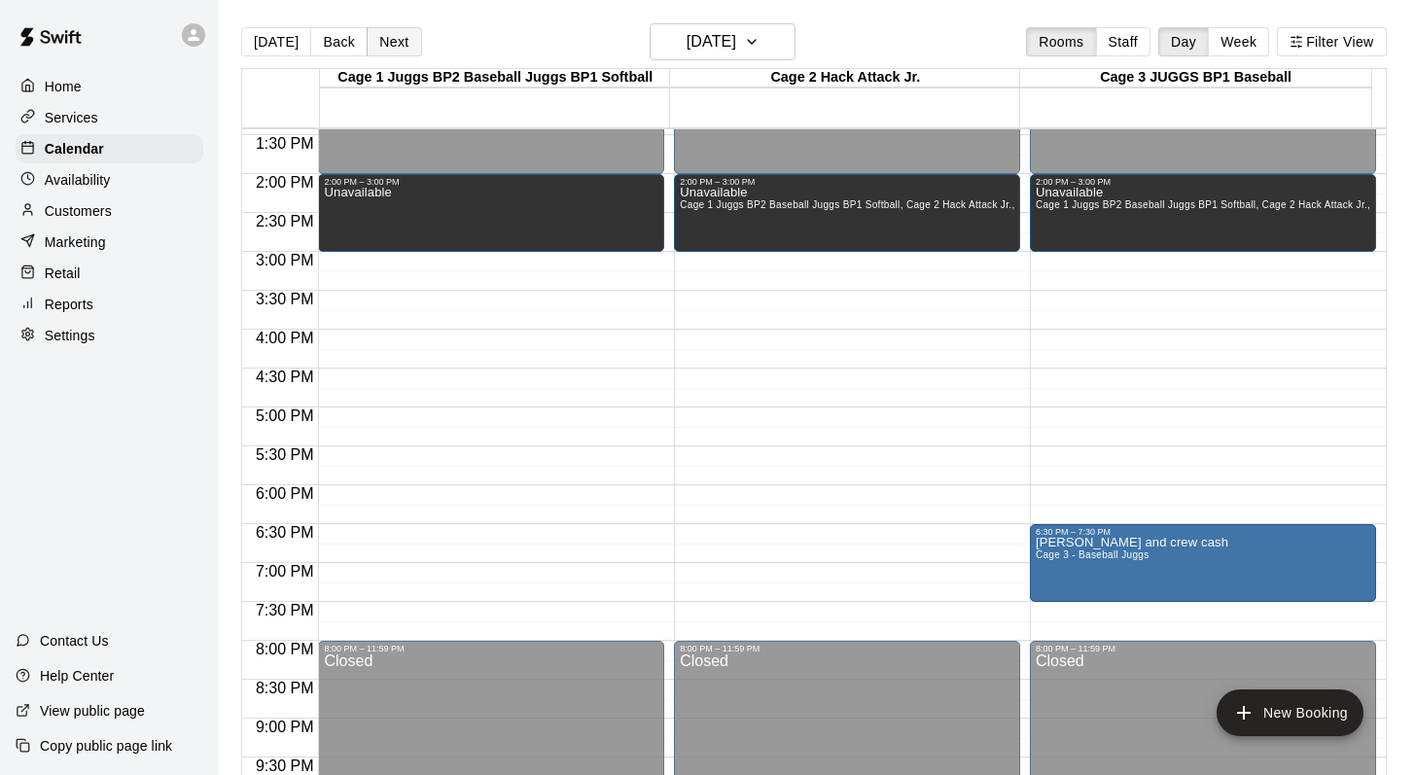
click at [395, 35] on button "Next" at bounding box center [394, 41] width 54 height 29
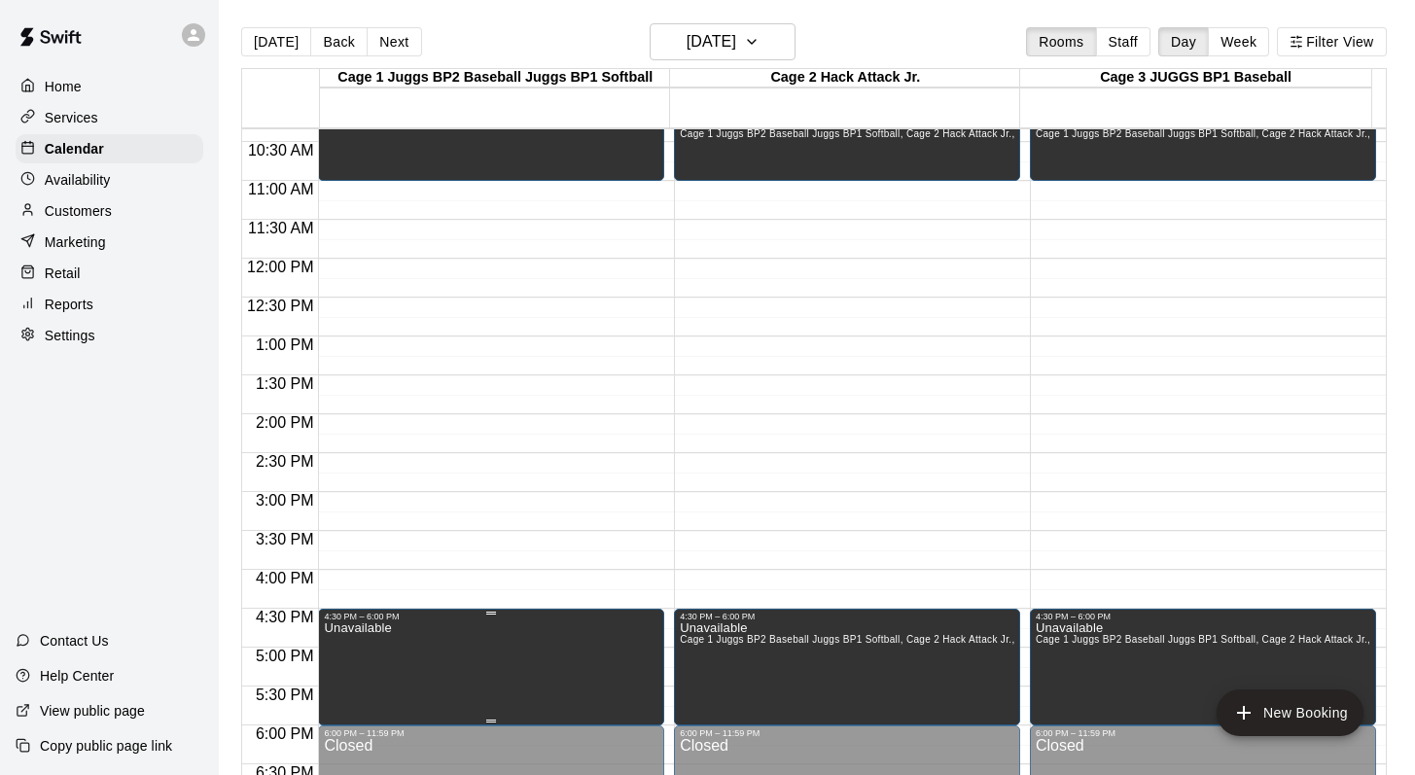
scroll to position [646, 0]
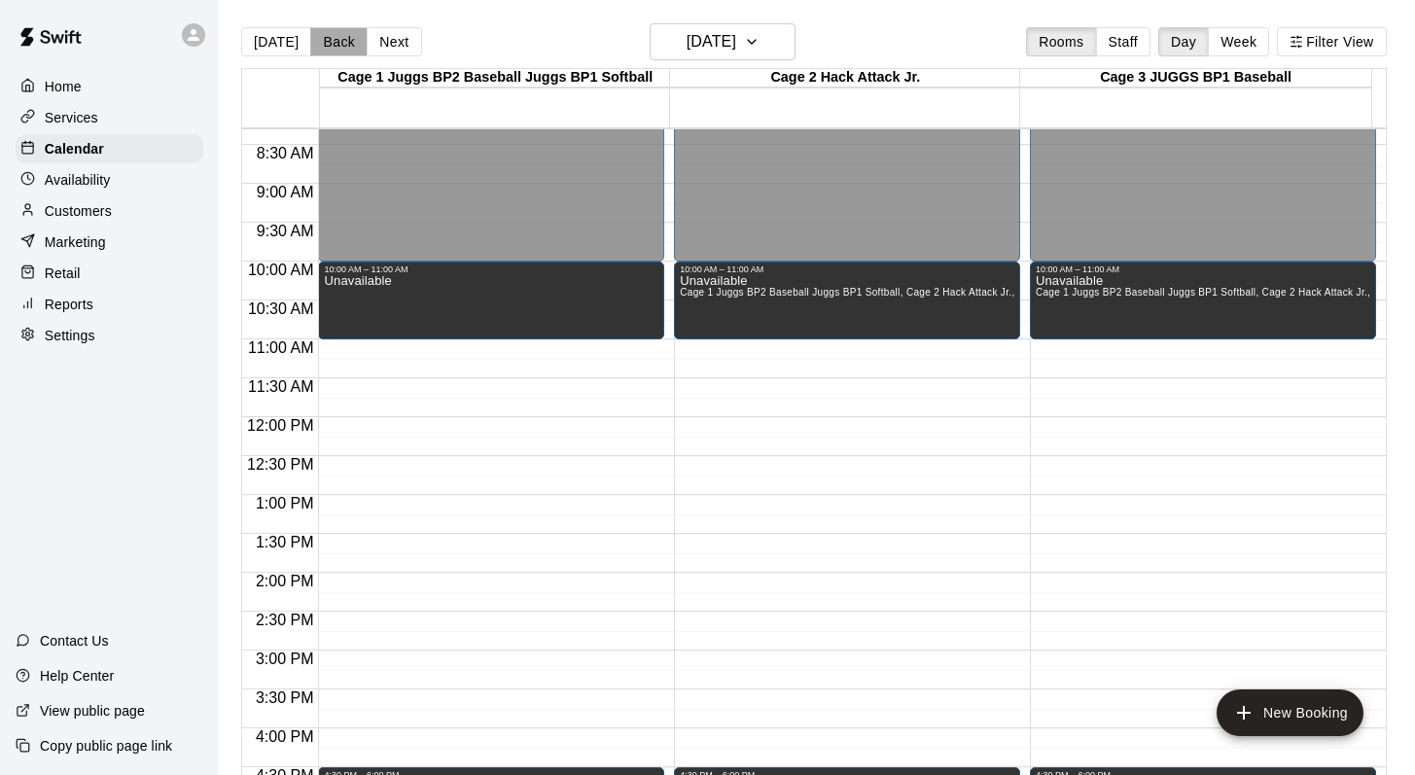
click at [337, 40] on button "Back" at bounding box center [338, 41] width 57 height 29
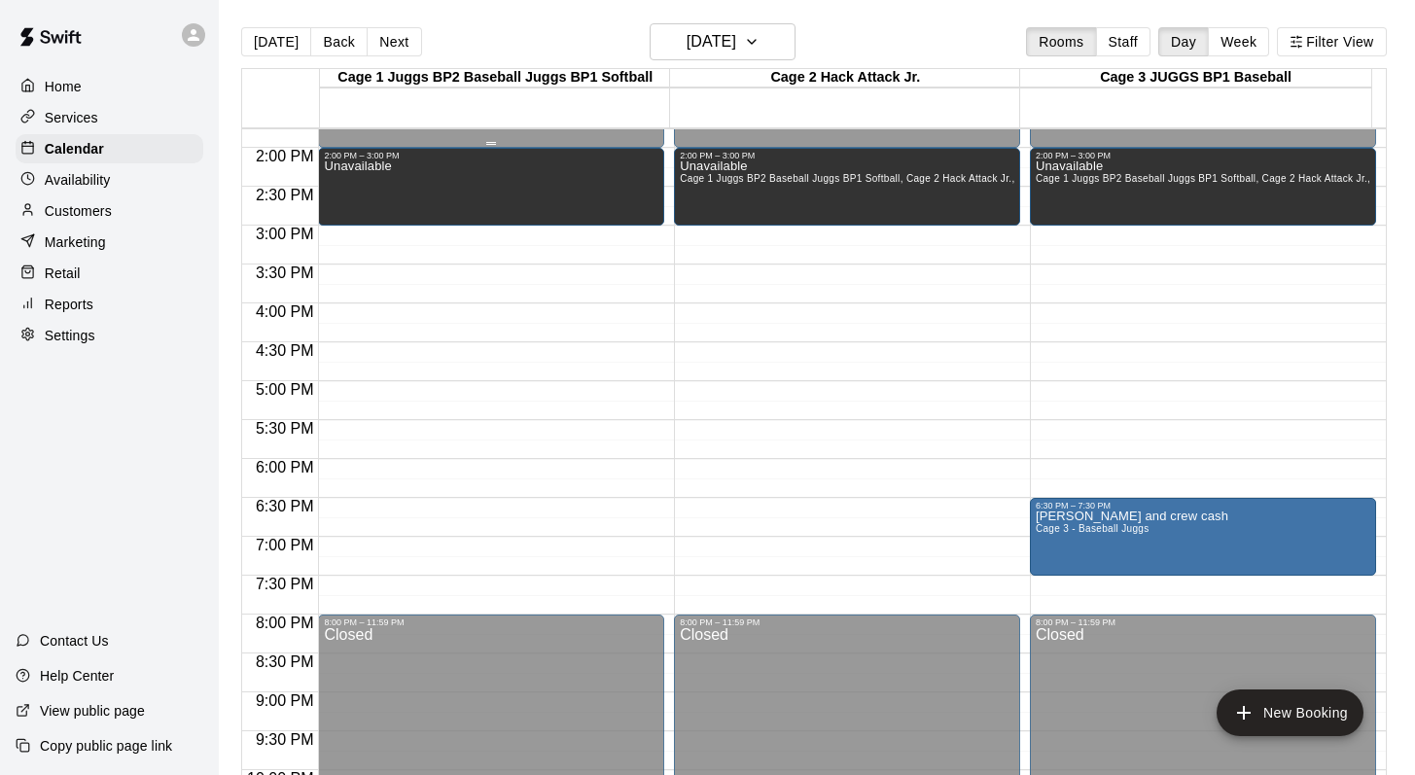
scroll to position [1096, 0]
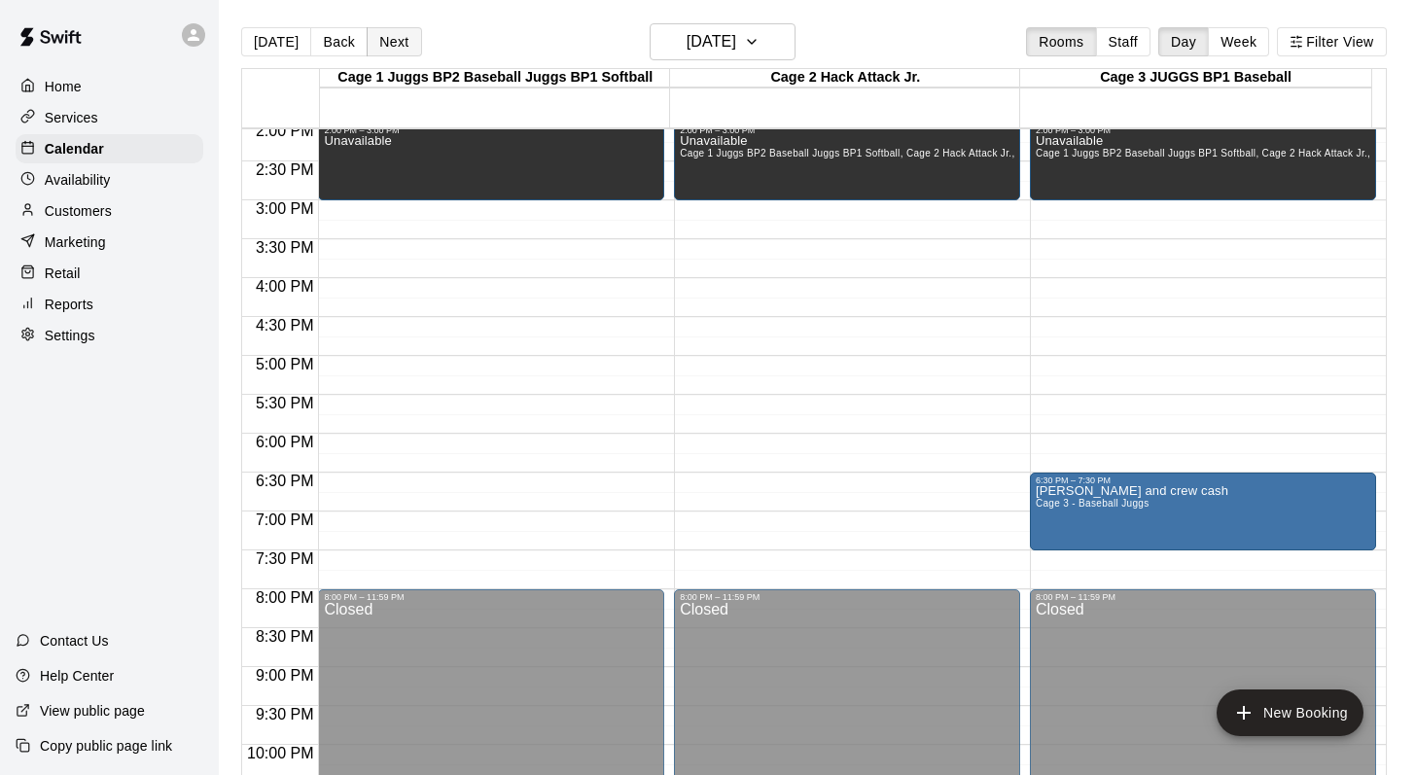
click at [399, 40] on button "Next" at bounding box center [394, 41] width 54 height 29
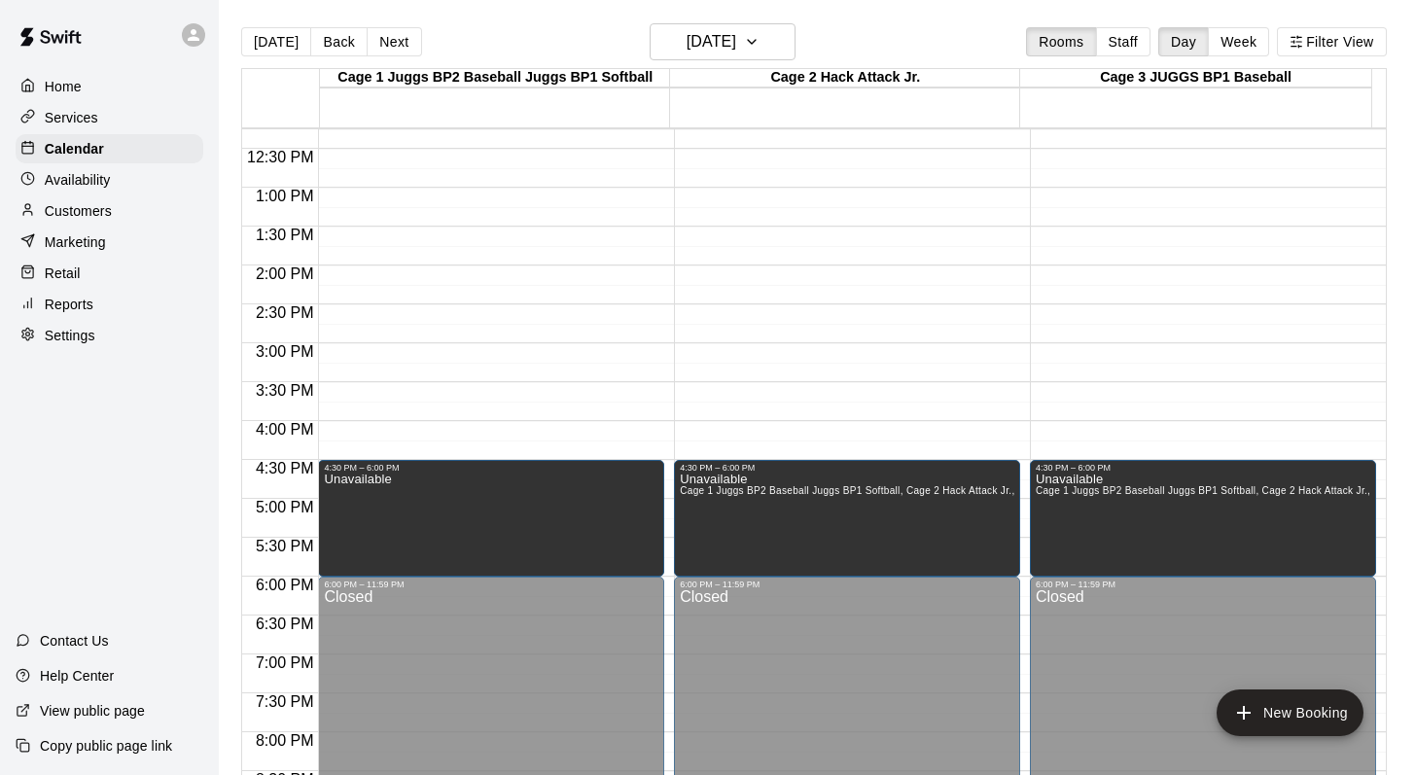
scroll to position [958, 0]
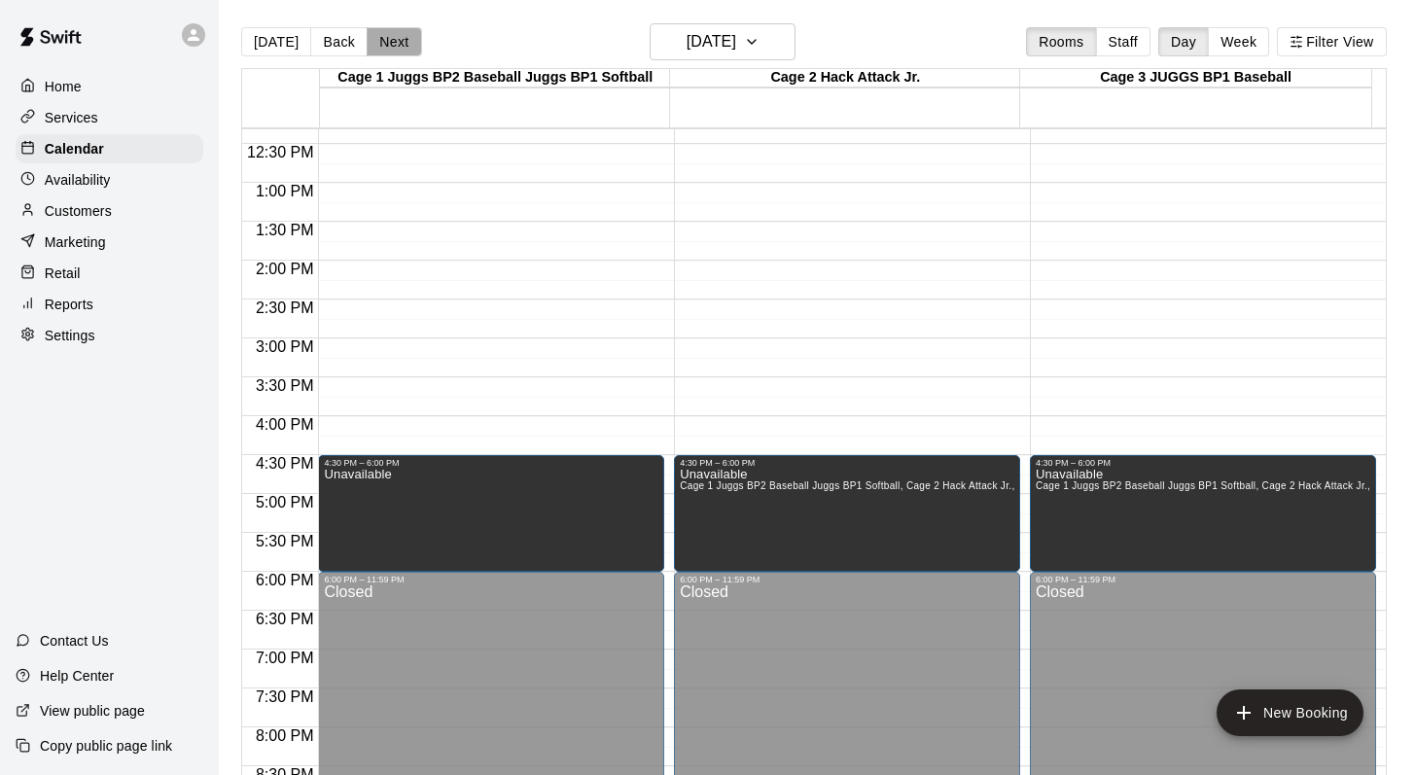
click at [391, 43] on button "Next" at bounding box center [394, 41] width 54 height 29
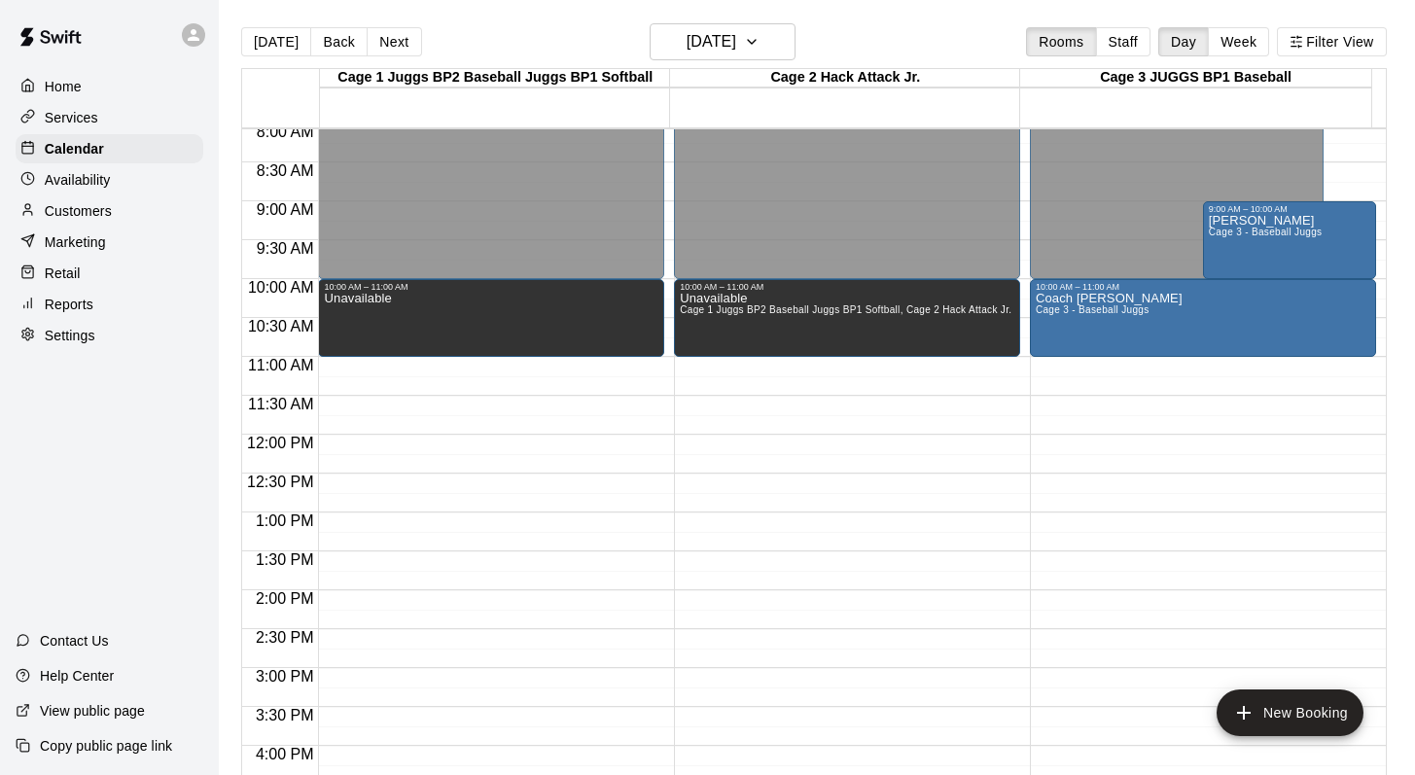
scroll to position [618, 0]
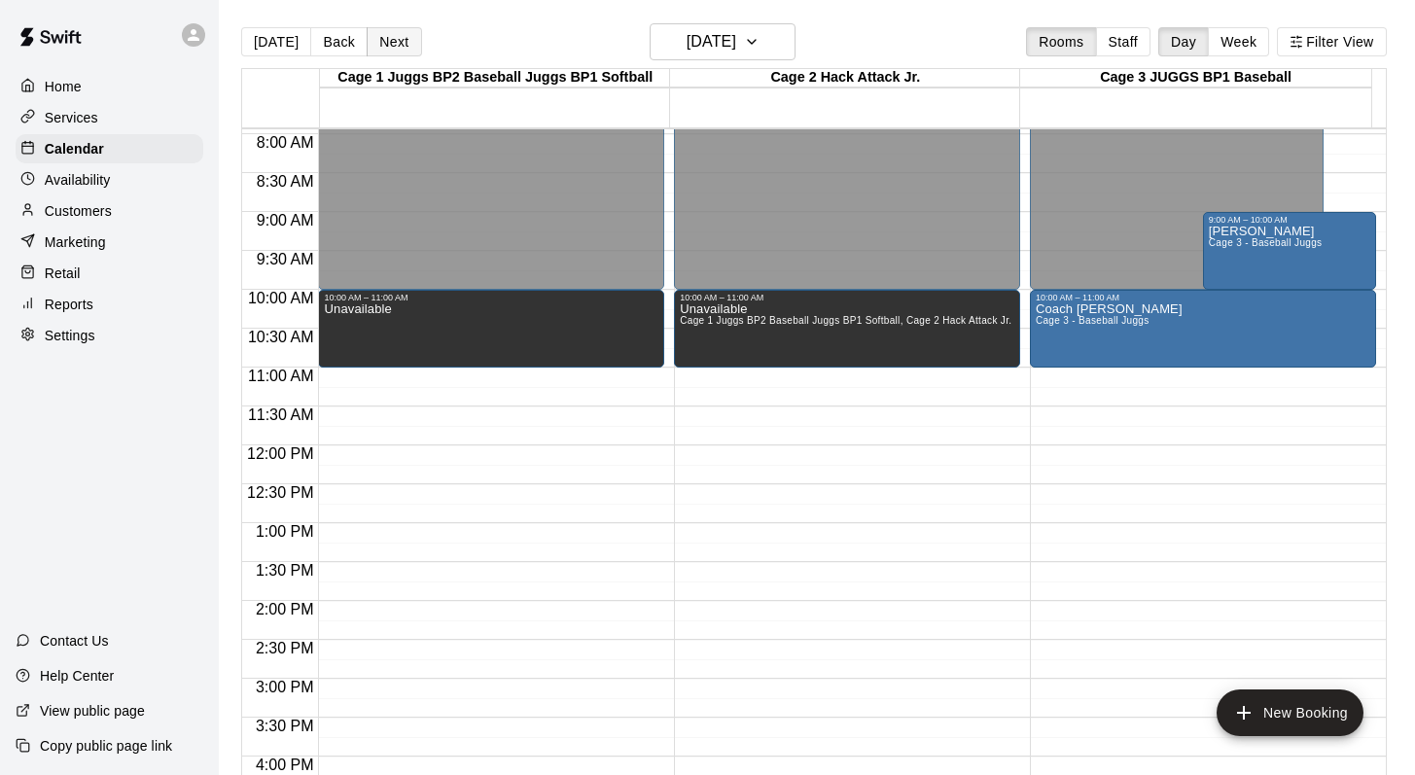
click at [385, 40] on button "Next" at bounding box center [394, 41] width 54 height 29
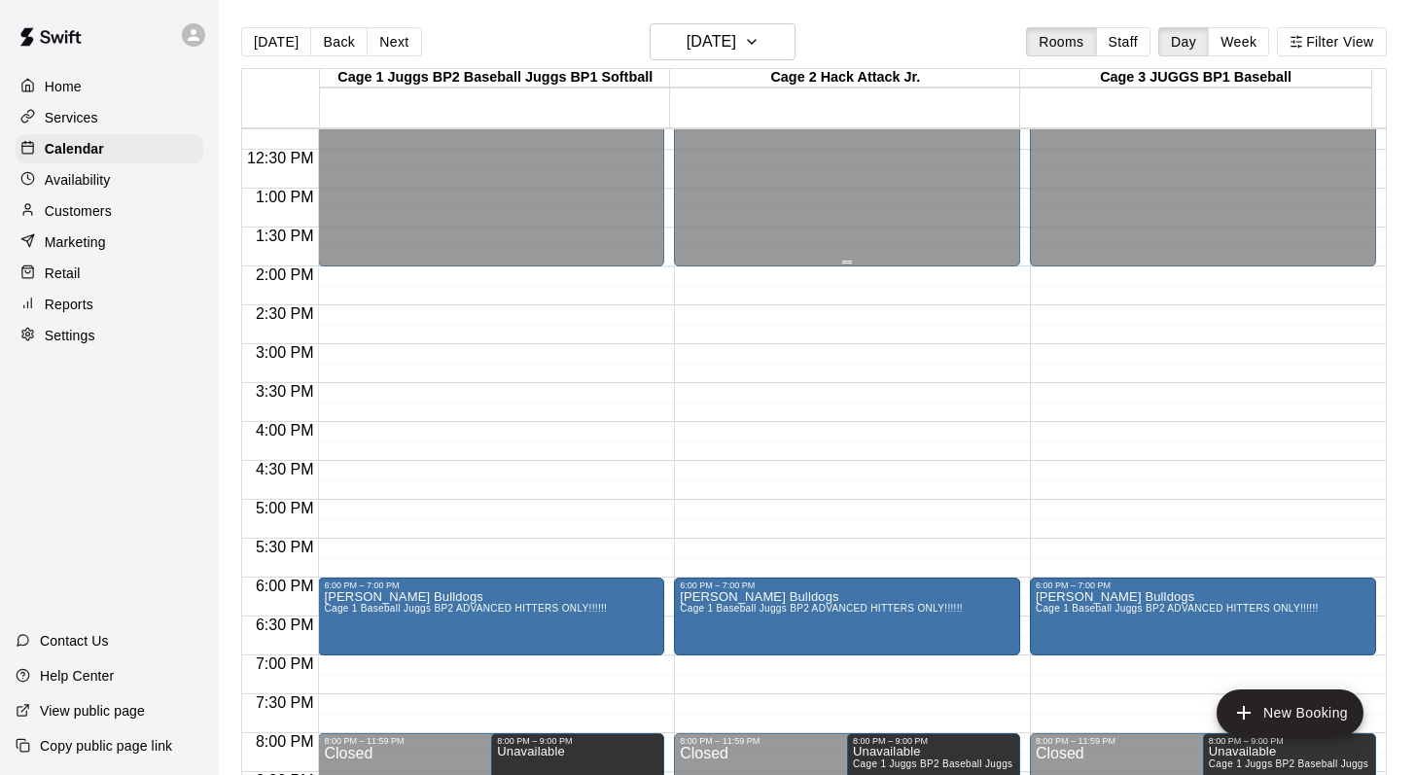
scroll to position [953, 0]
click at [331, 35] on button "Back" at bounding box center [338, 41] width 57 height 29
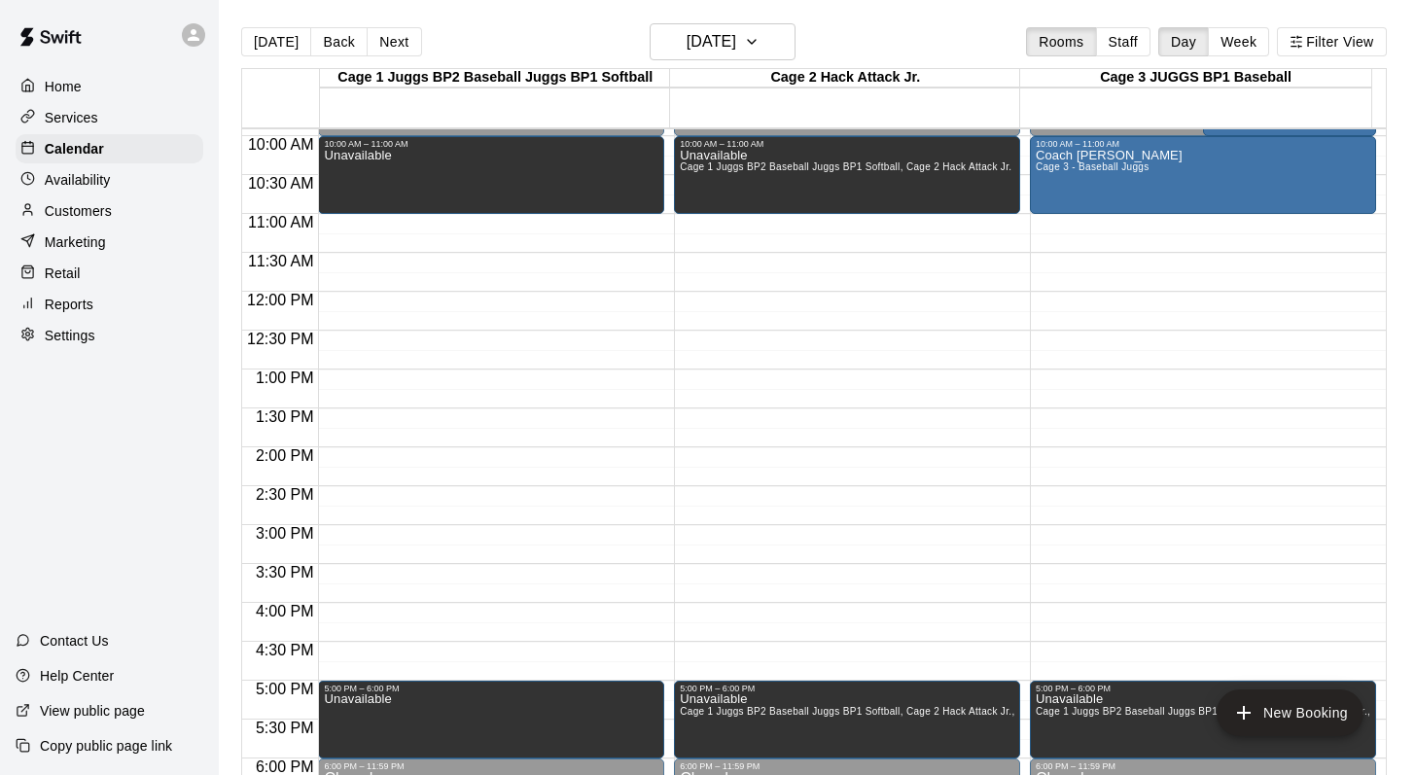
scroll to position [777, 0]
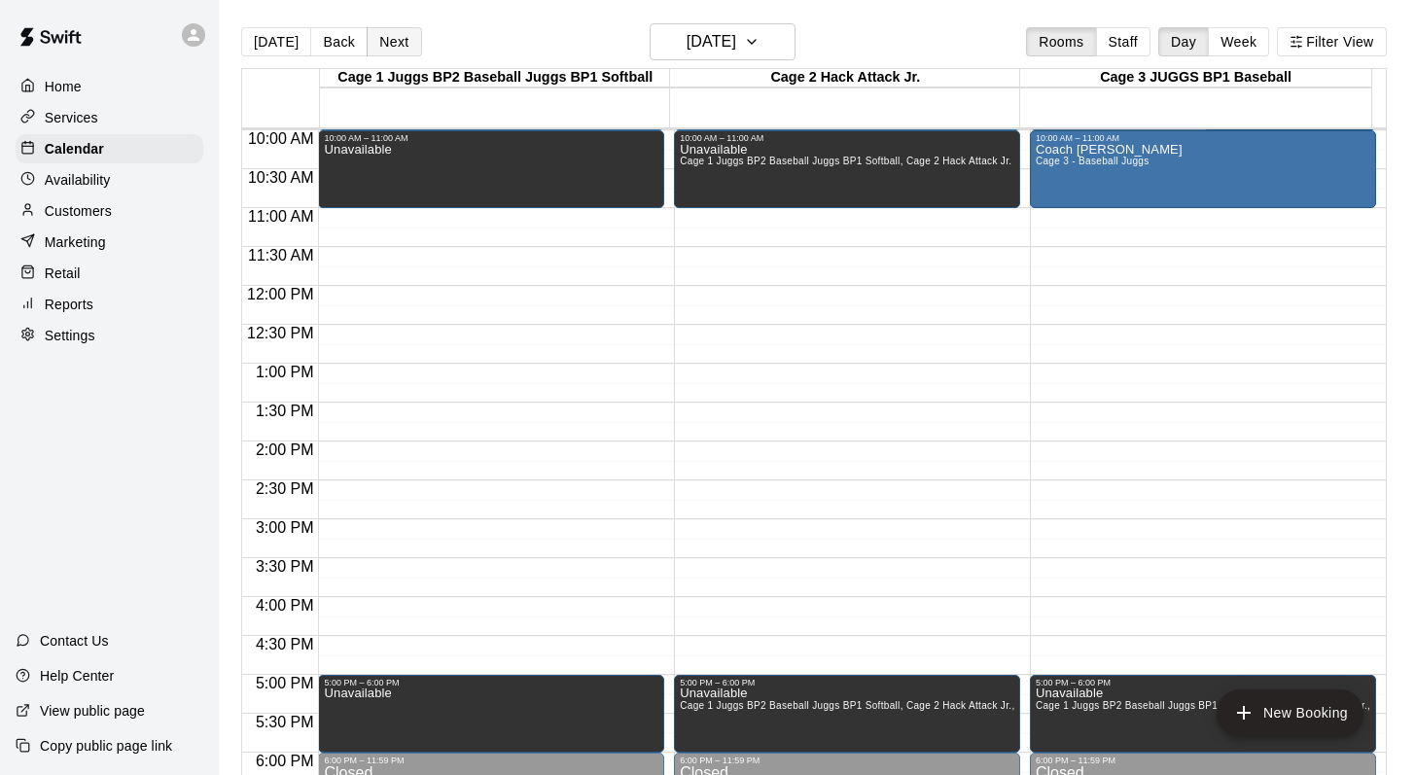
click at [404, 33] on button "Next" at bounding box center [394, 41] width 54 height 29
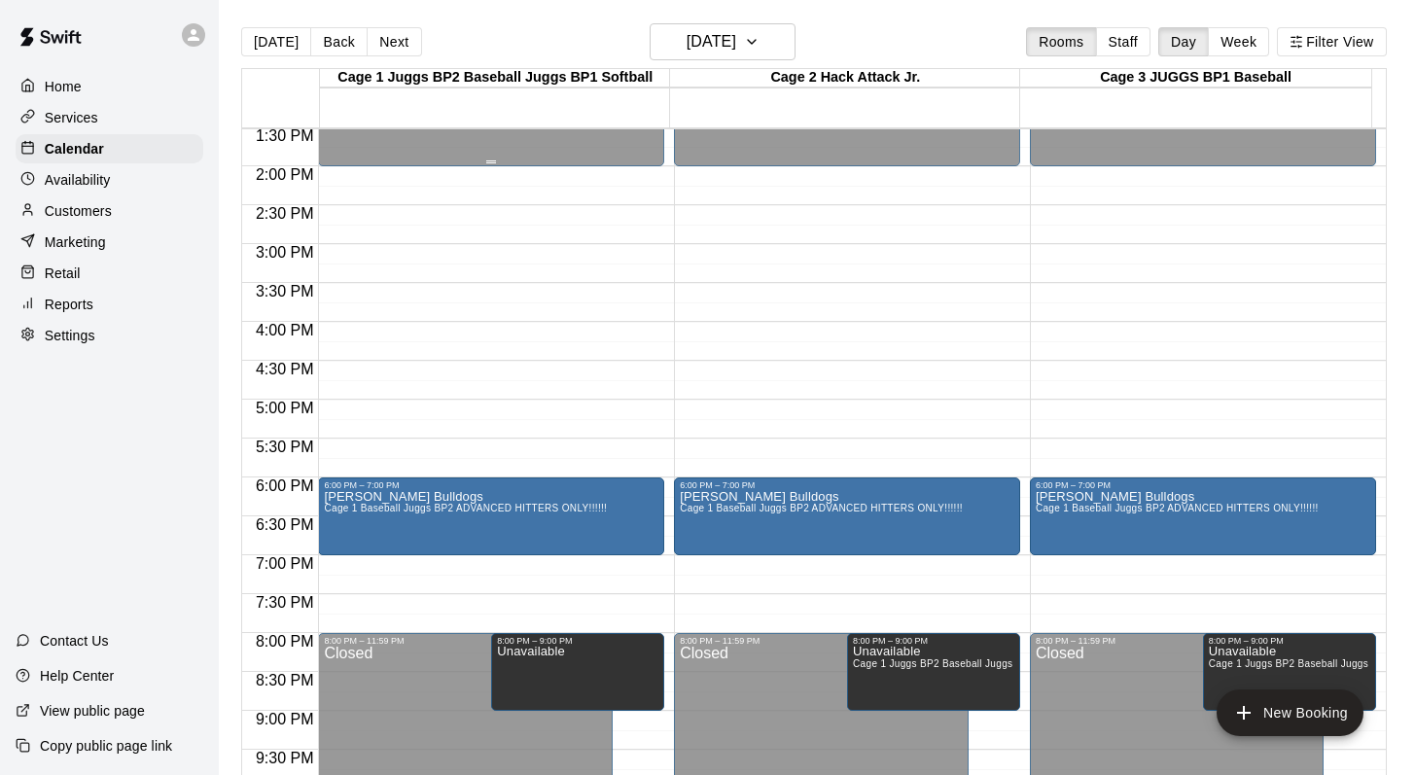
scroll to position [1062, 0]
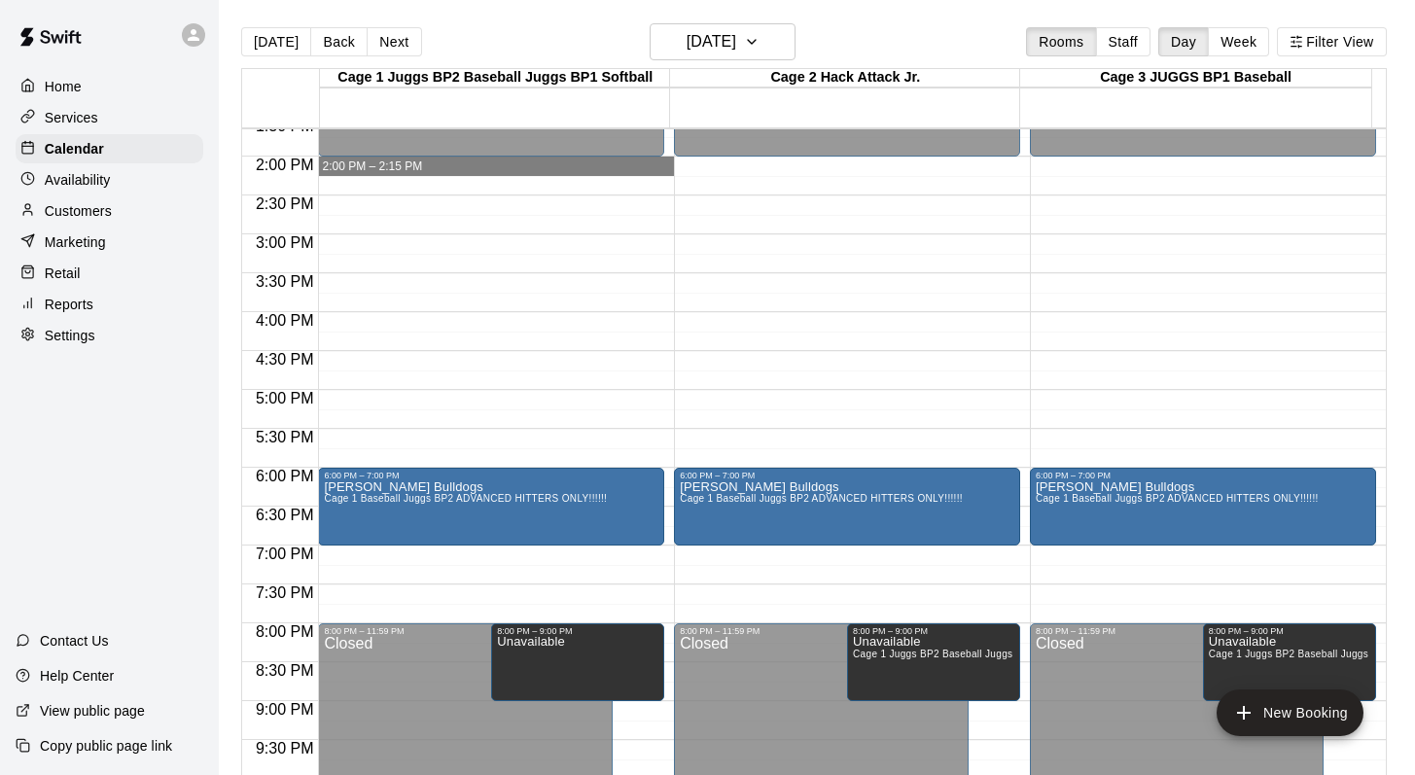
drag, startPoint x: 352, startPoint y: 167, endPoint x: 369, endPoint y: 166, distance: 16.6
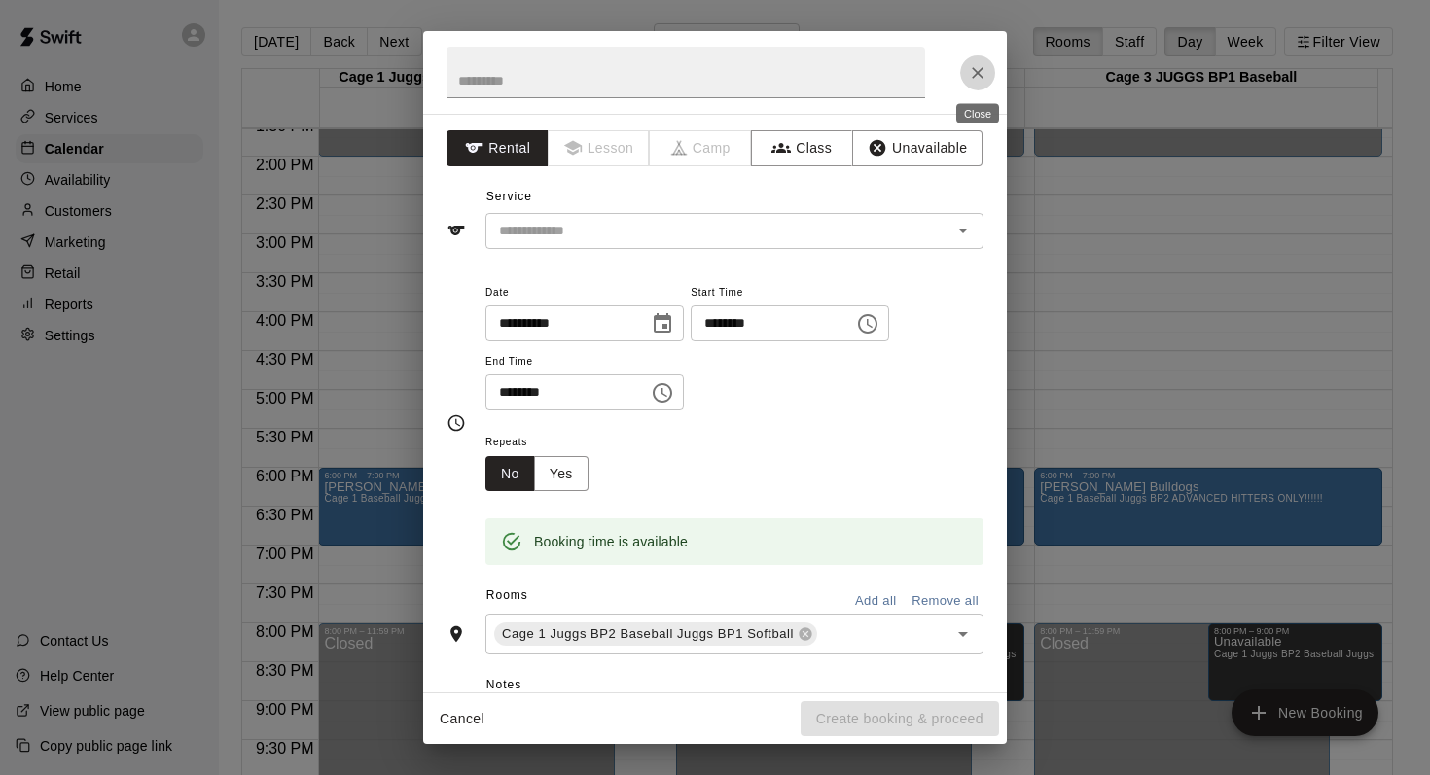
click at [976, 66] on icon "Close" at bounding box center [977, 72] width 19 height 19
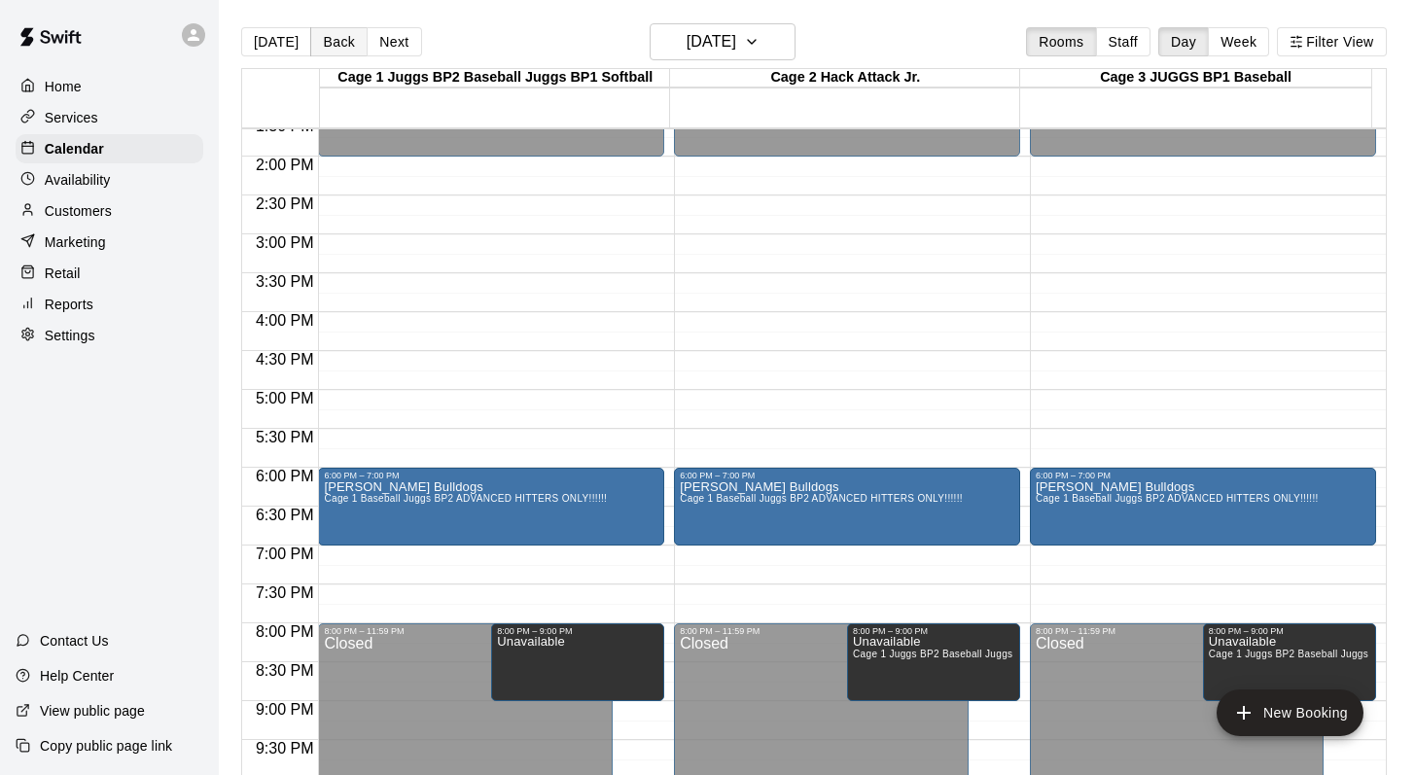
click at [328, 34] on button "Back" at bounding box center [338, 41] width 57 height 29
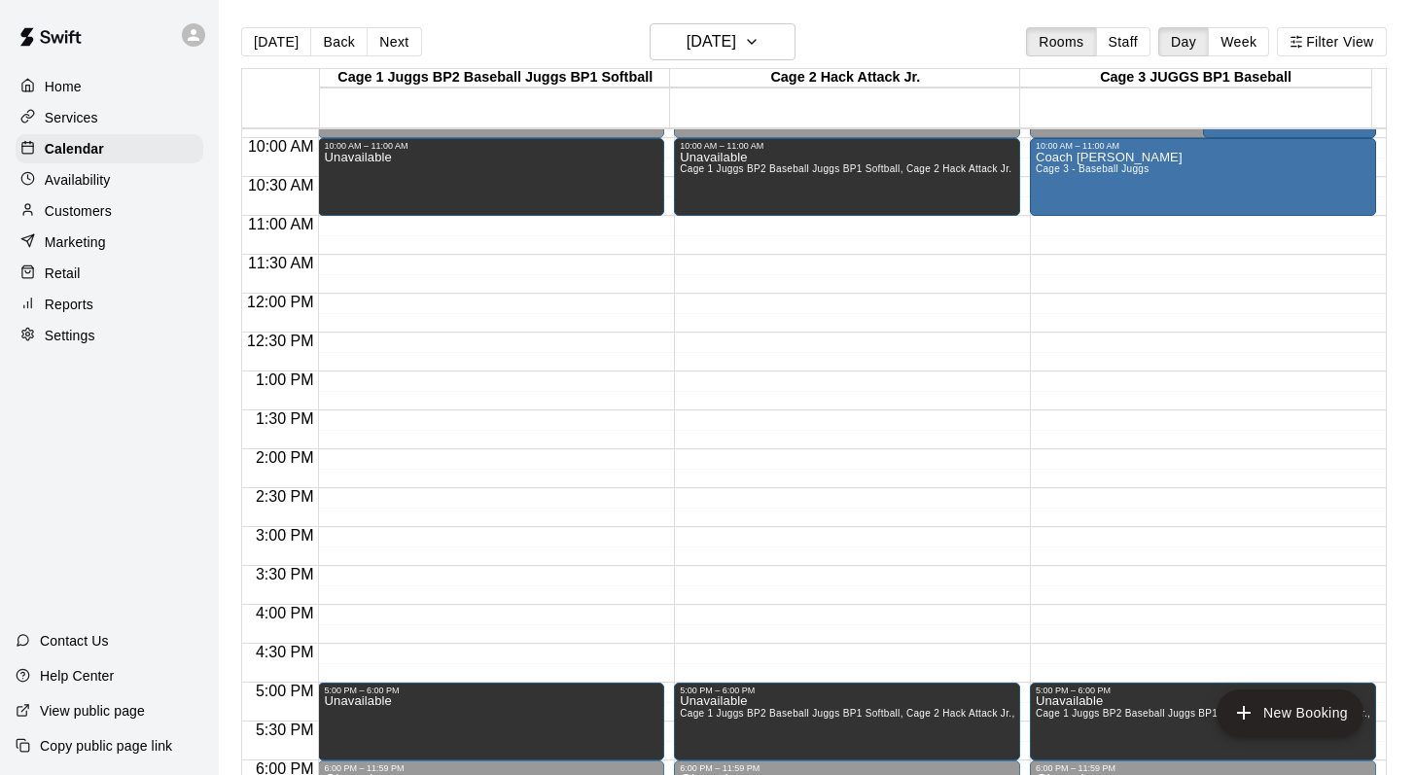
scroll to position [780, 0]
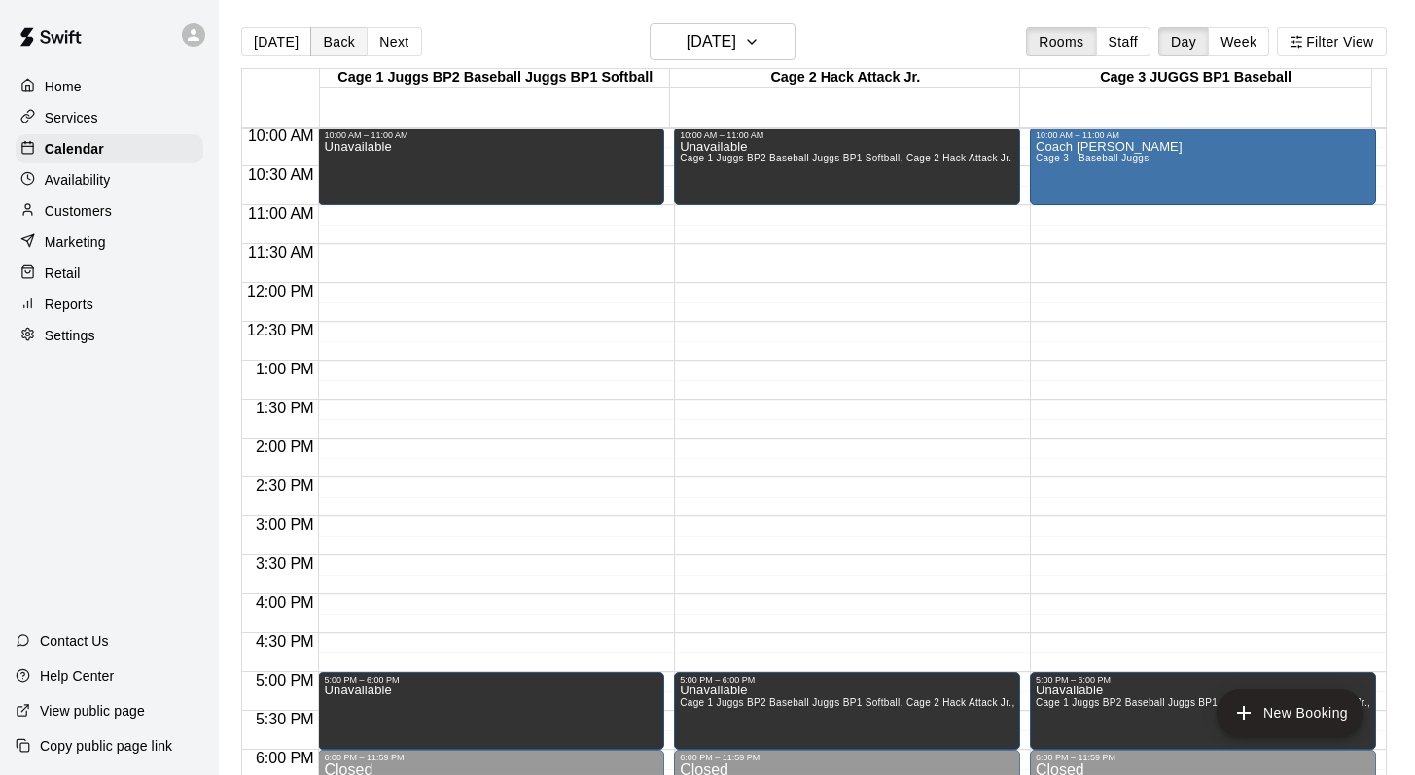
click at [325, 33] on button "Back" at bounding box center [338, 41] width 57 height 29
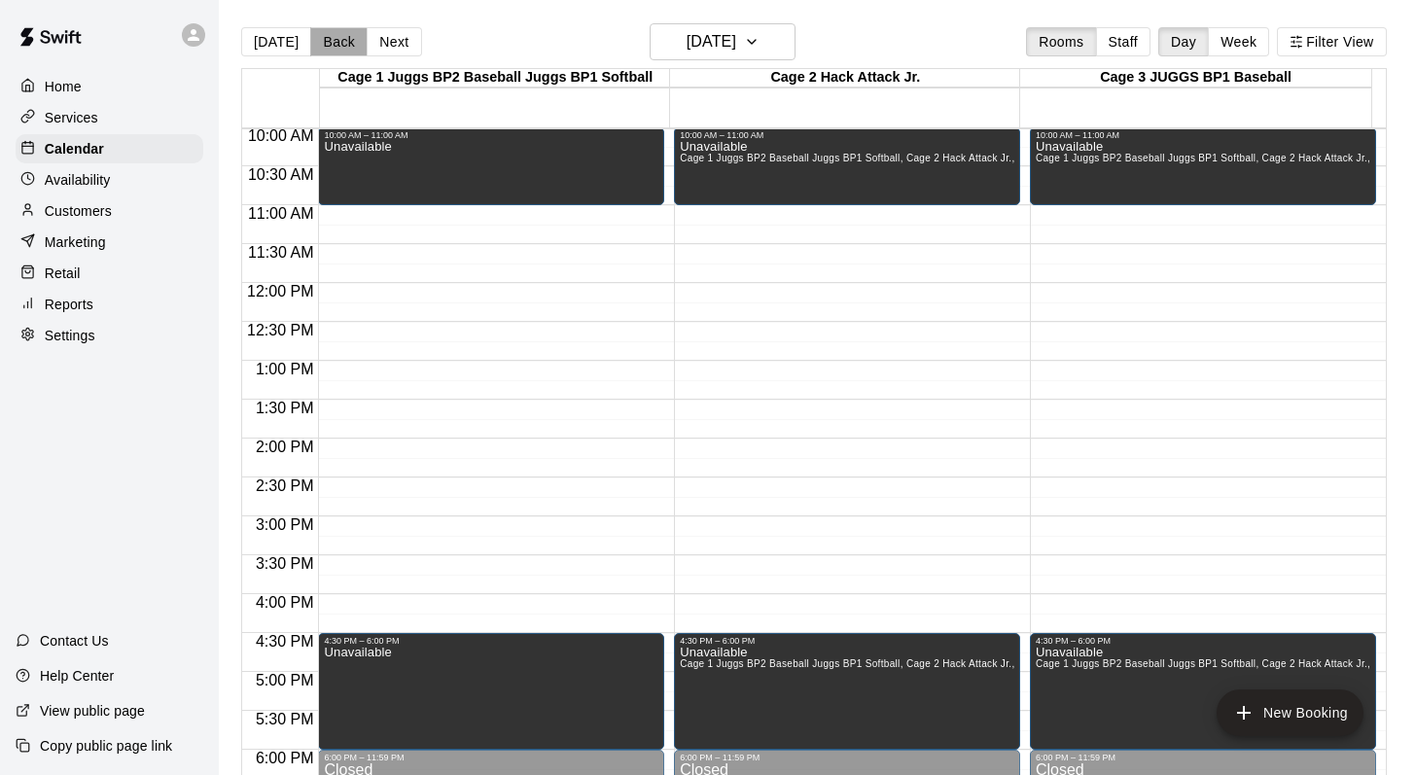
click at [327, 45] on button "Back" at bounding box center [338, 41] width 57 height 29
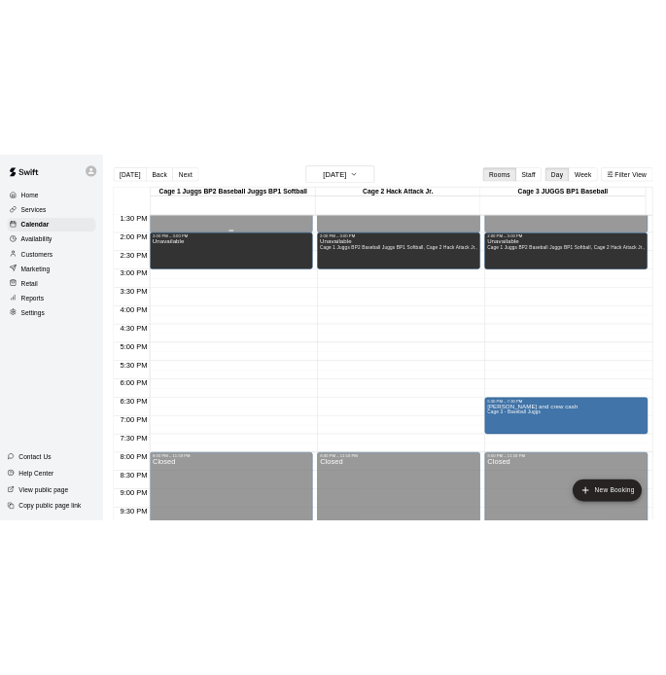
scroll to position [1056, 0]
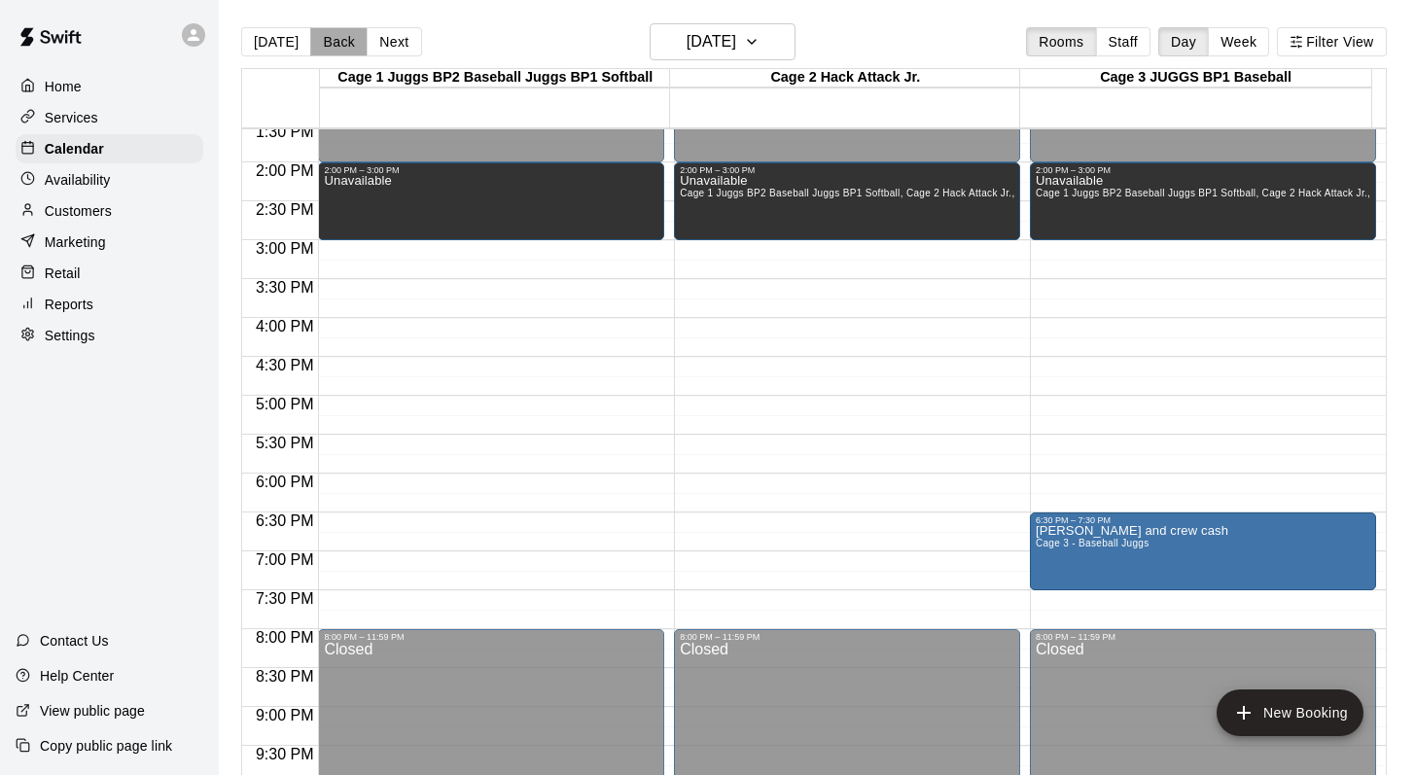
click at [326, 49] on button "Back" at bounding box center [338, 41] width 57 height 29
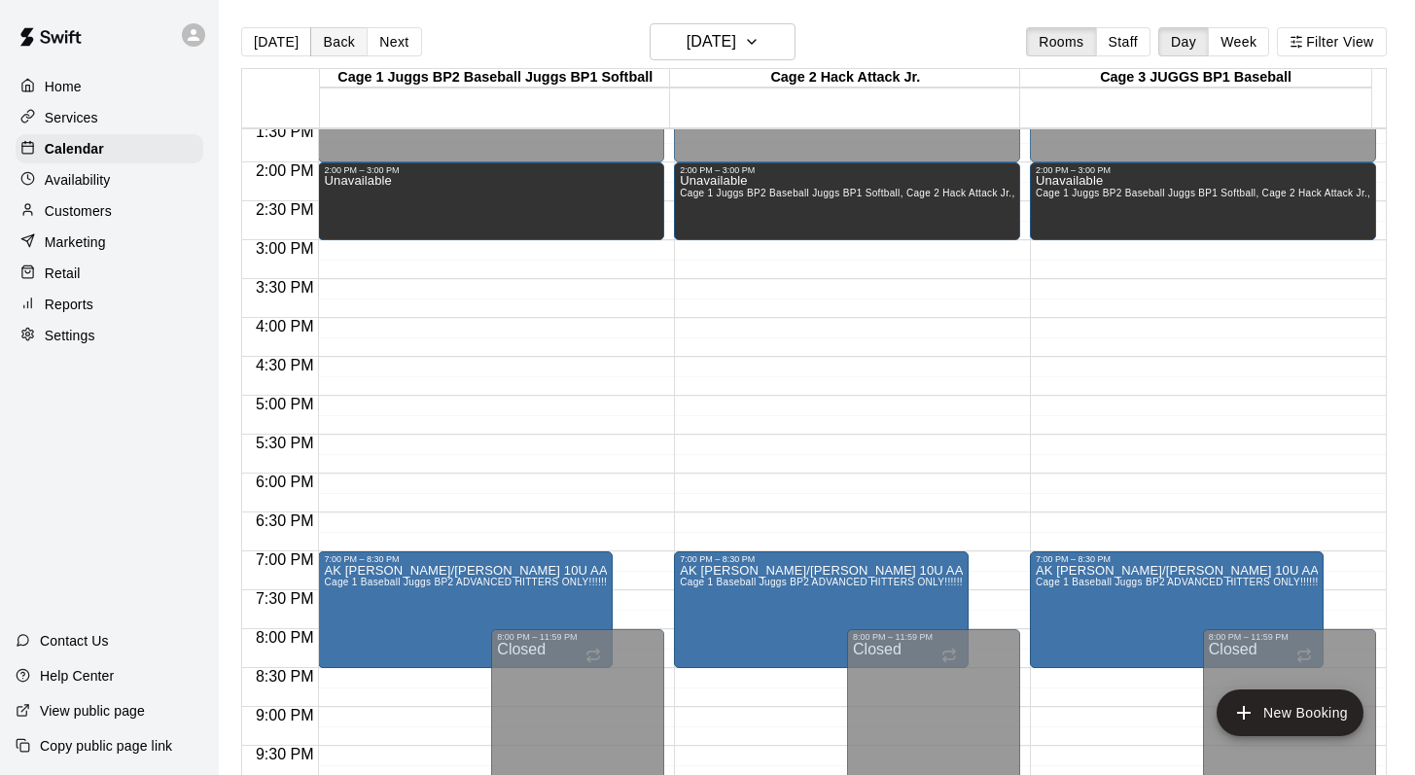
click at [330, 46] on button "Back" at bounding box center [338, 41] width 57 height 29
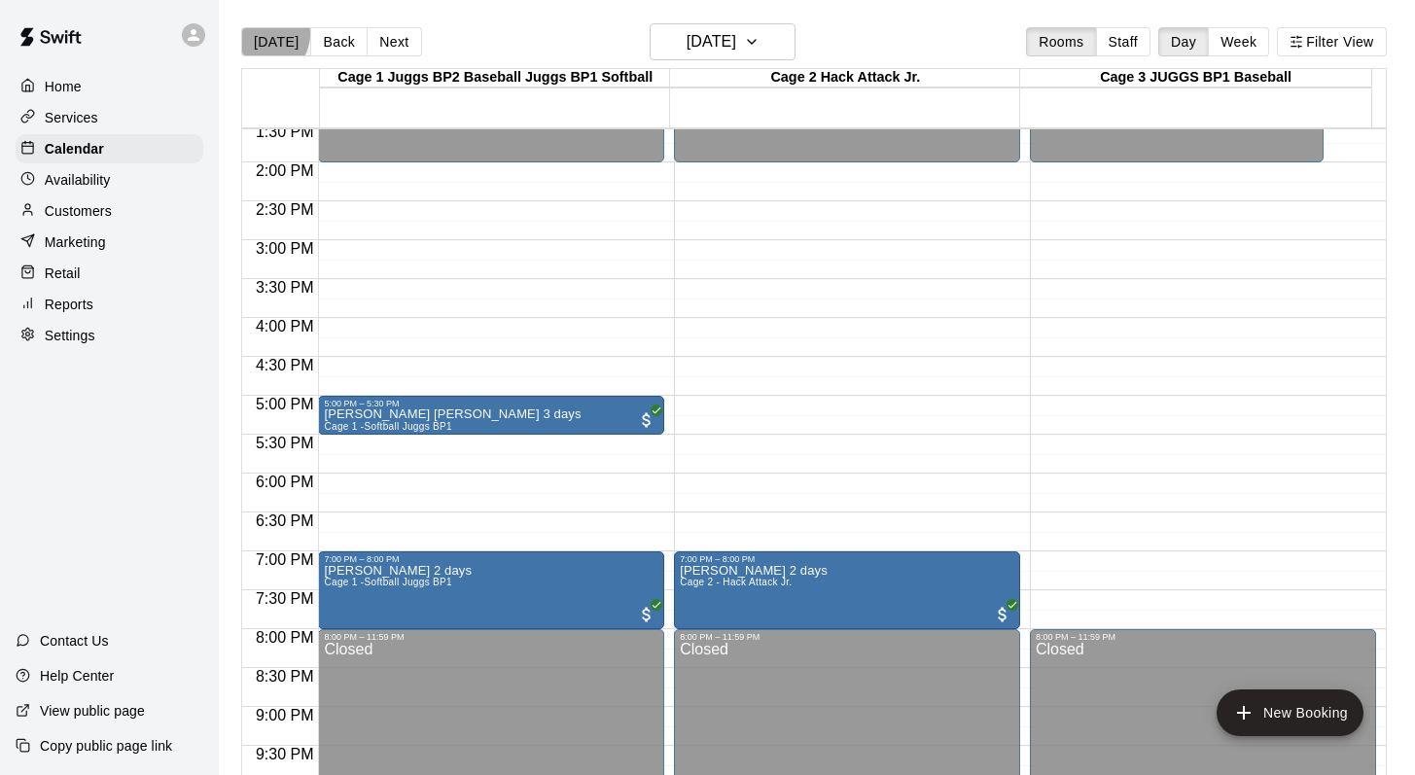
click at [264, 34] on button "[DATE]" at bounding box center [276, 41] width 70 height 29
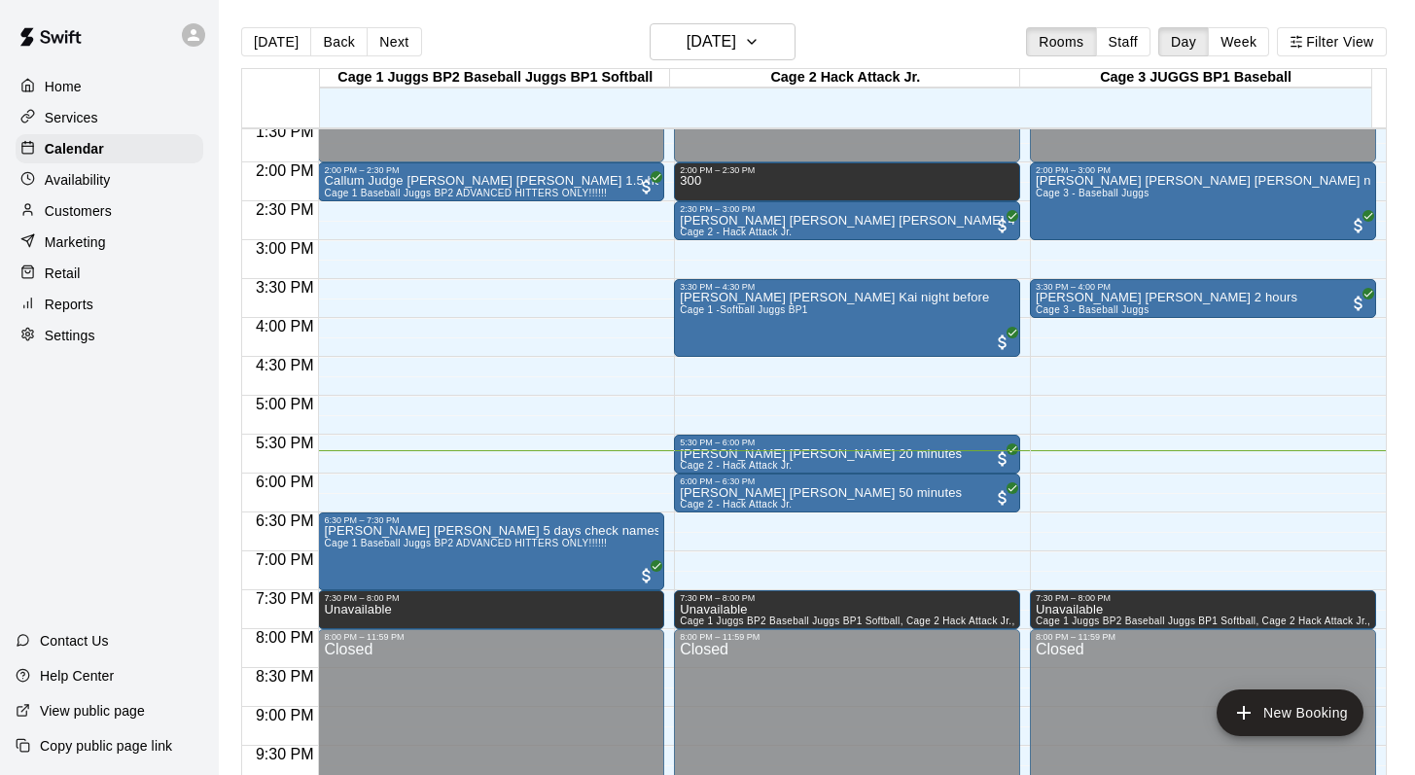
click at [926, 39] on div "Today Back Next Tuesday Aug 12 Rooms Staff Day Week Filter View" at bounding box center [814, 45] width 1146 height 45
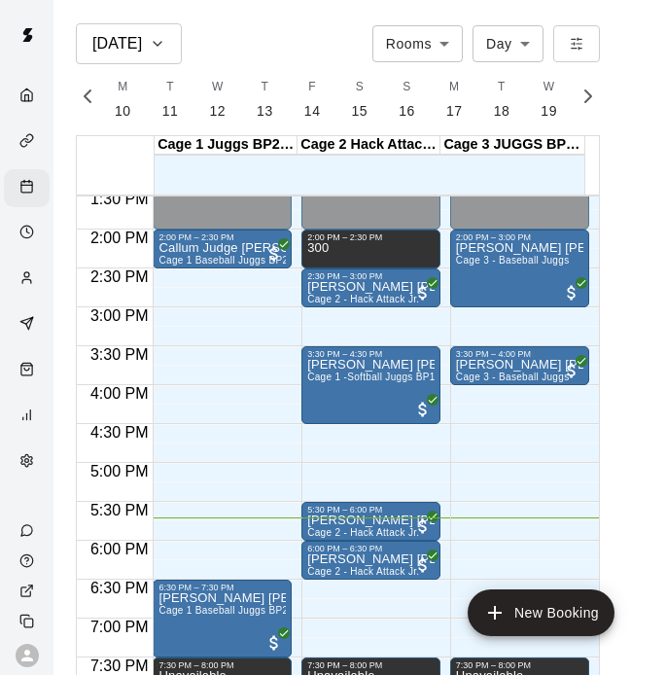
scroll to position [0, 8142]
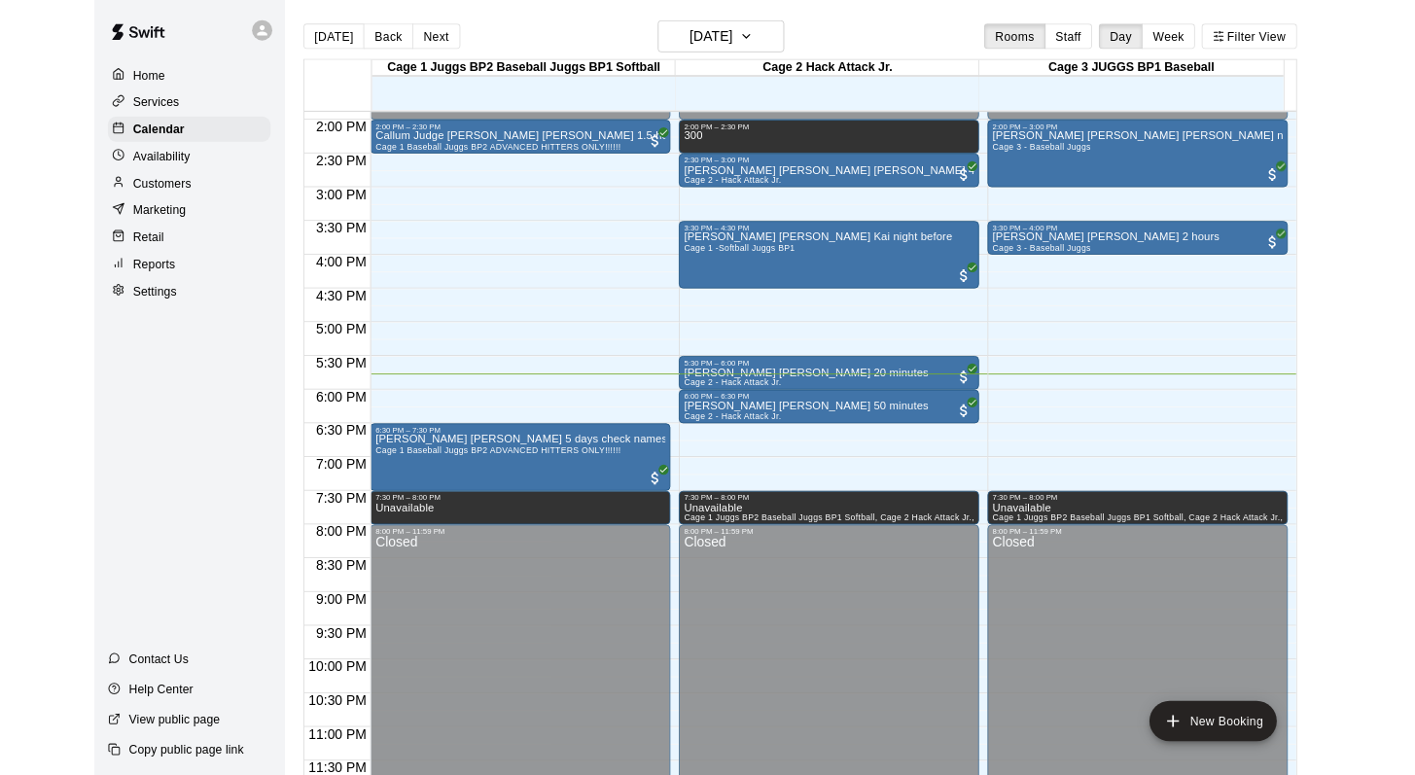
scroll to position [1200, 0]
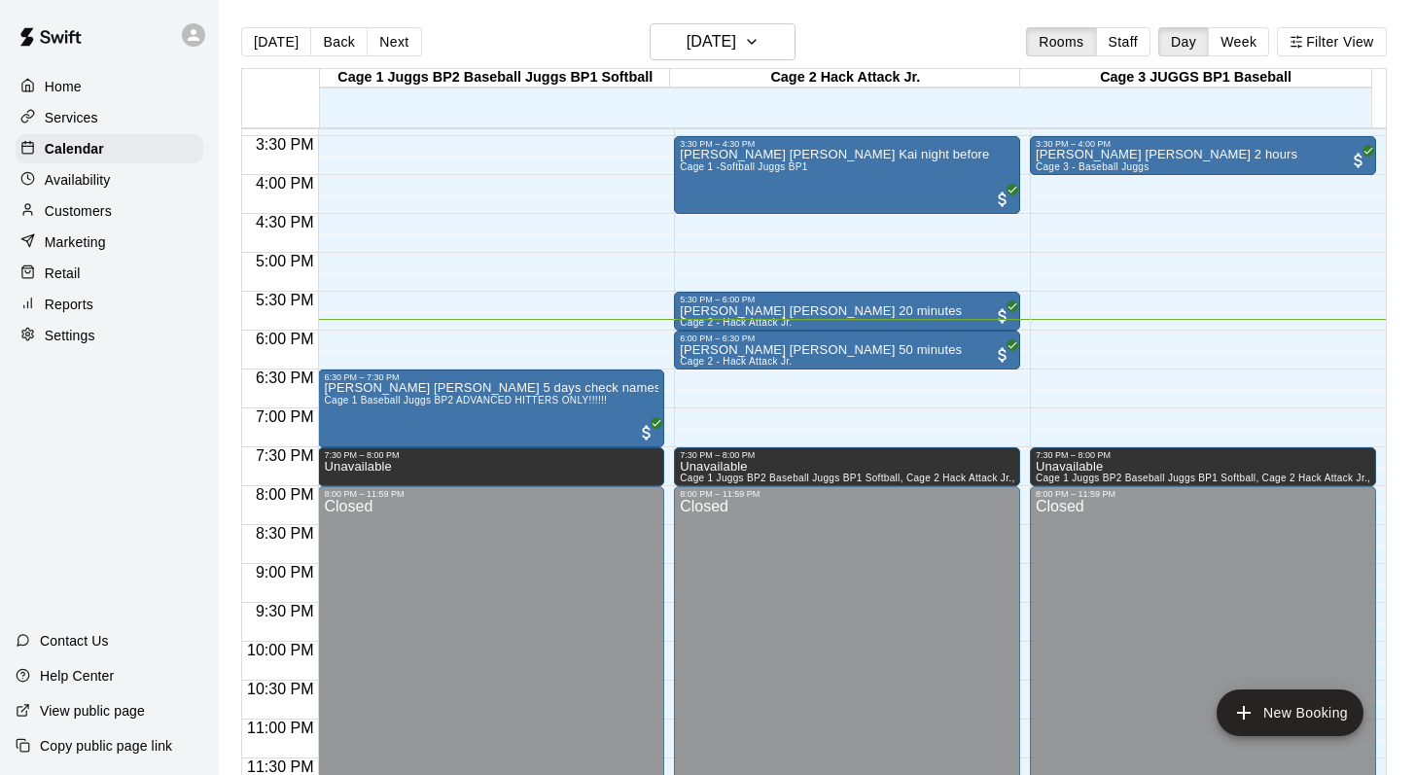
click at [665, 18] on main "Today Back Next Tuesday Aug 12 Rooms Staff Day Week Filter View Cage 1 Juggs BP…" at bounding box center [817, 403] width 1196 height 806
click at [383, 33] on button "Next" at bounding box center [394, 41] width 54 height 29
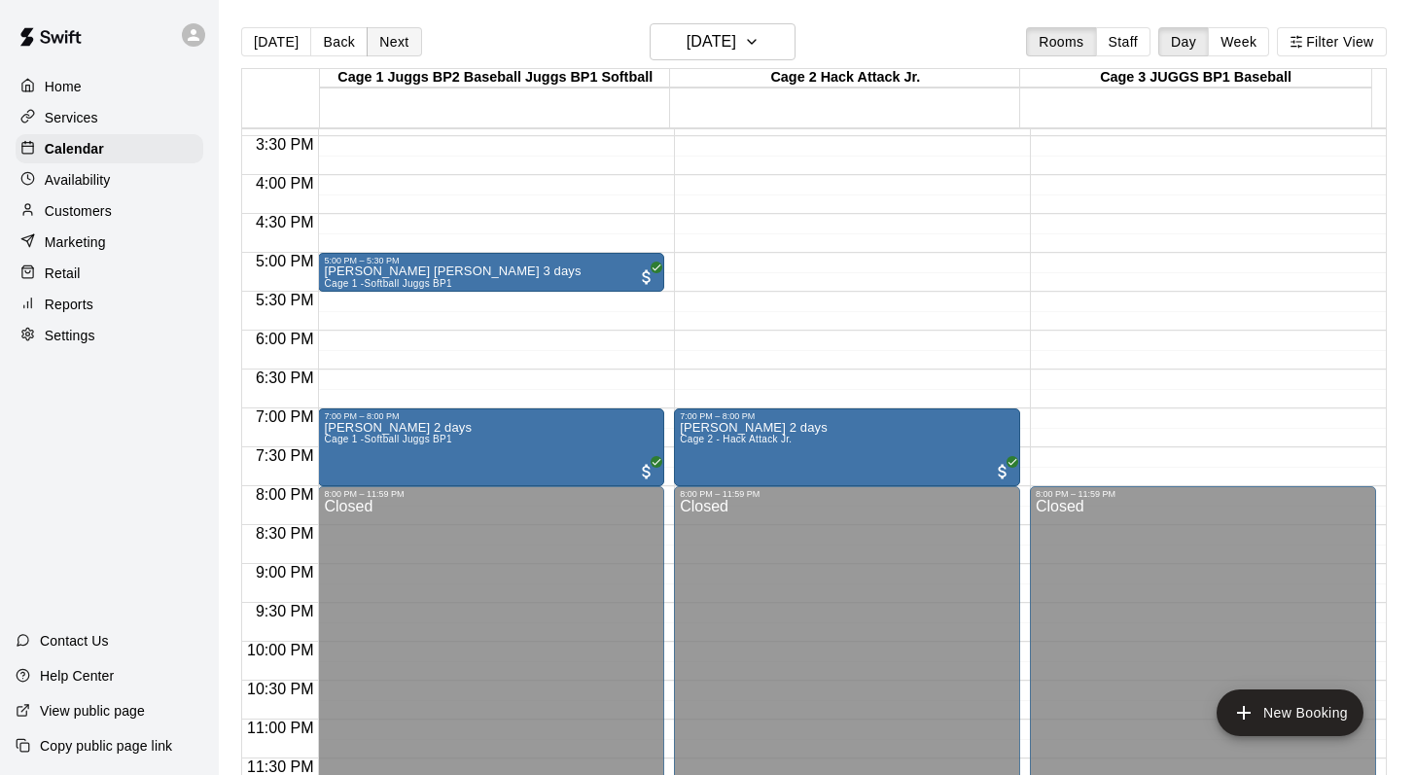
click at [381, 36] on button "Next" at bounding box center [394, 41] width 54 height 29
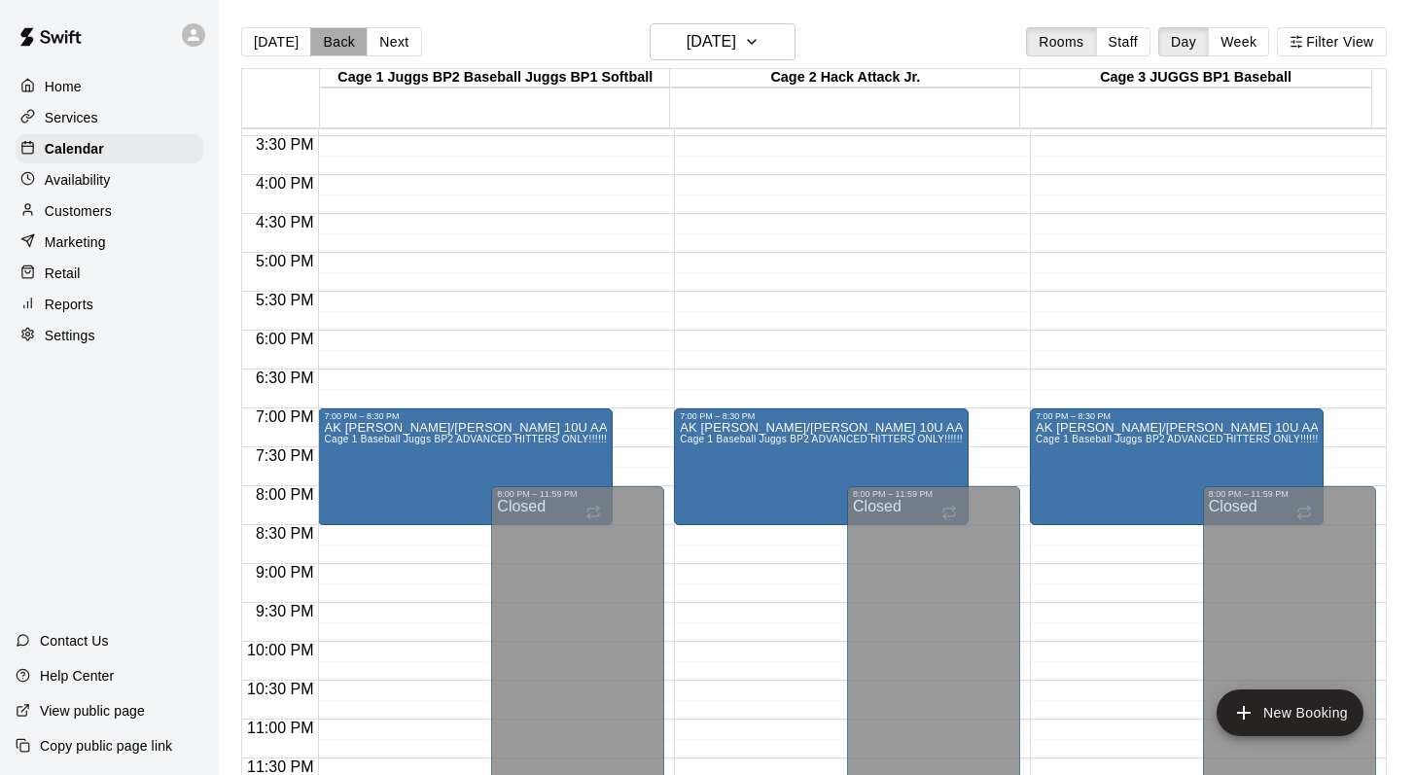
click at [328, 39] on button "Back" at bounding box center [338, 41] width 57 height 29
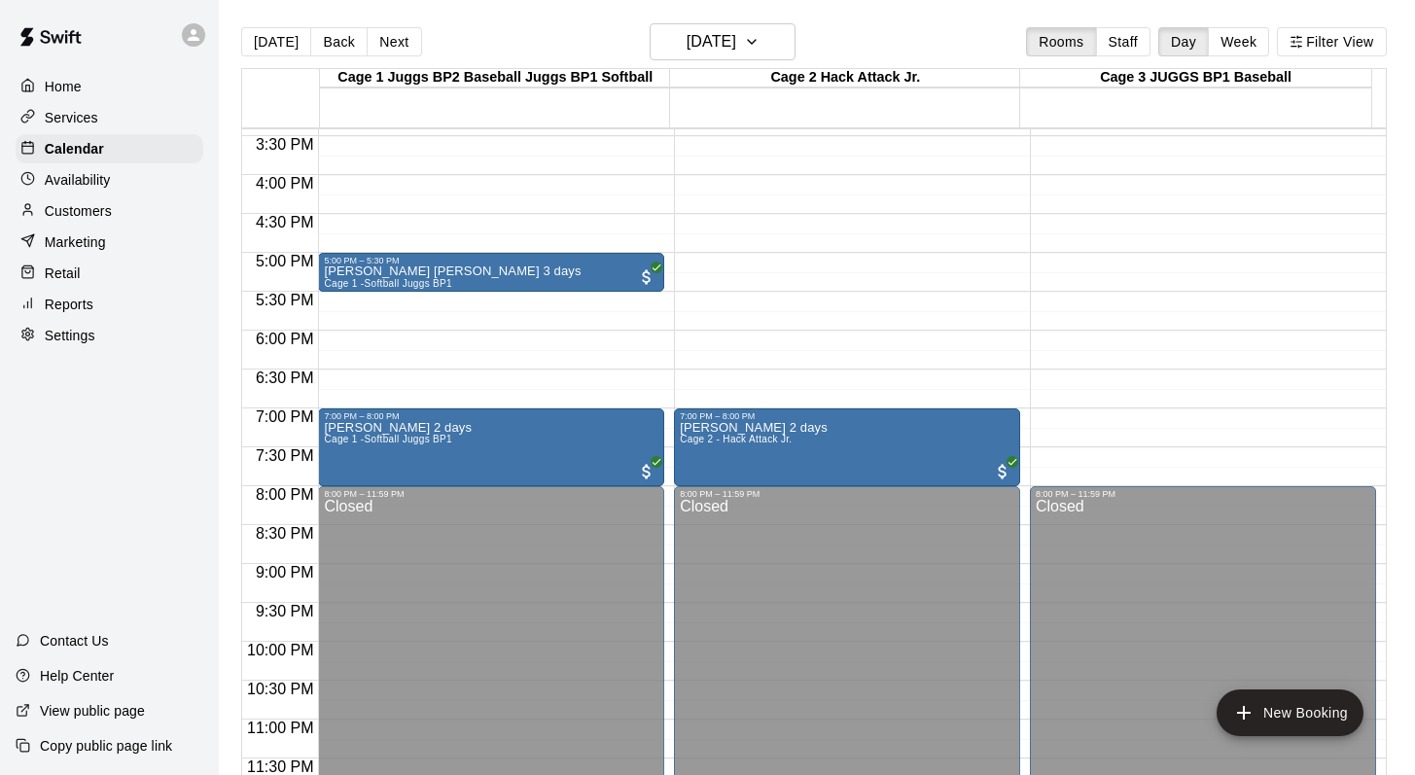
scroll to position [1070, 0]
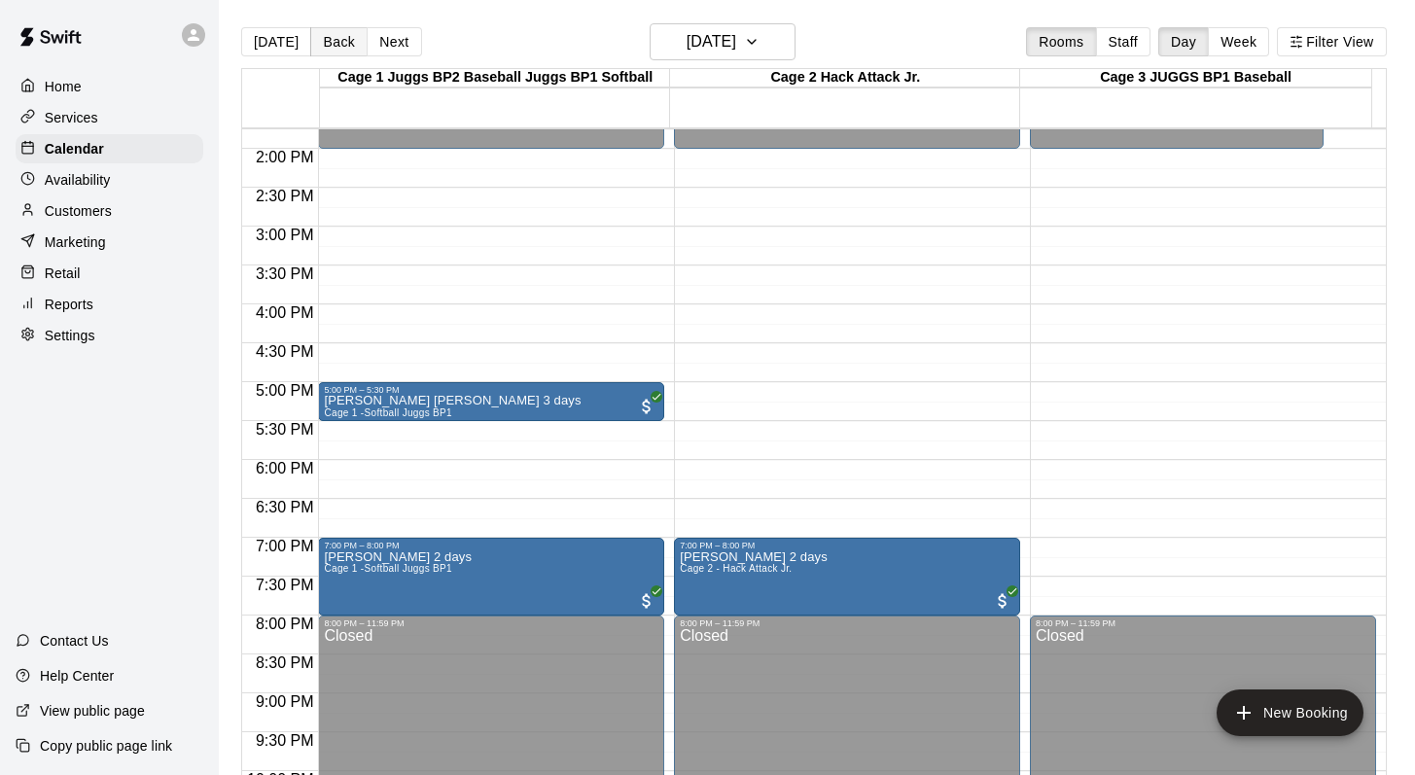
click at [330, 37] on button "Back" at bounding box center [338, 41] width 57 height 29
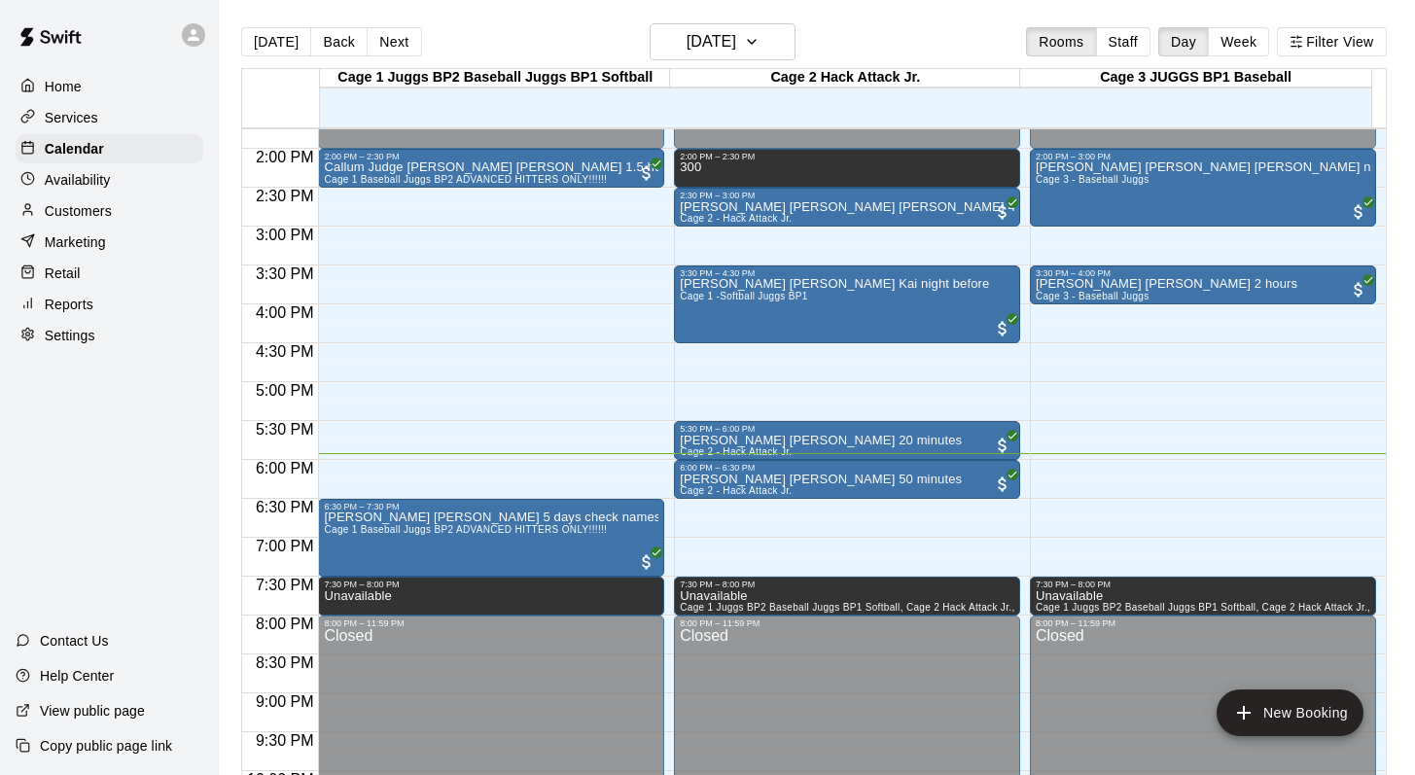
click at [81, 207] on p "Customers" at bounding box center [78, 210] width 67 height 19
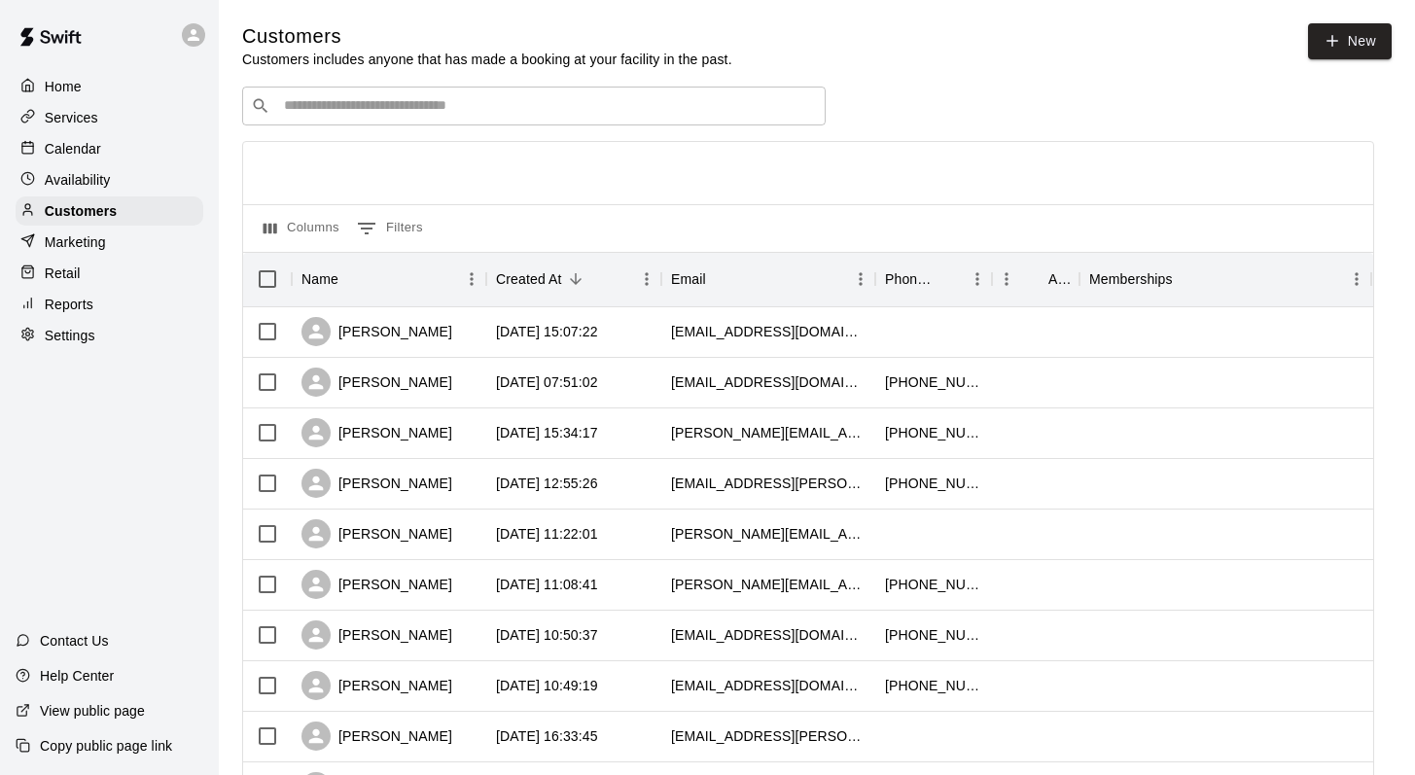
click at [312, 104] on input "Search customers by name or email" at bounding box center [547, 105] width 539 height 19
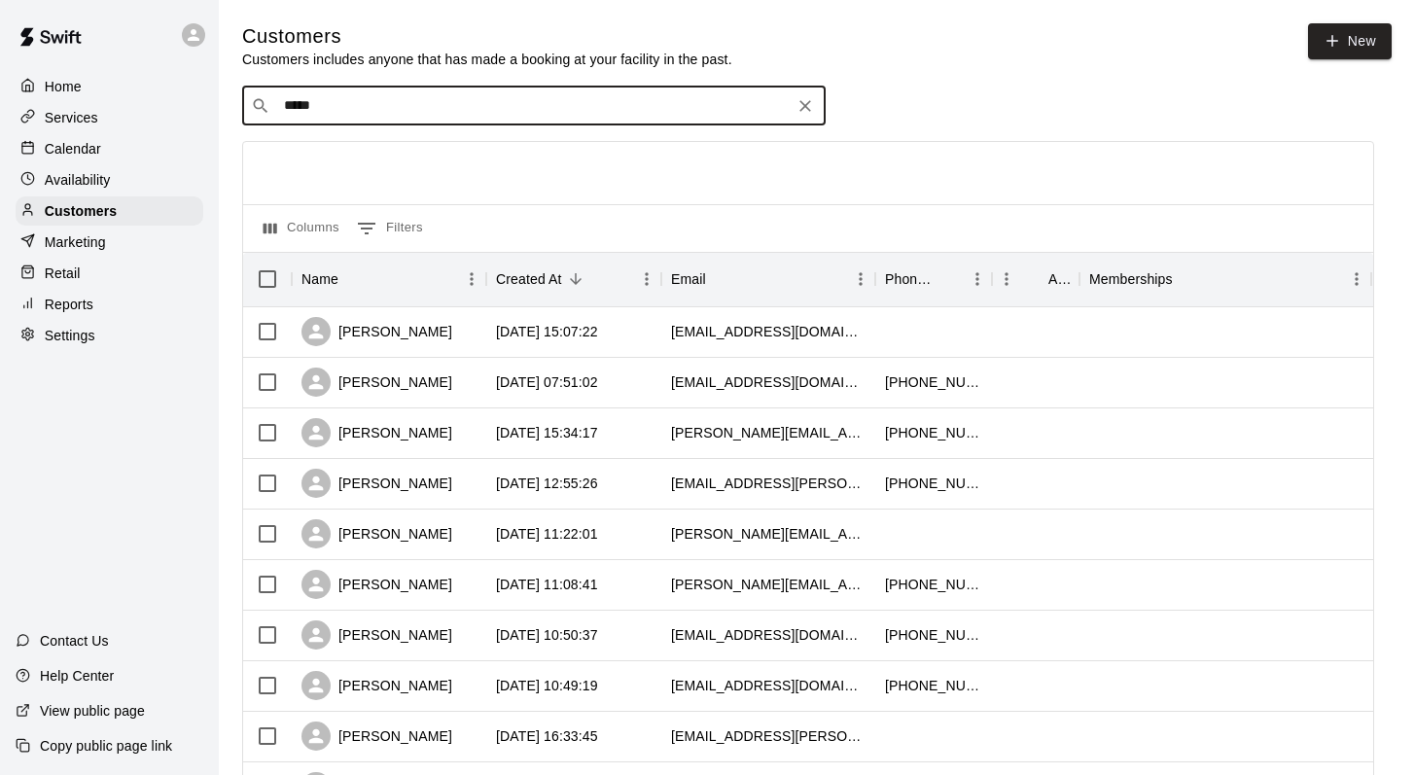
type input "******"
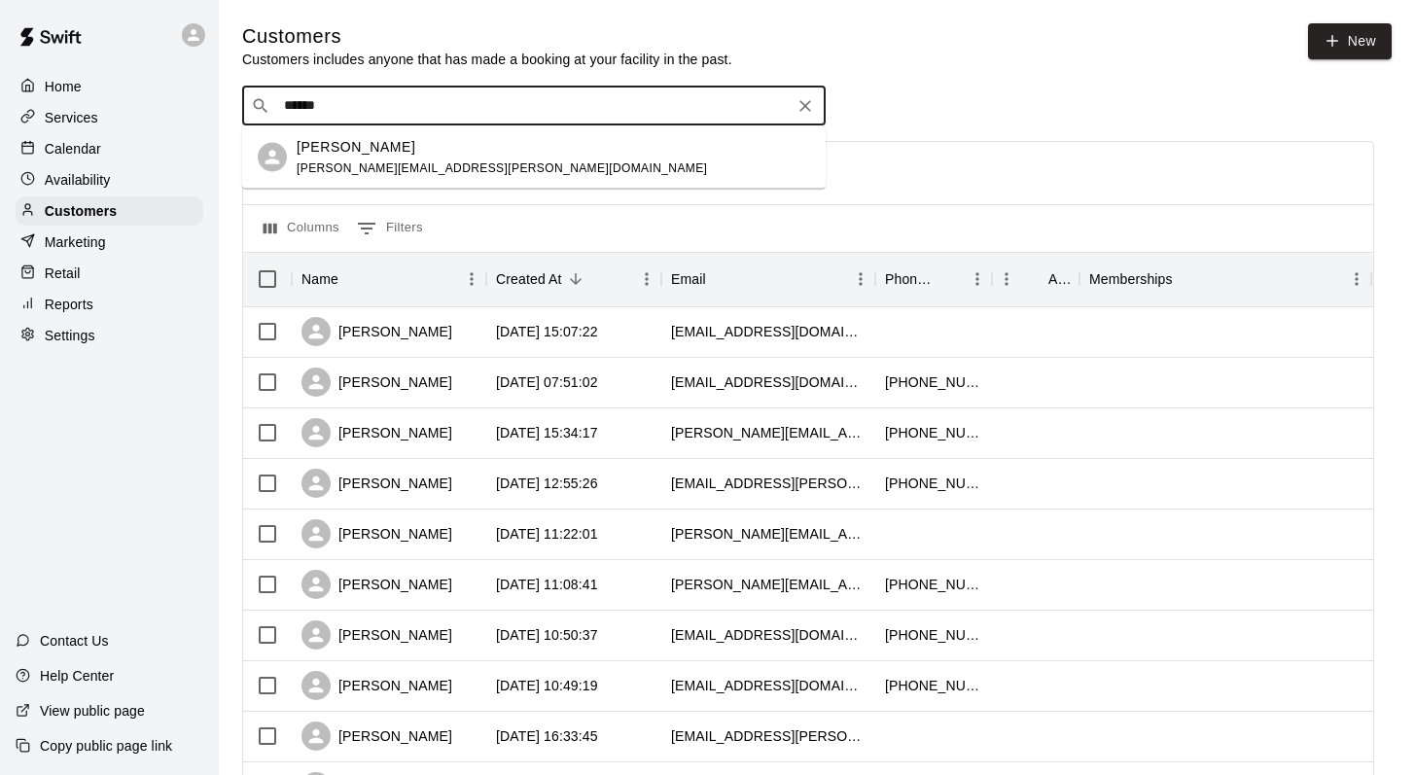
click at [331, 162] on span "jennifer-forbes@rogers.com" at bounding box center [502, 167] width 410 height 14
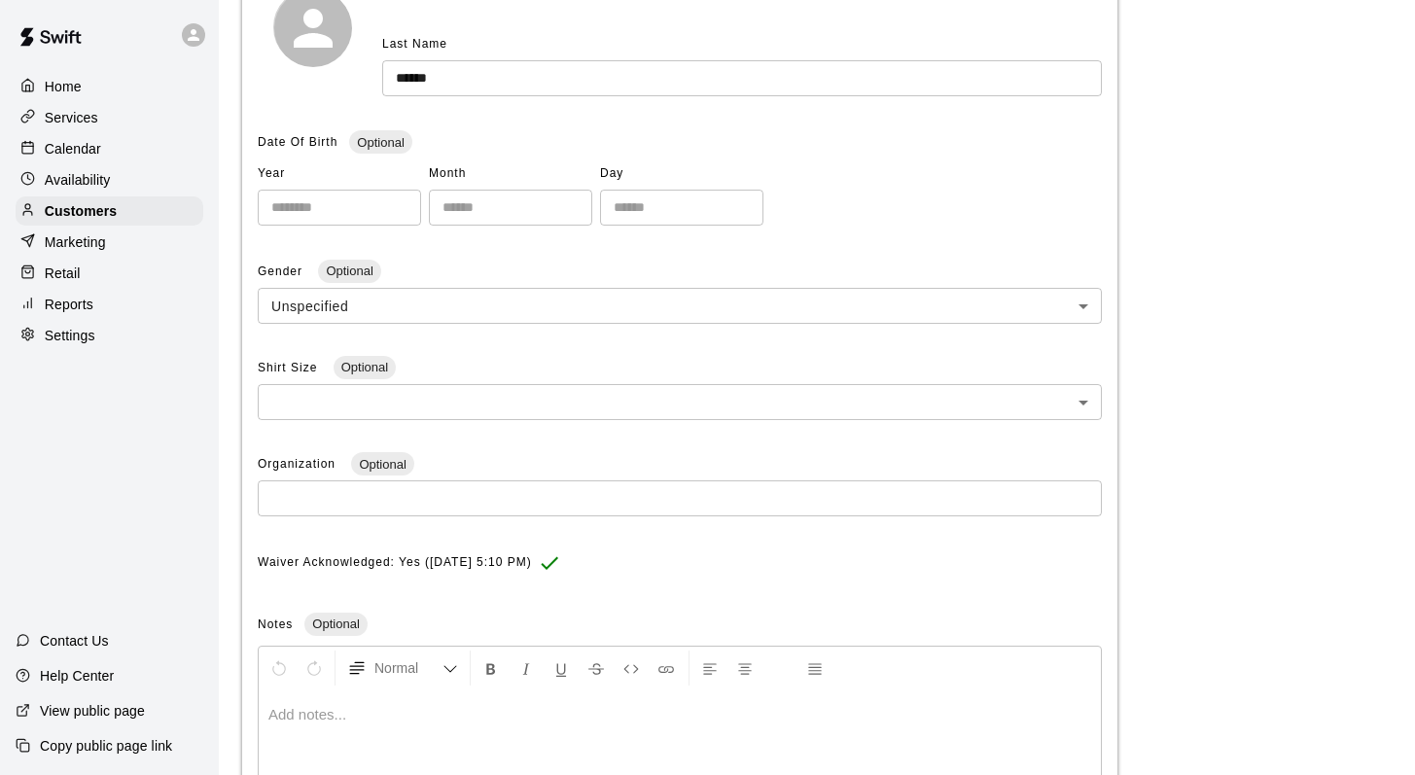
scroll to position [519, 0]
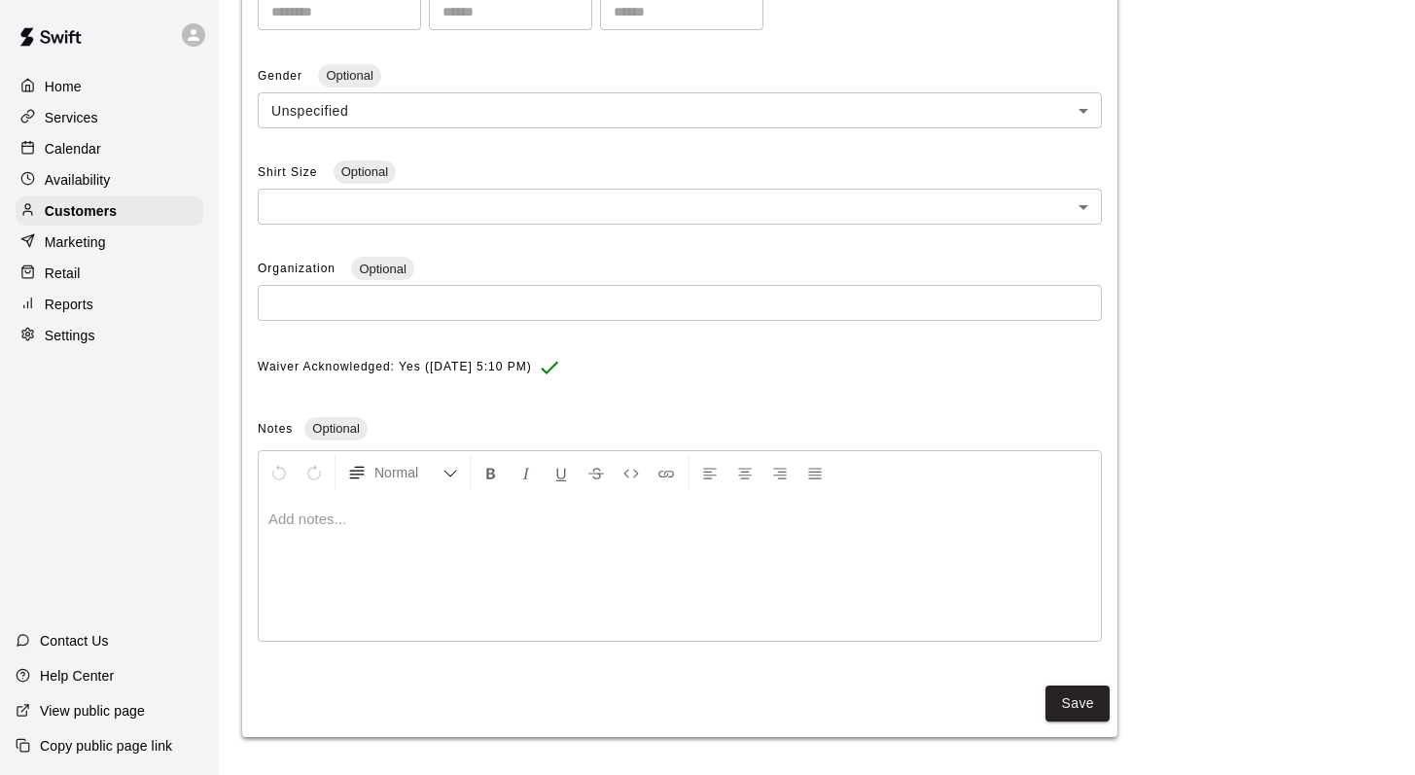
click at [316, 529] on div at bounding box center [680, 568] width 842 height 146
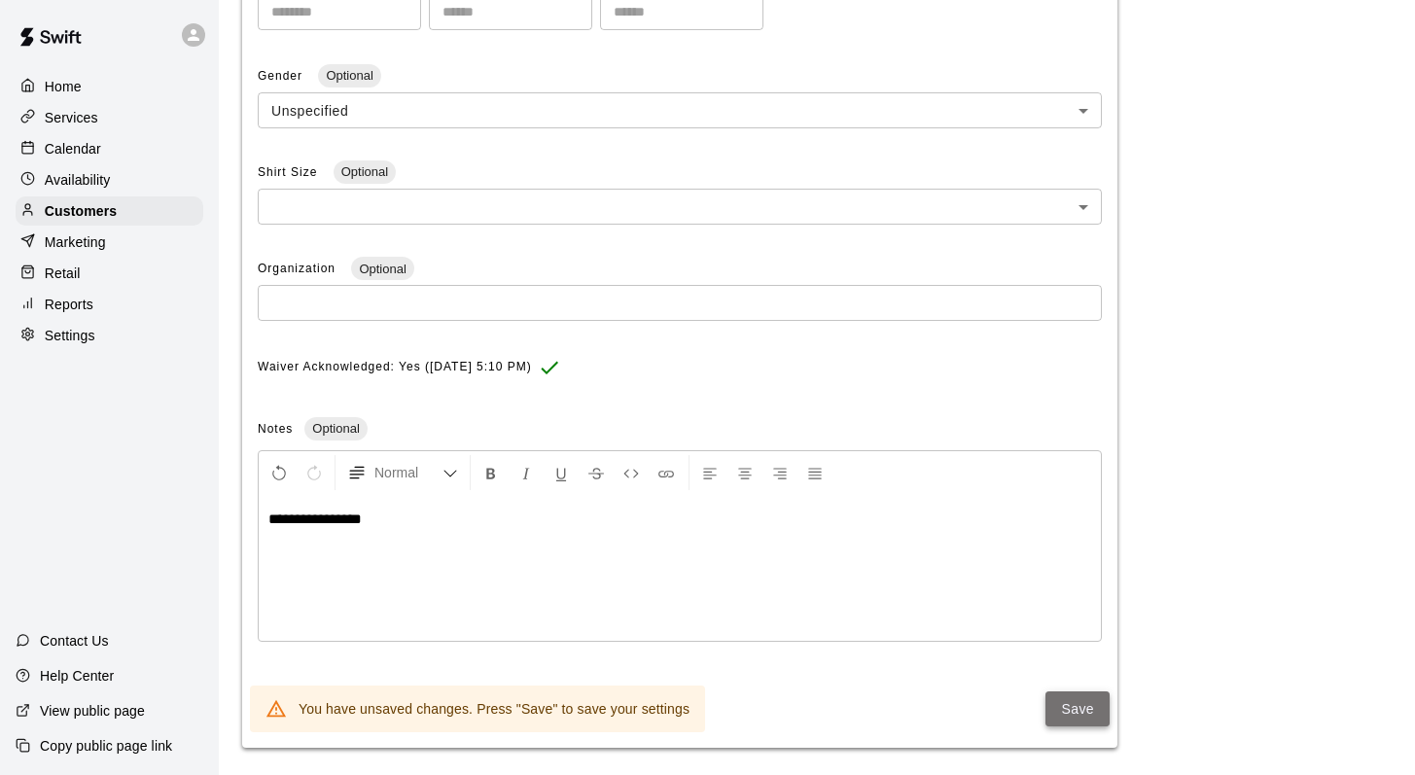
click at [665, 674] on button "Save" at bounding box center [1078, 710] width 64 height 36
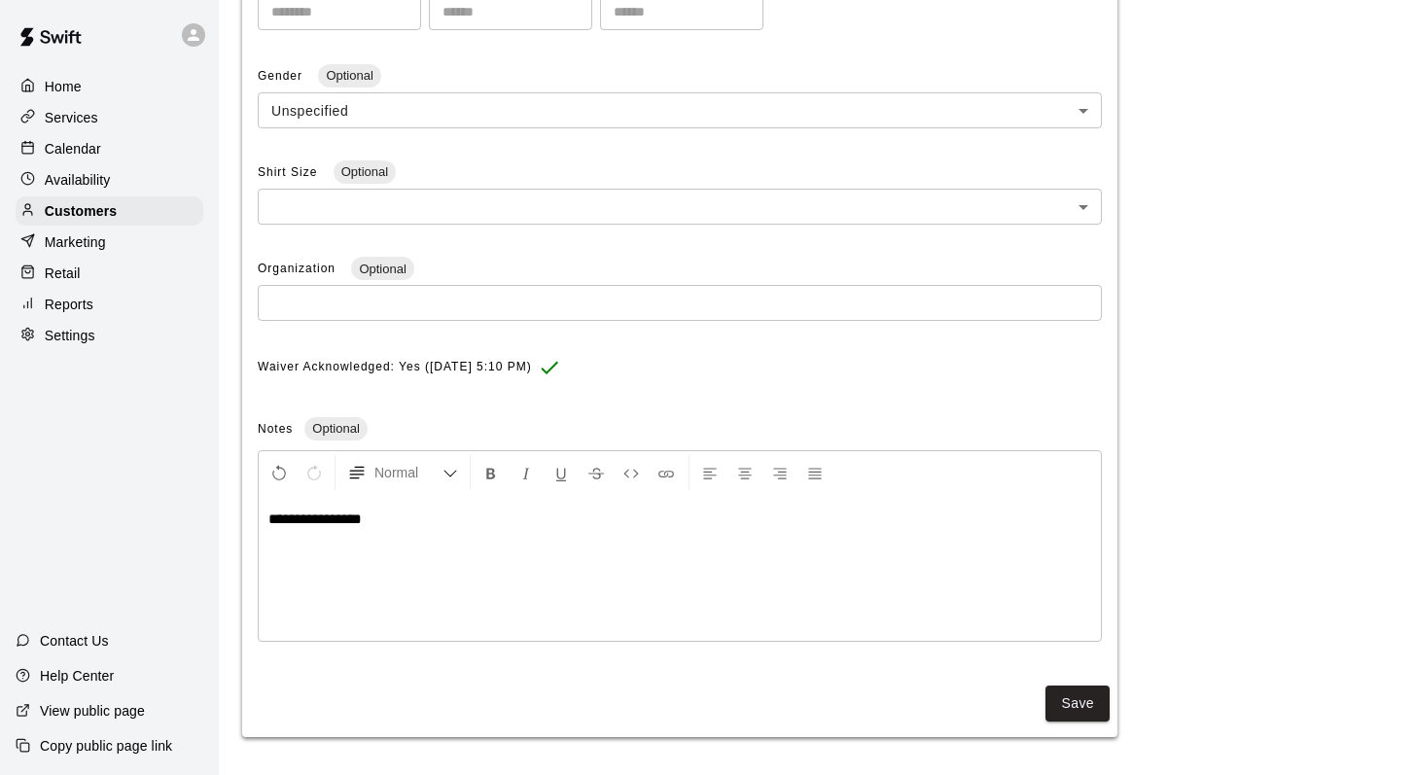
click at [69, 151] on p "Calendar" at bounding box center [73, 148] width 56 height 19
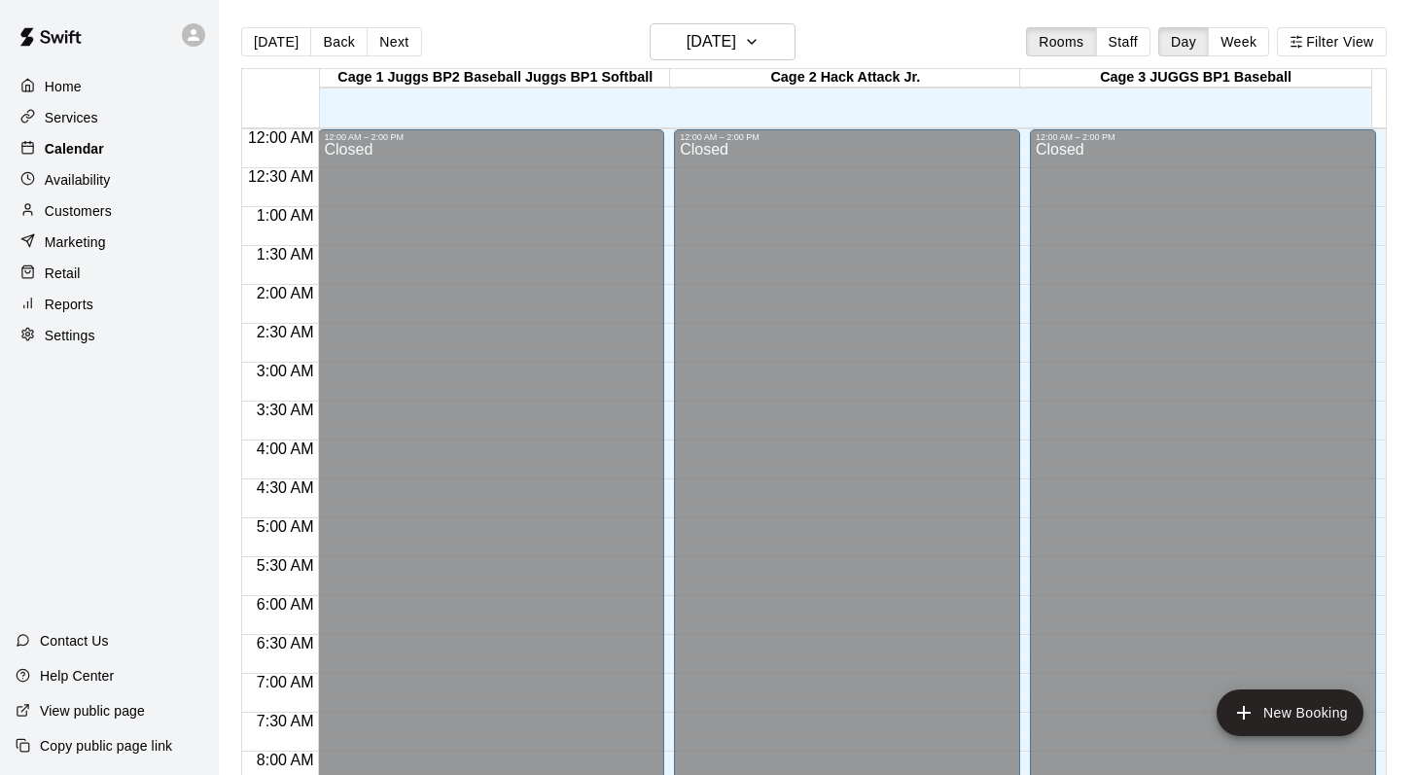
scroll to position [1142, 0]
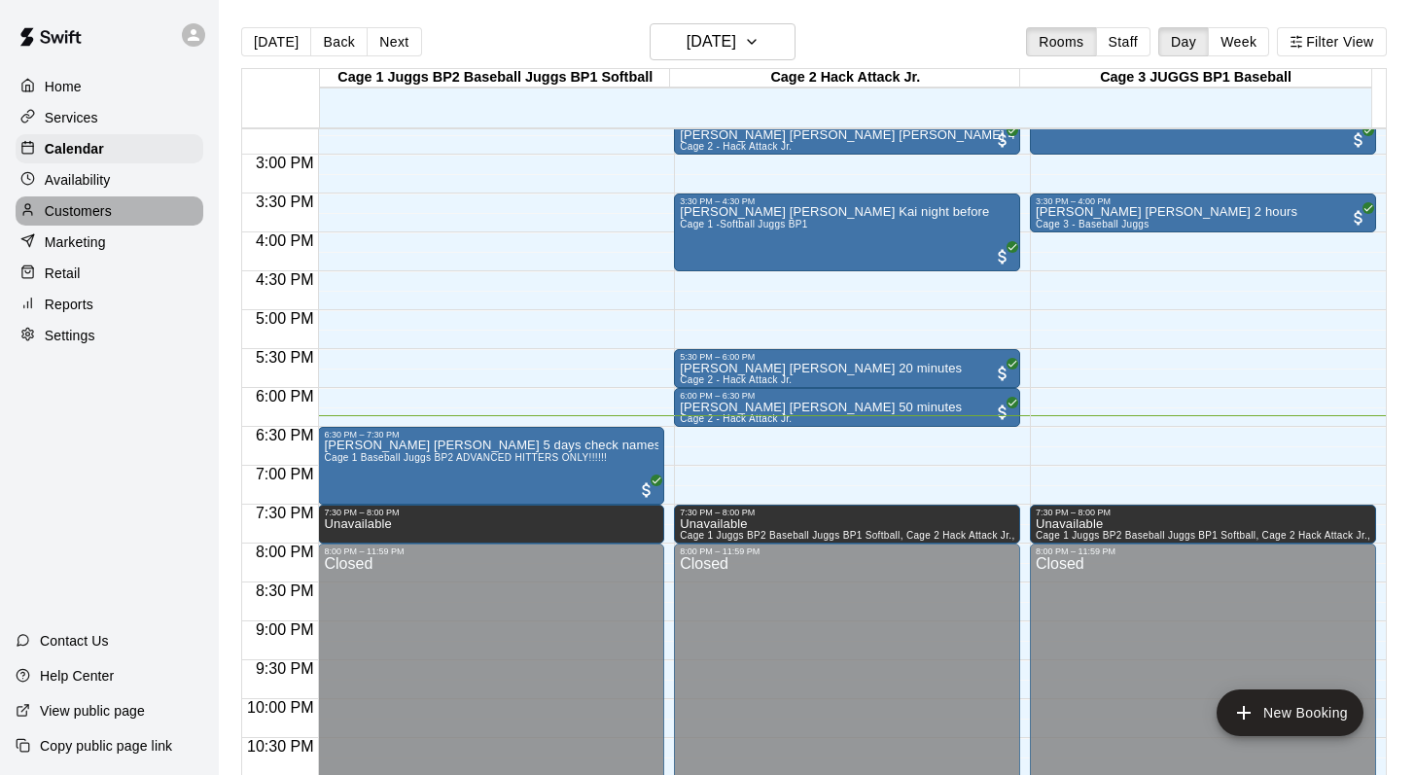
click at [70, 201] on p "Customers" at bounding box center [78, 210] width 67 height 19
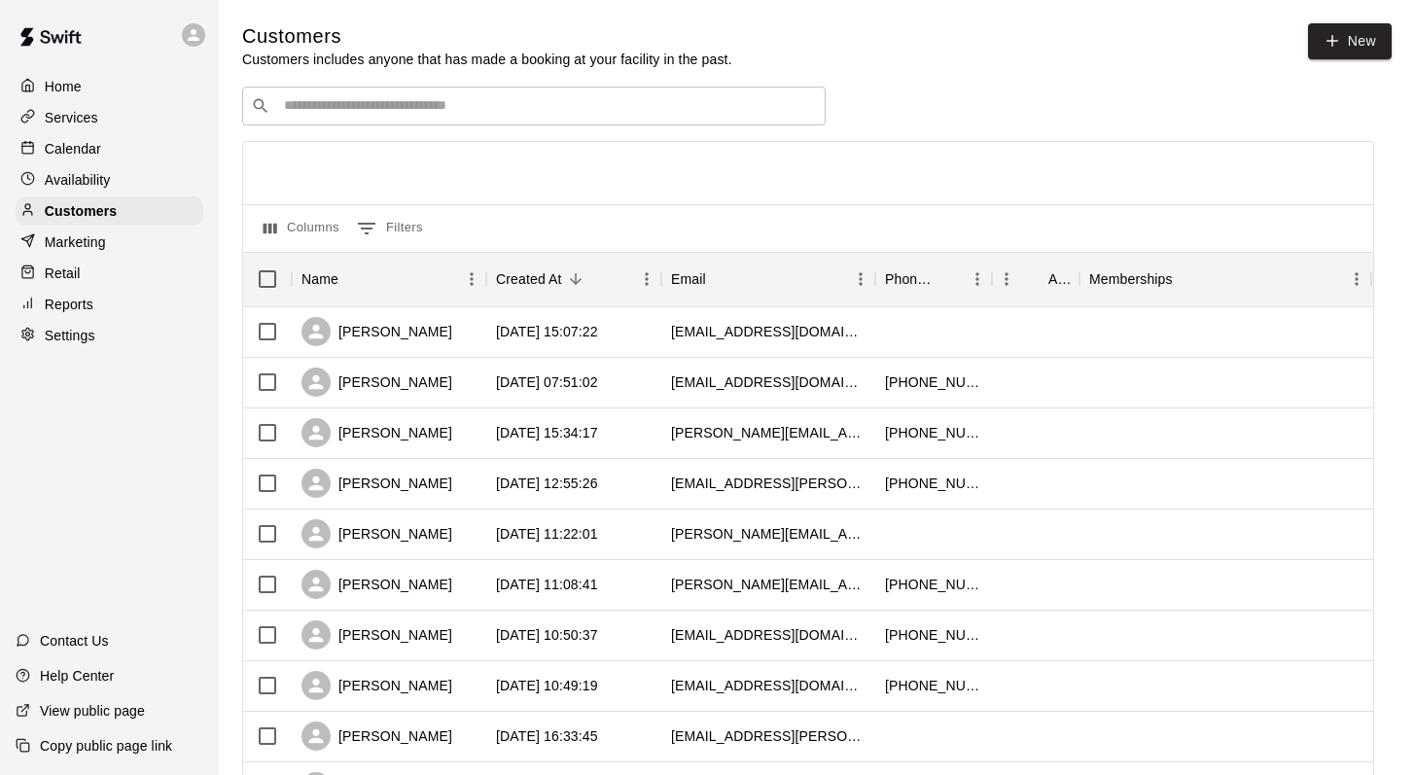
click at [340, 96] on div "​ ​" at bounding box center [534, 106] width 584 height 39
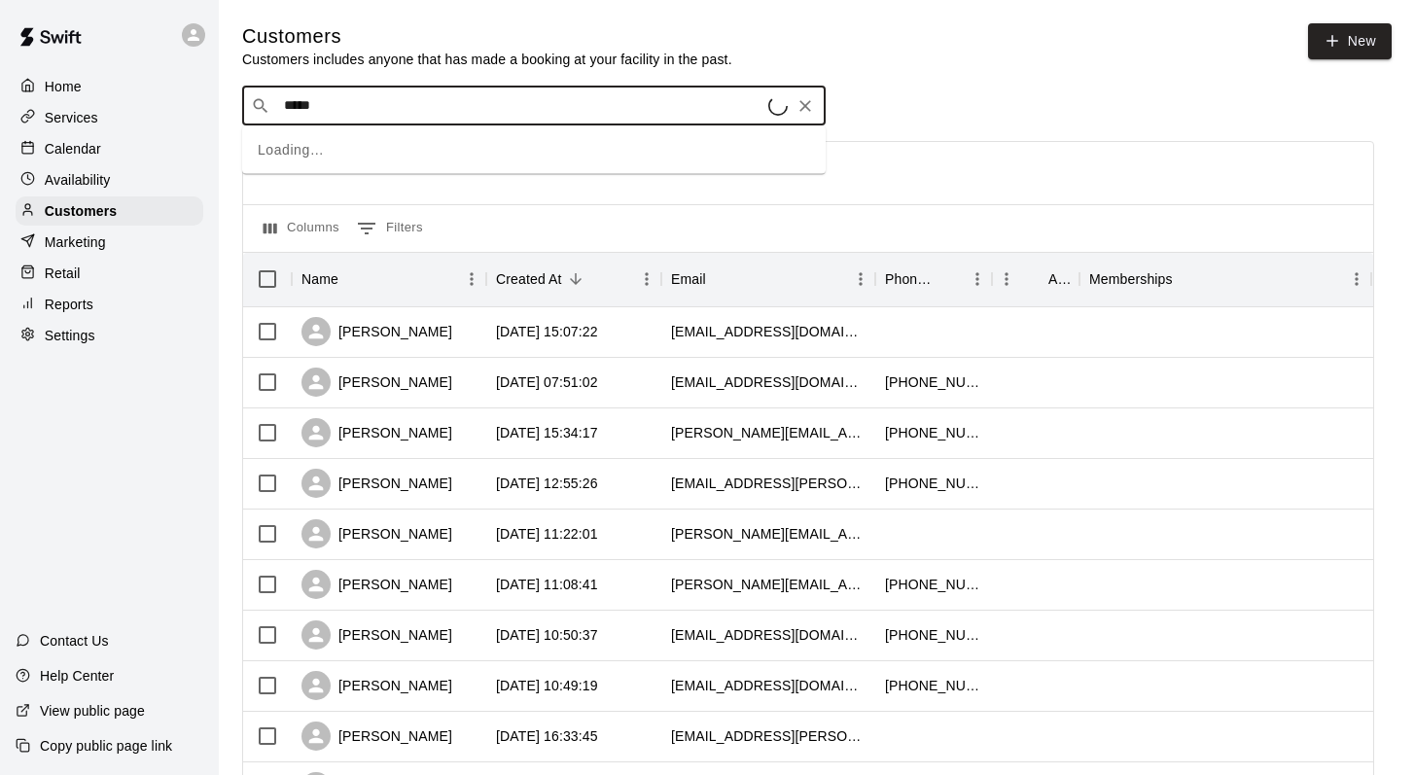
type input "******"
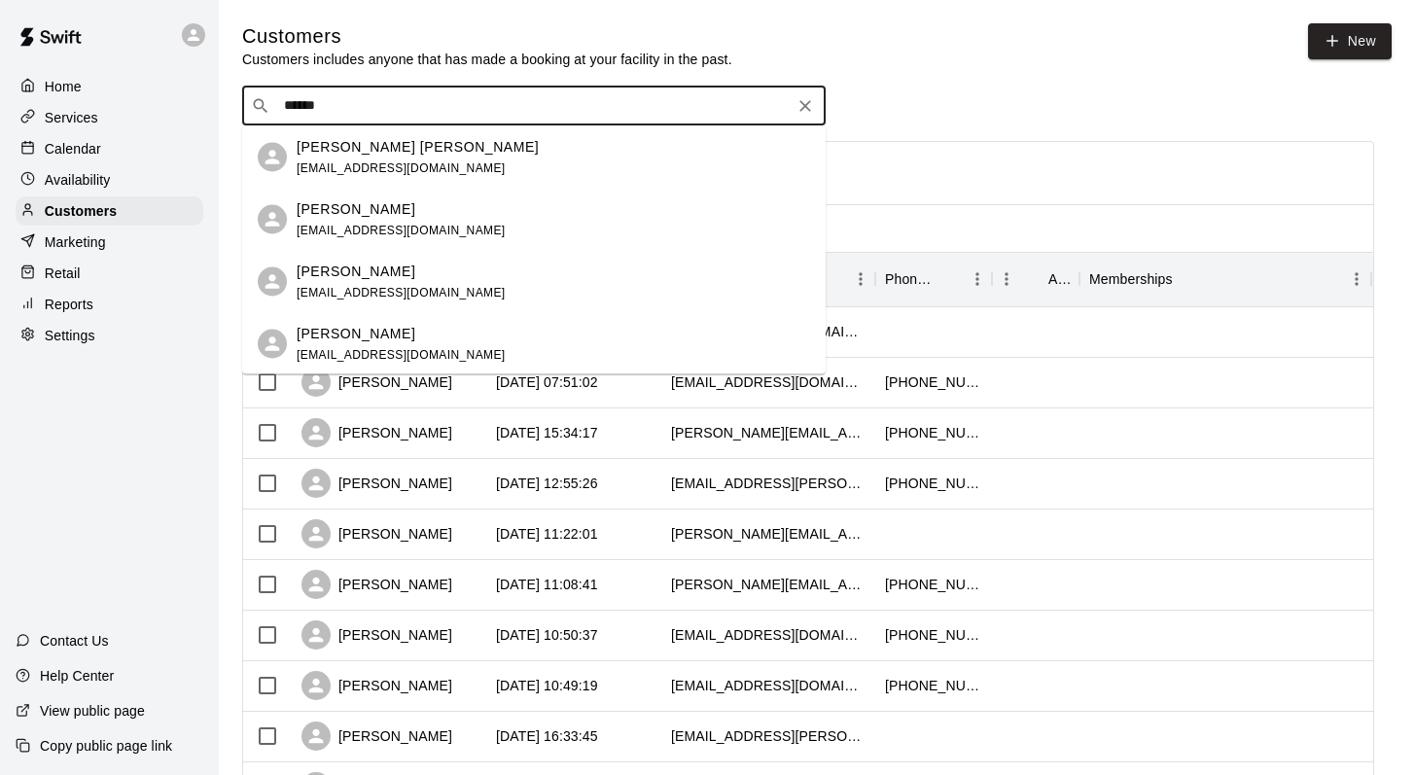
click at [364, 146] on p "Jaeger Vicari" at bounding box center [418, 146] width 242 height 20
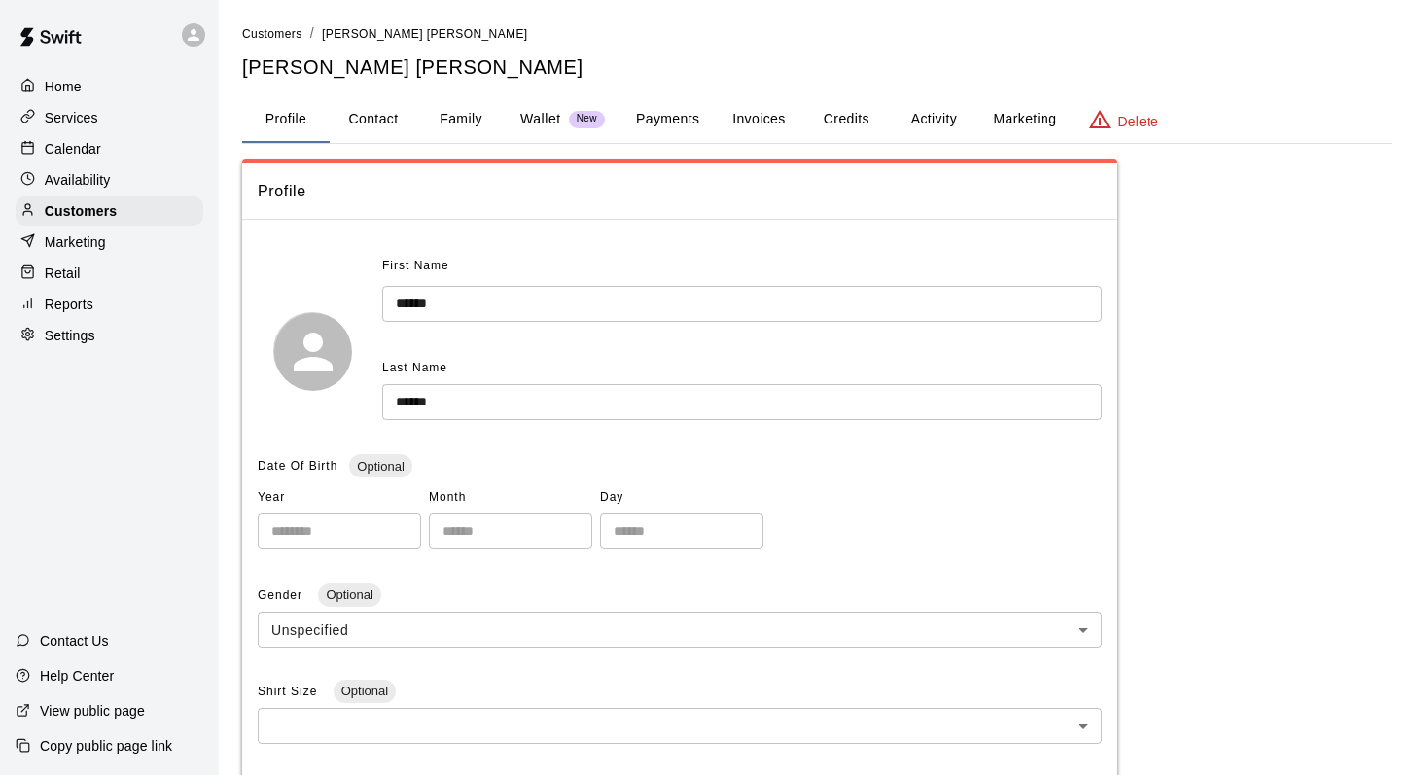
click at [459, 119] on button "Family" at bounding box center [461, 119] width 88 height 47
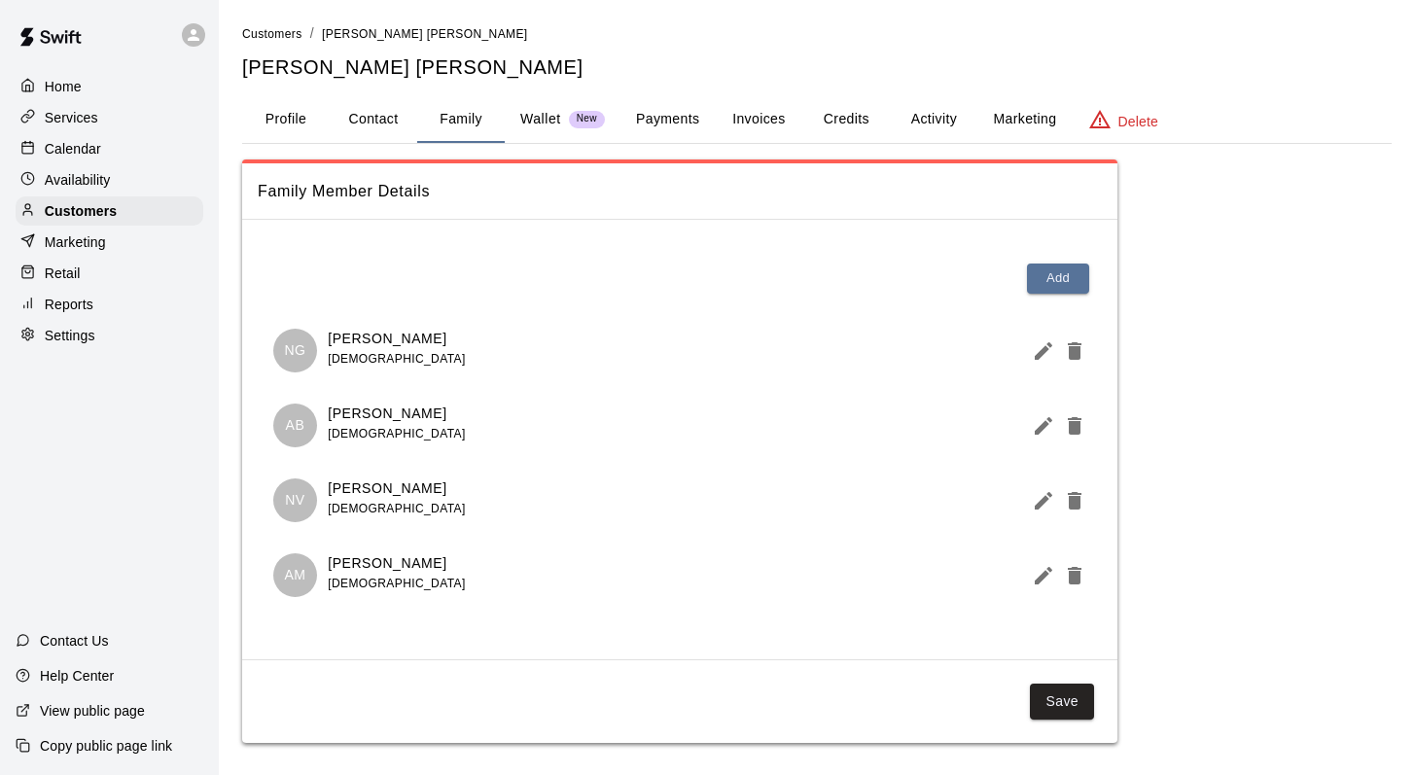
click at [930, 113] on button "Activity" at bounding box center [934, 119] width 88 height 47
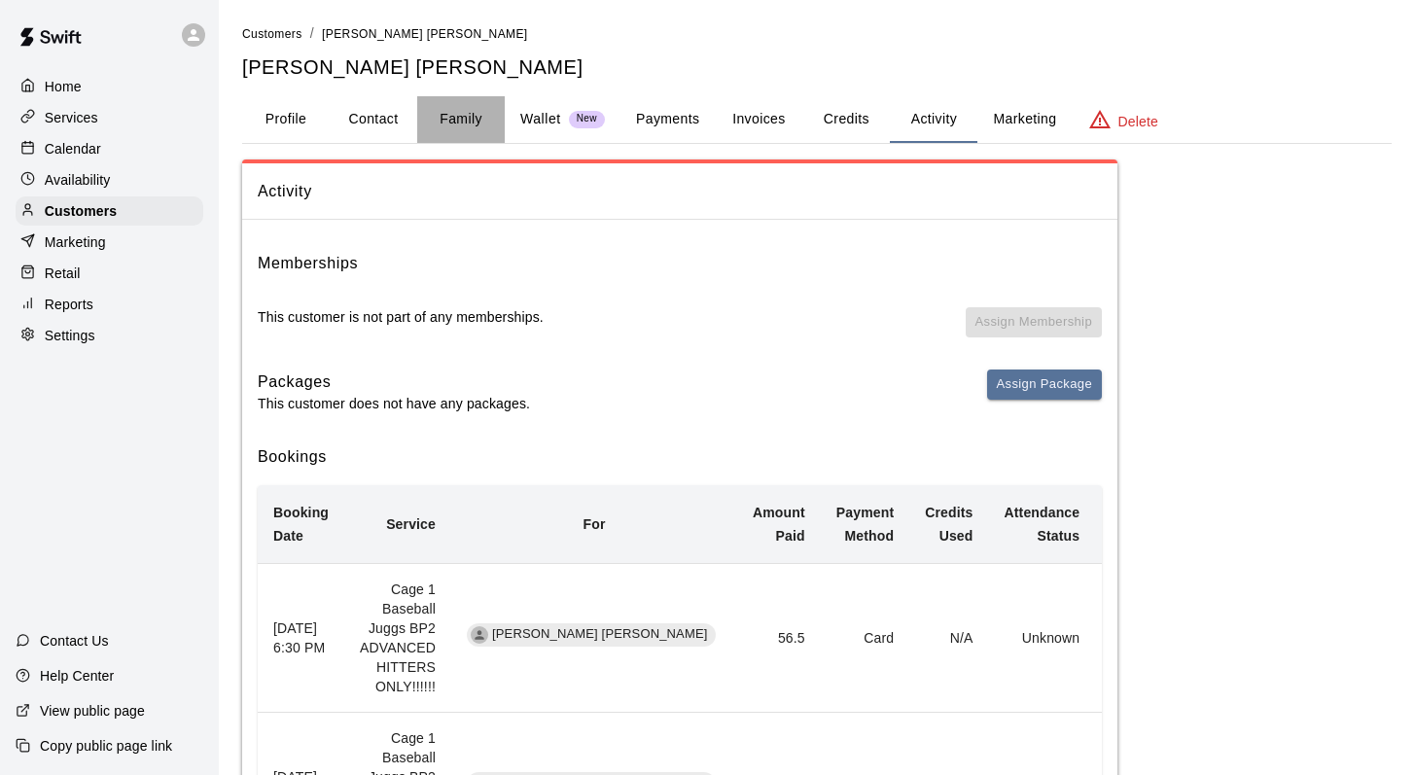
click at [454, 120] on button "Family" at bounding box center [461, 119] width 88 height 47
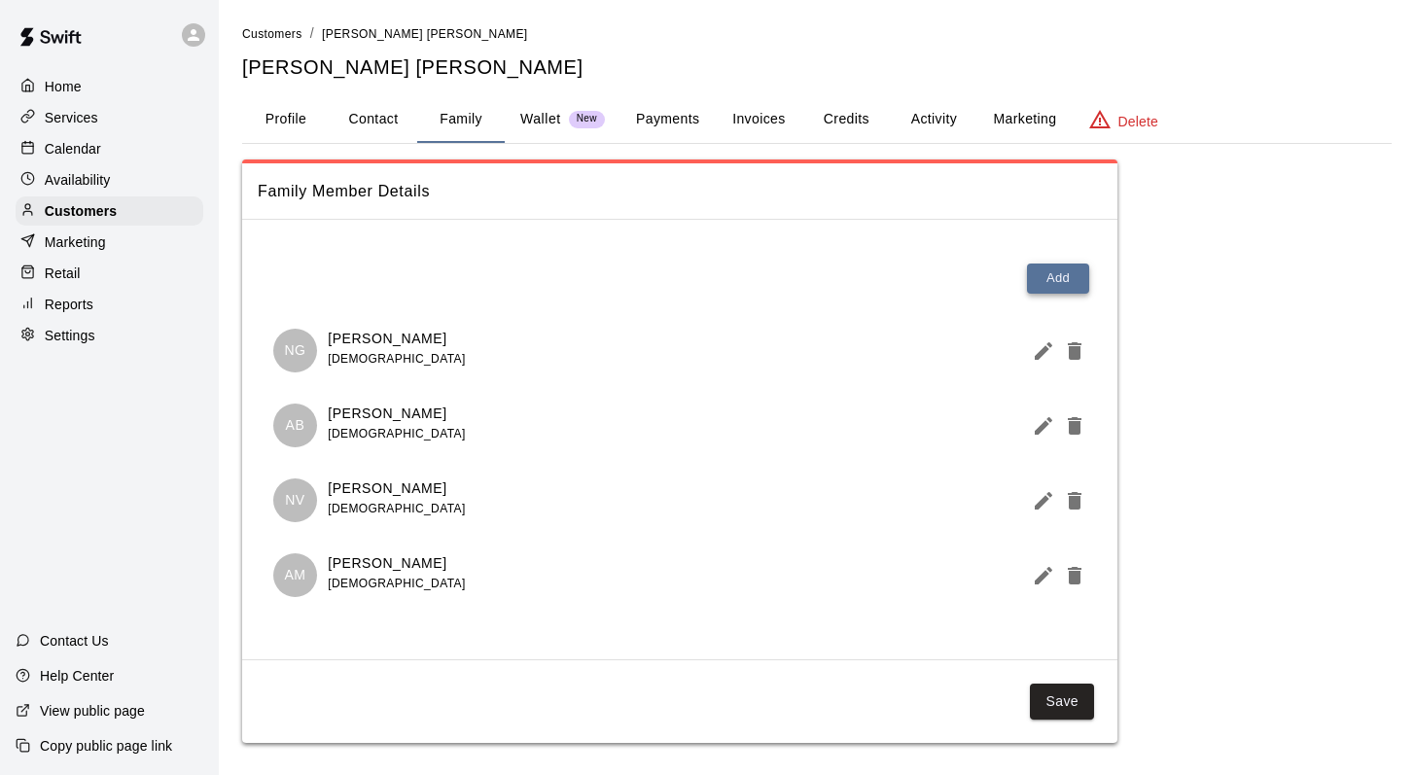
click at [1041, 275] on button "Add" at bounding box center [1058, 279] width 62 height 30
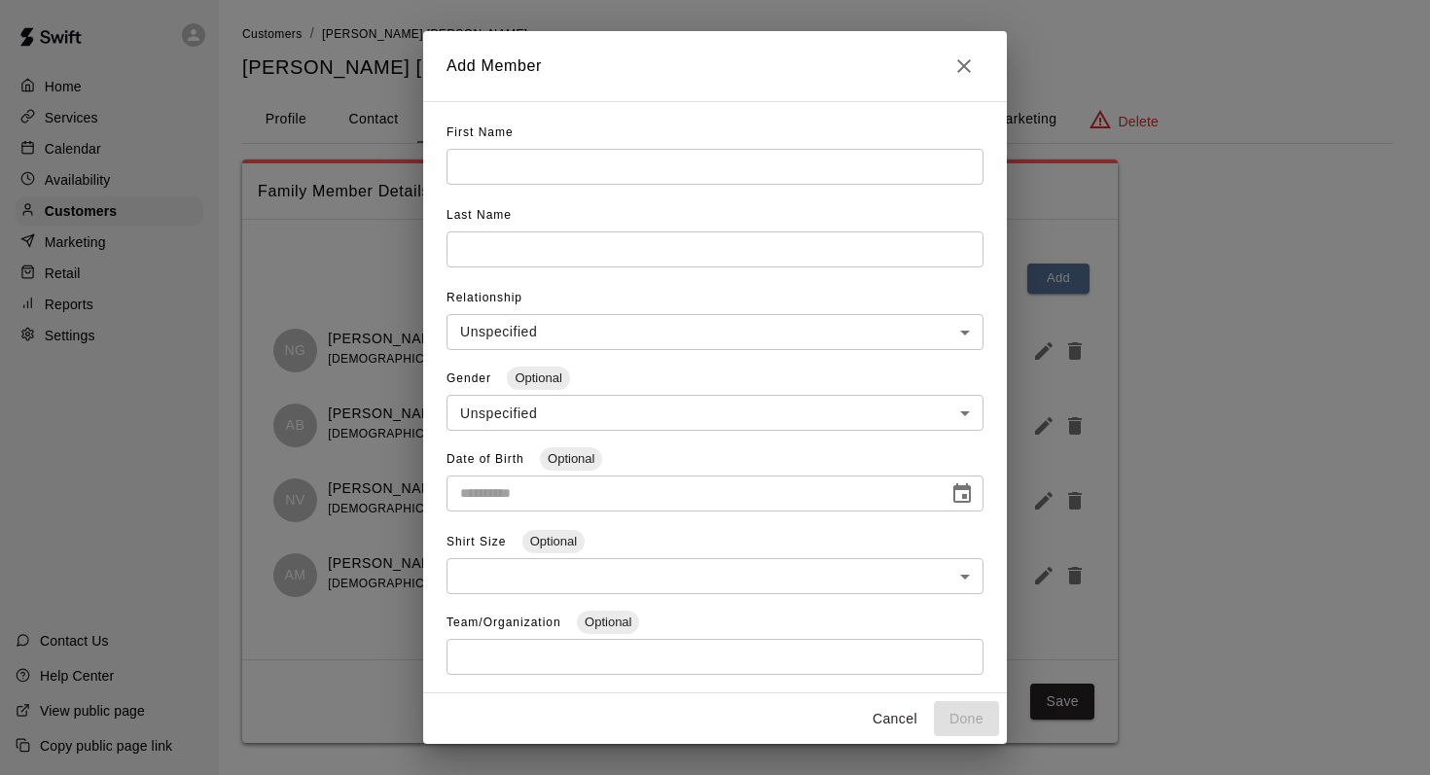
click at [484, 163] on input "text" at bounding box center [714, 167] width 537 height 36
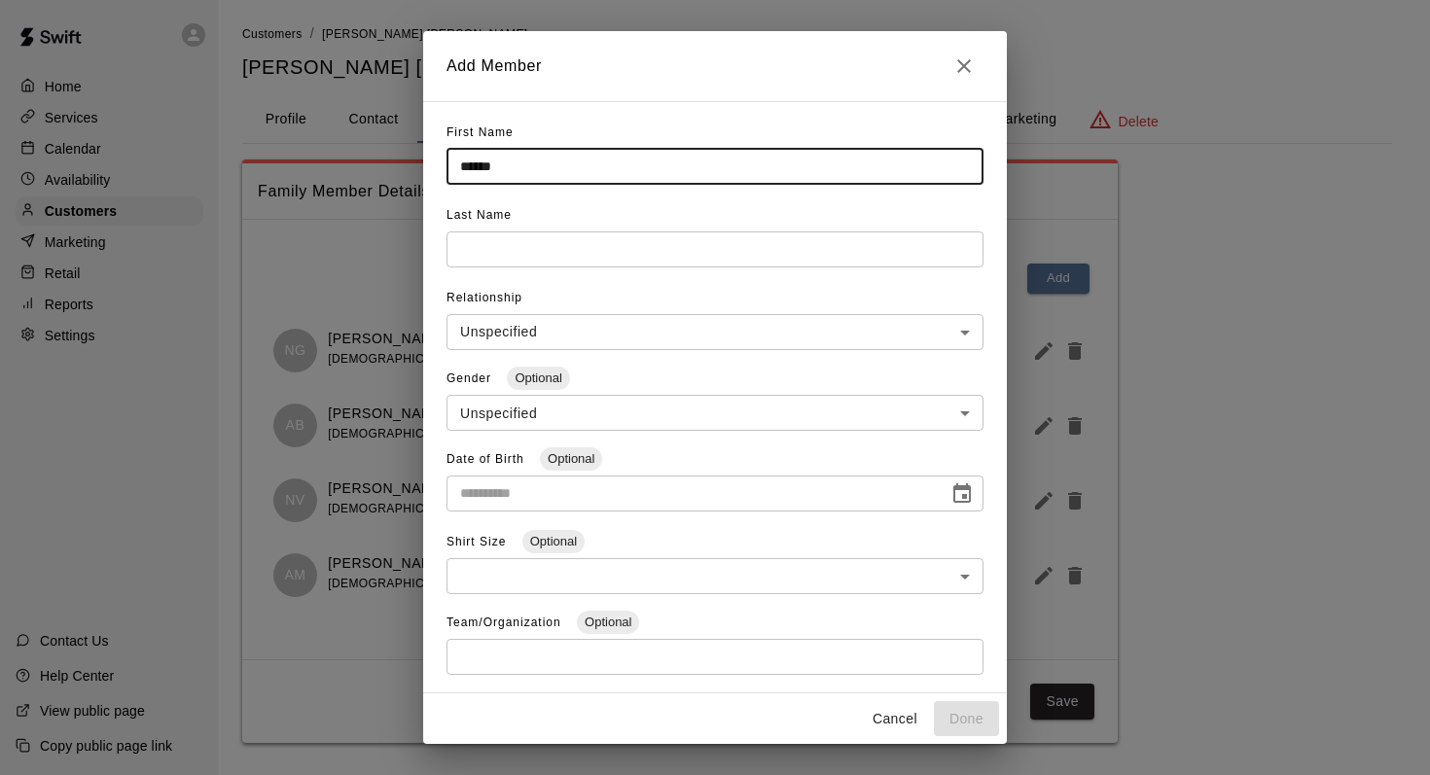
type input "*****"
click at [483, 185] on input "text" at bounding box center [714, 167] width 537 height 36
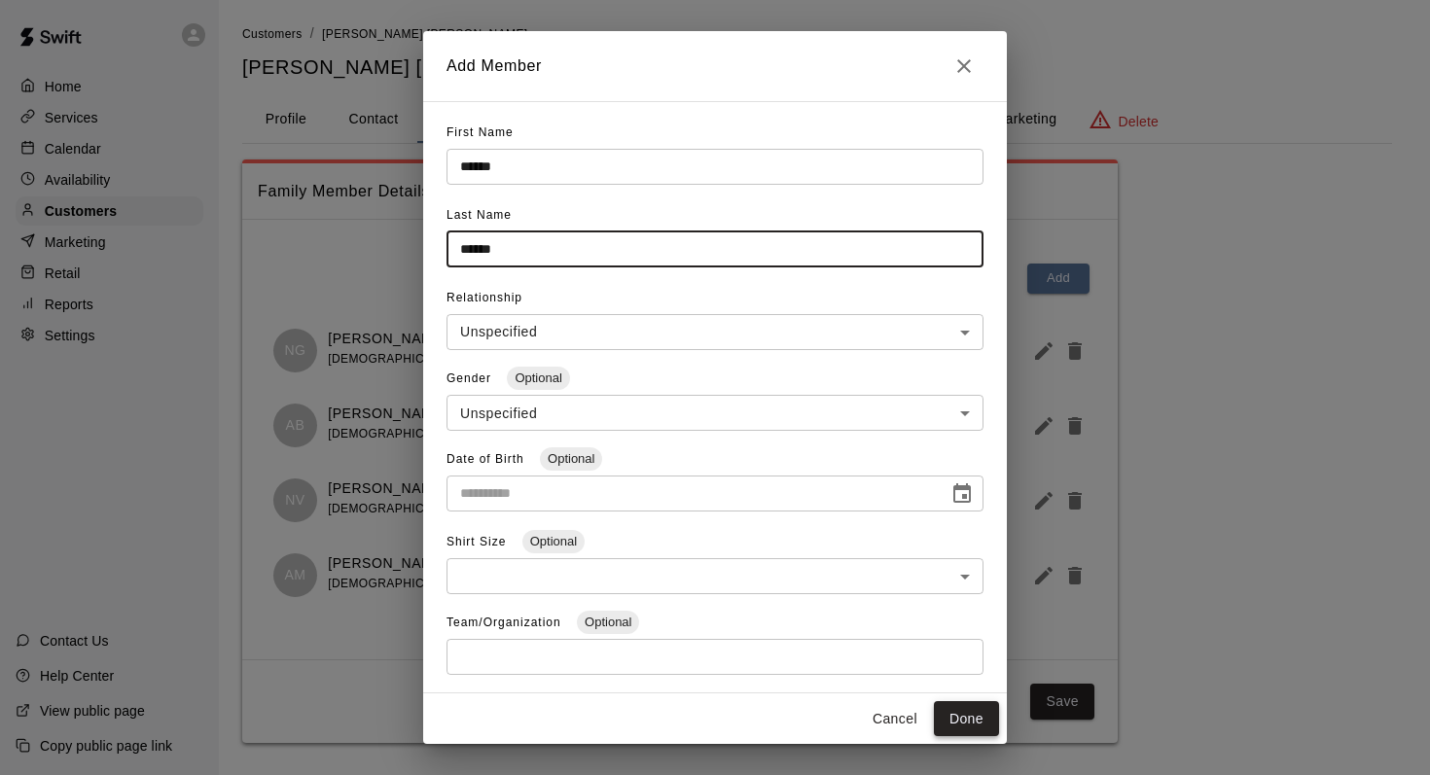
type input "******"
click at [955, 710] on button "Done" at bounding box center [966, 719] width 65 height 36
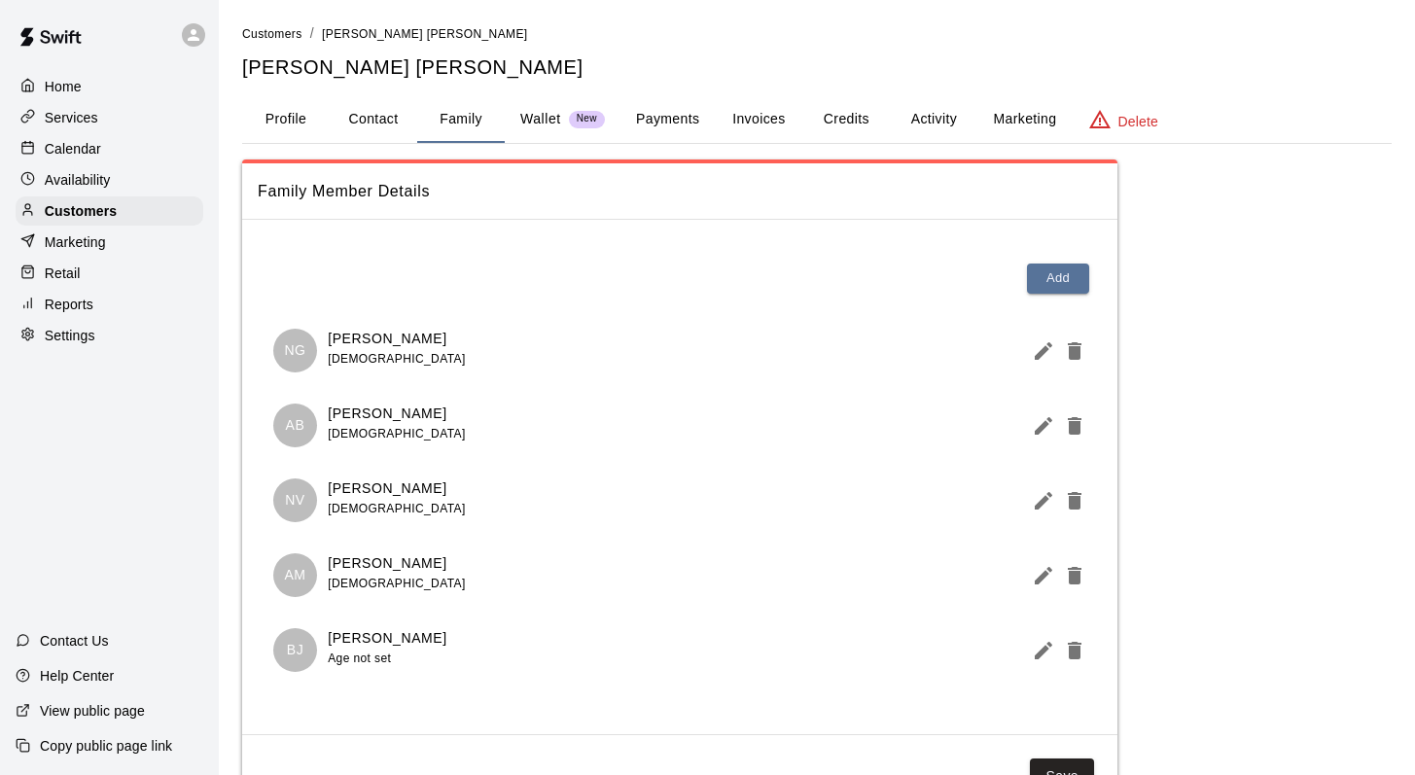
scroll to position [81, 0]
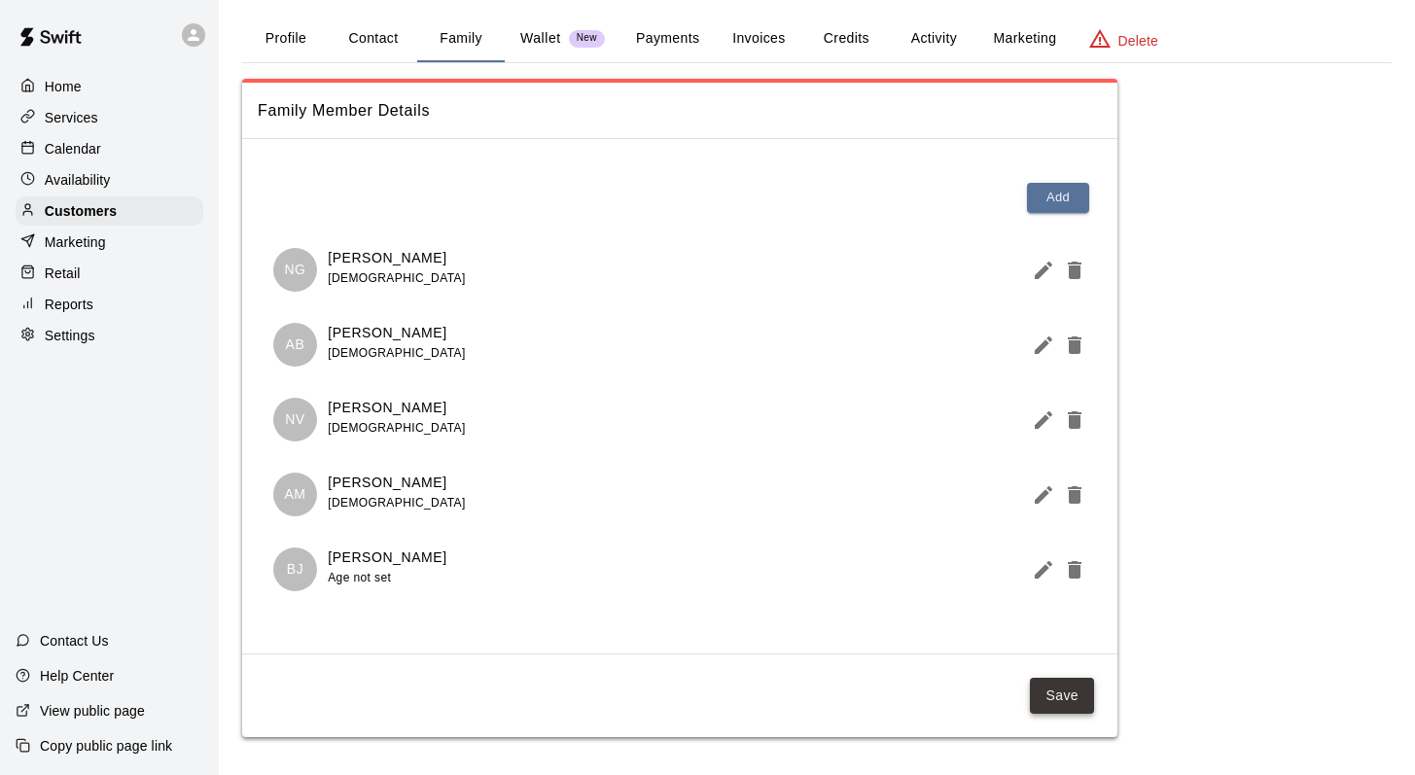
click at [1050, 682] on button "Save" at bounding box center [1062, 696] width 64 height 36
click at [96, 213] on p "Customers" at bounding box center [81, 210] width 72 height 19
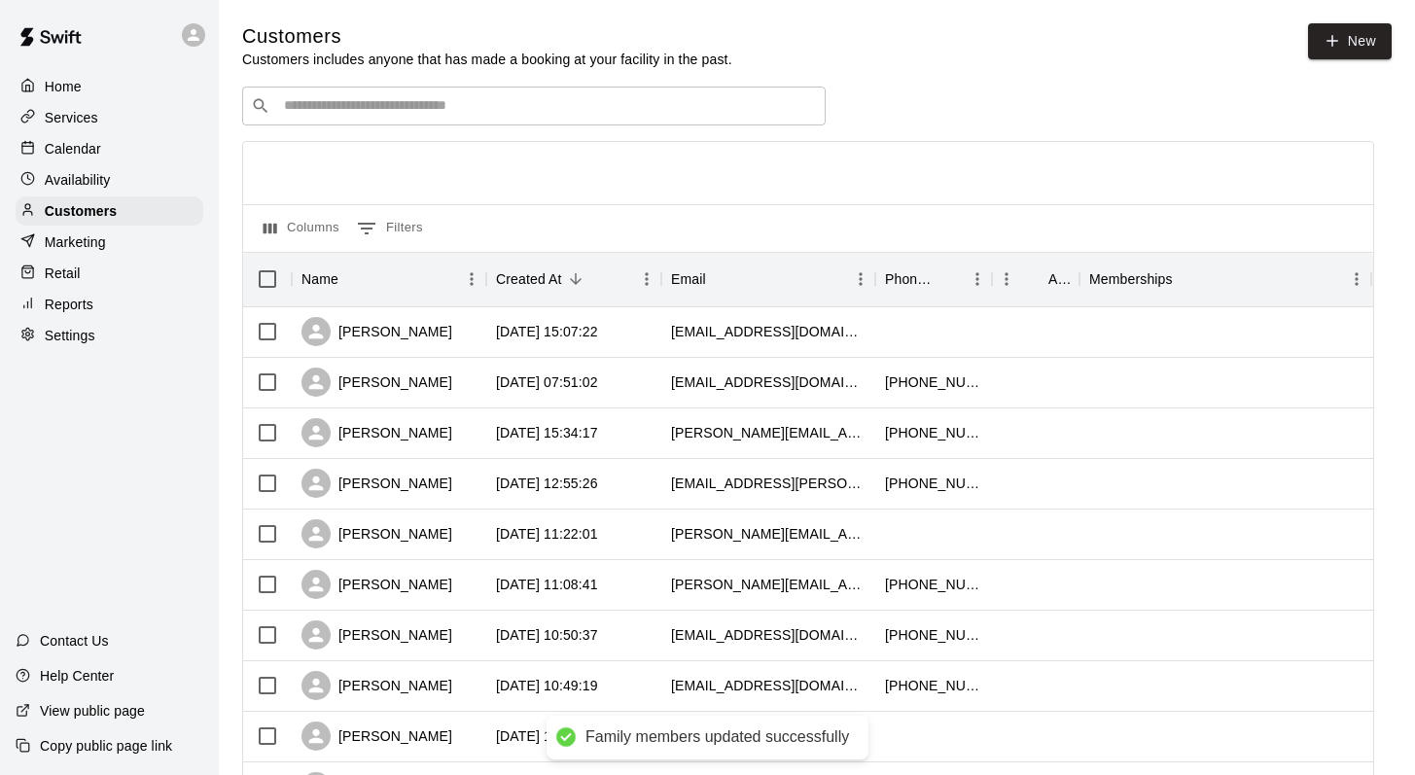
click at [322, 118] on div "​ ​" at bounding box center [534, 106] width 584 height 39
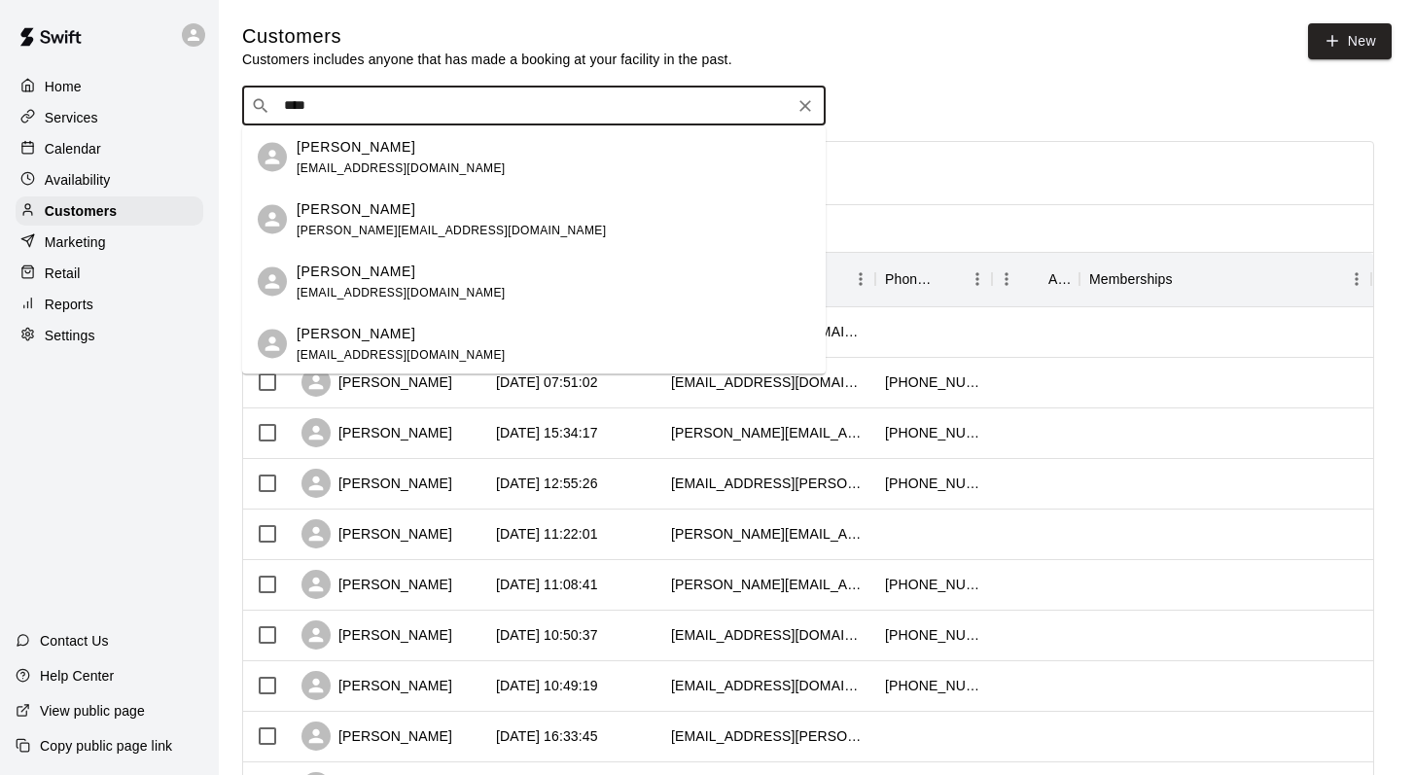
type input "*****"
click at [331, 266] on p "Brian Jagger" at bounding box center [356, 271] width 119 height 20
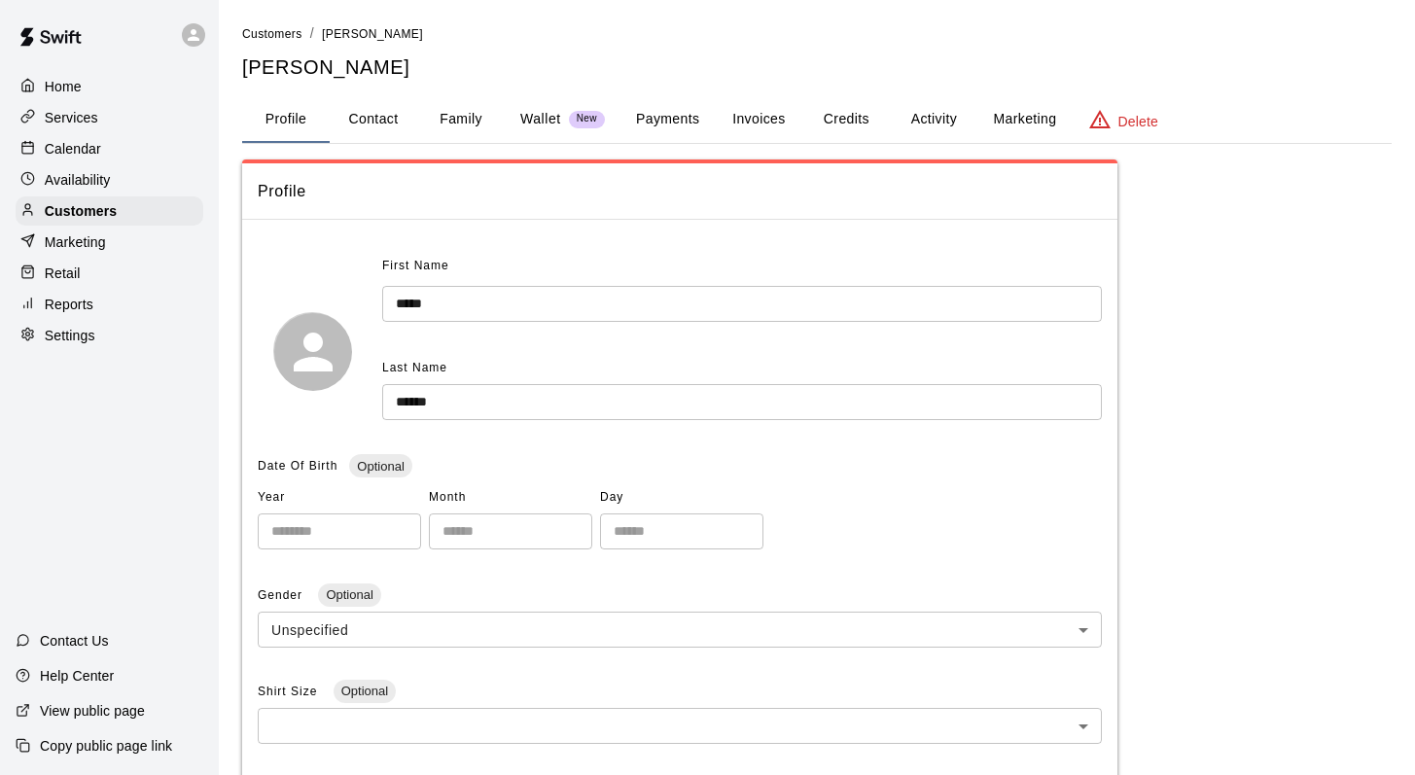
click at [448, 116] on button "Family" at bounding box center [461, 119] width 88 height 47
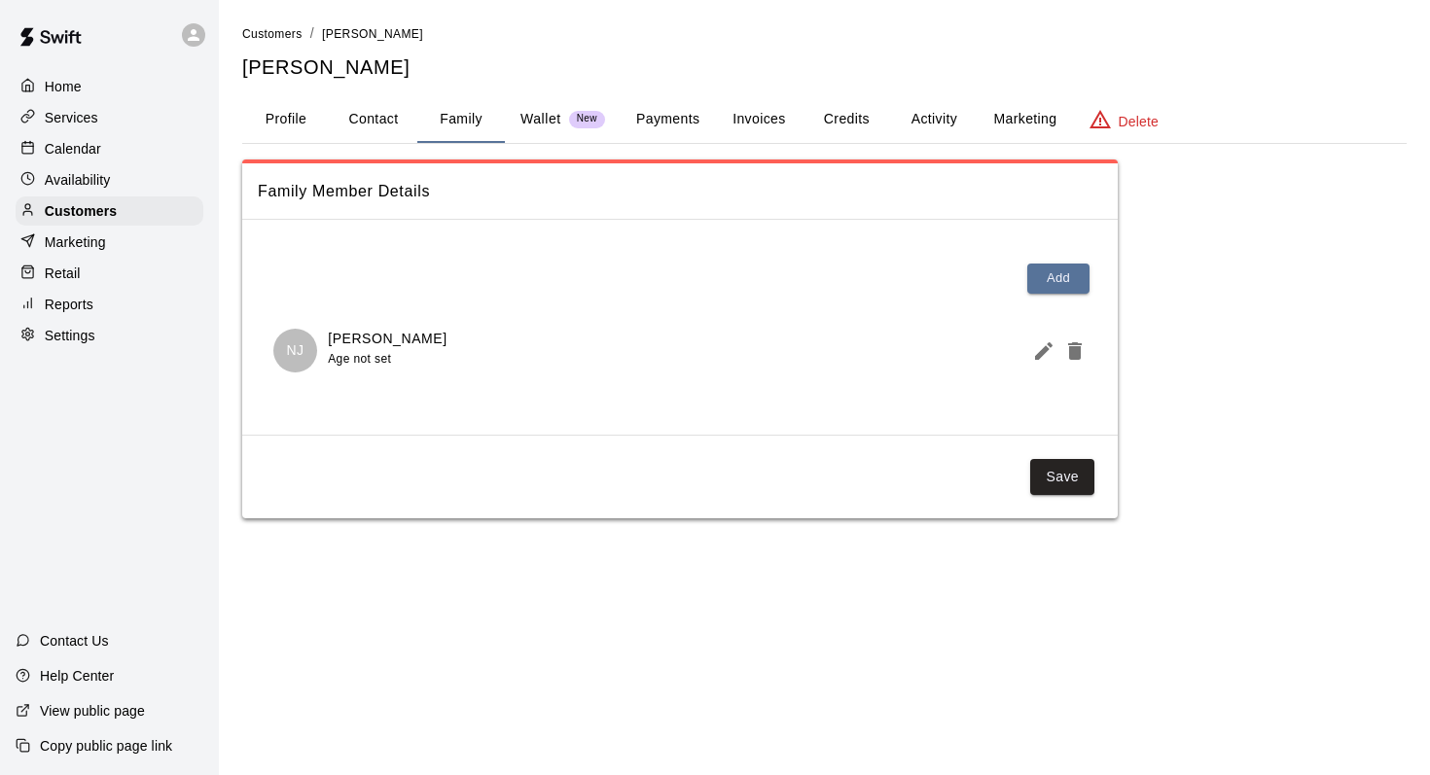
click at [353, 112] on button "Contact" at bounding box center [374, 119] width 88 height 47
select select "**"
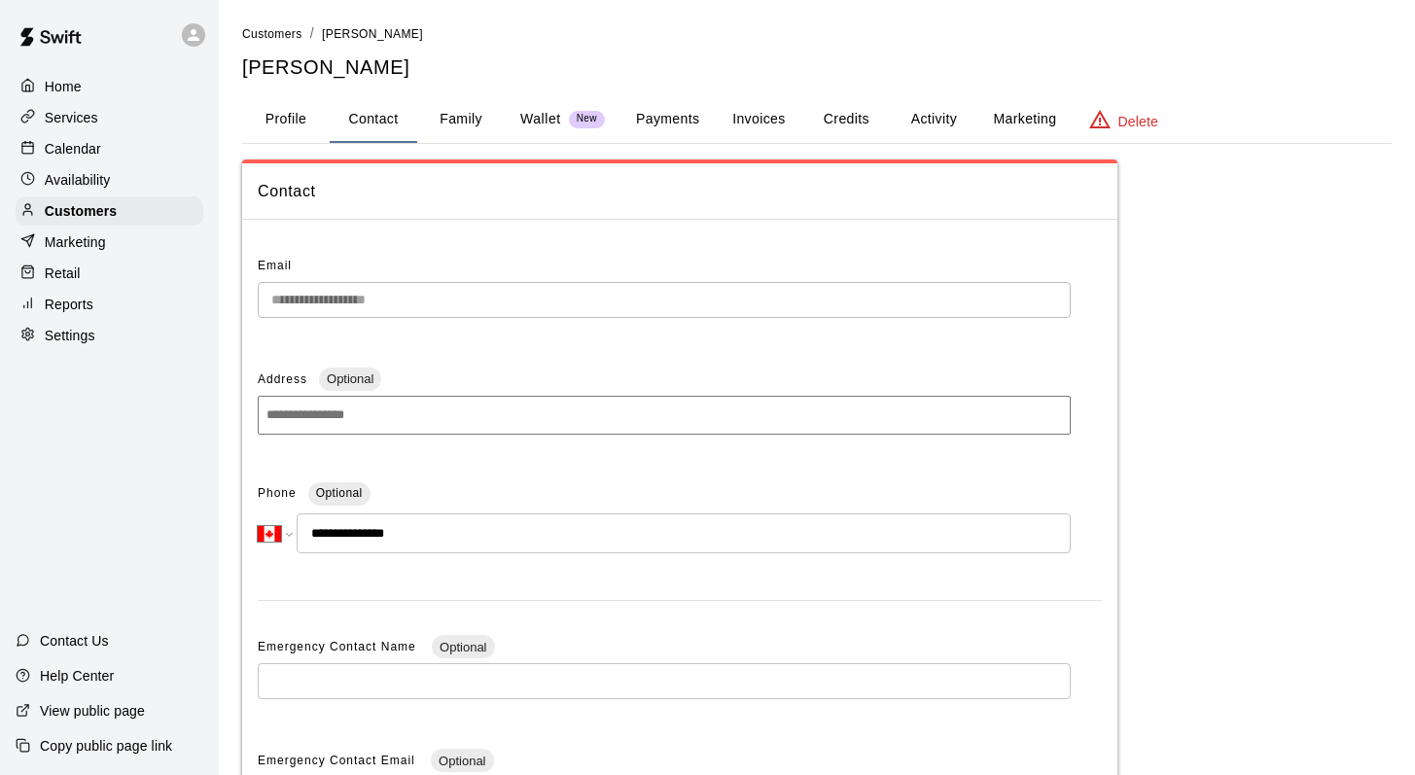
click at [279, 110] on button "Profile" at bounding box center [286, 119] width 88 height 47
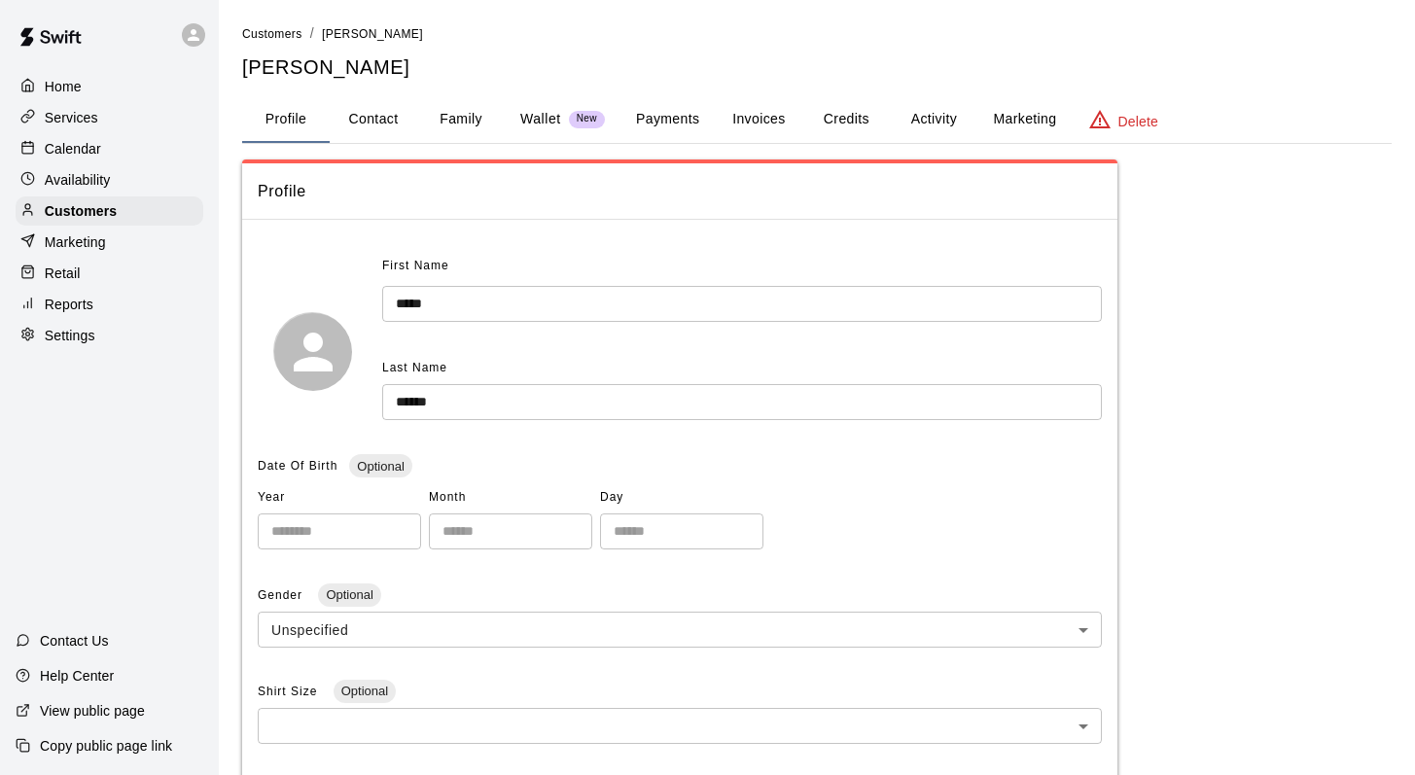
click at [965, 122] on button "Activity" at bounding box center [934, 119] width 88 height 47
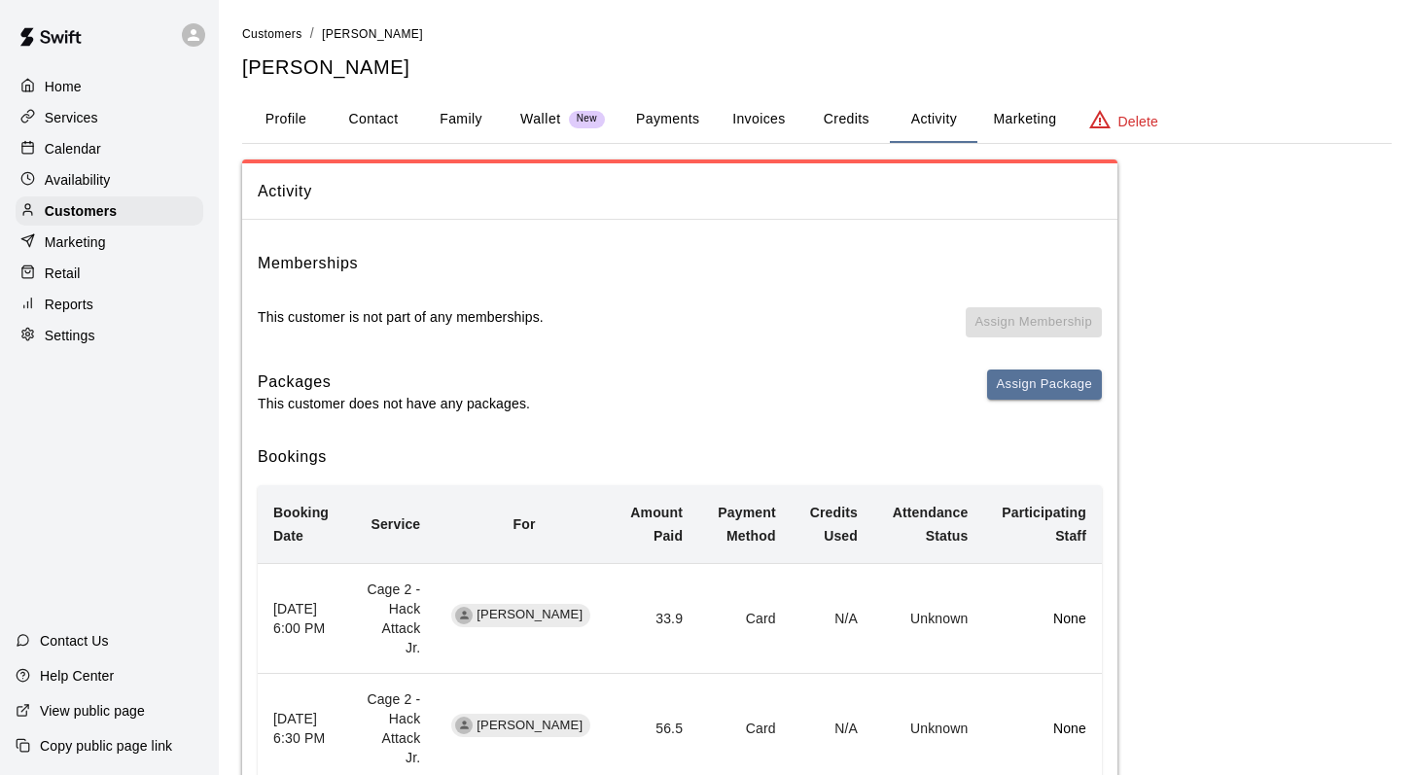
scroll to position [82, 0]
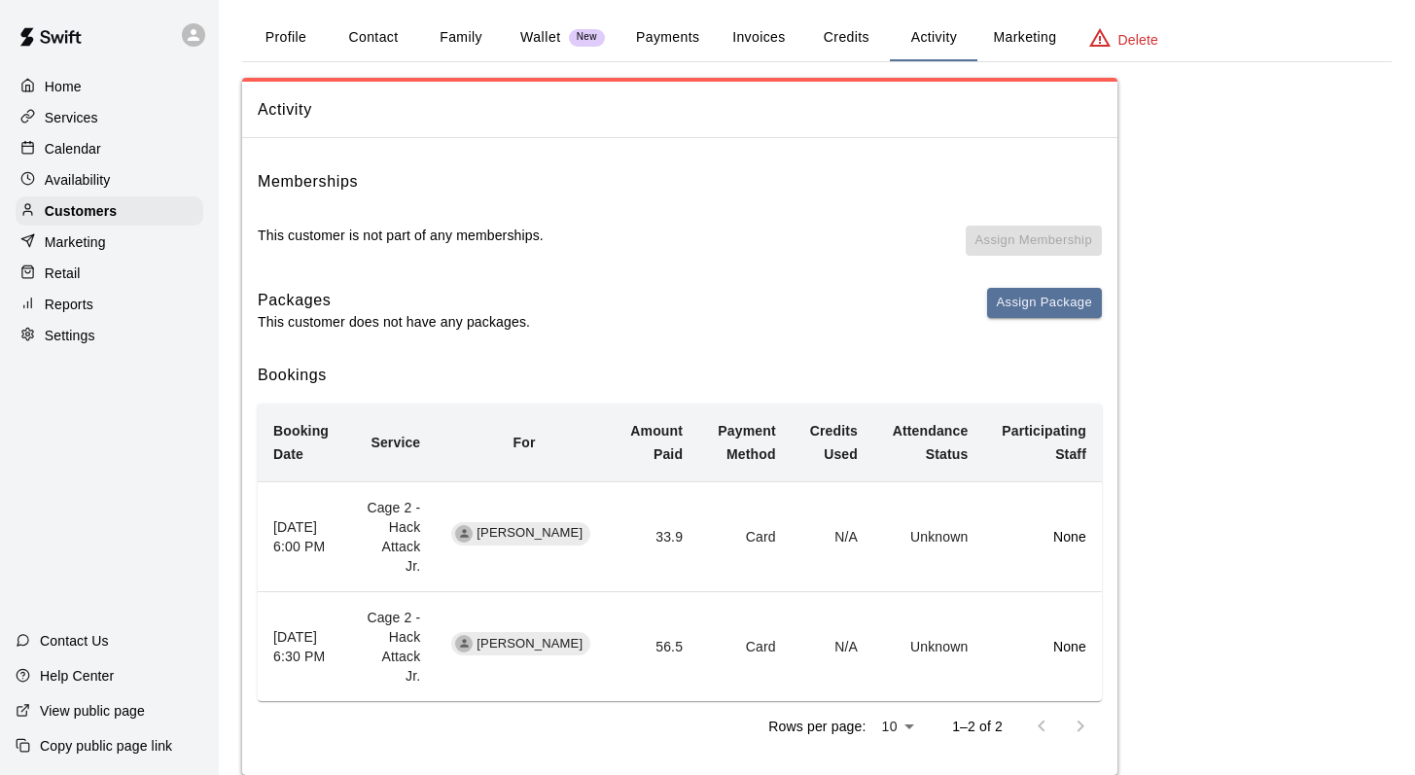
click at [74, 146] on p "Calendar" at bounding box center [73, 148] width 56 height 19
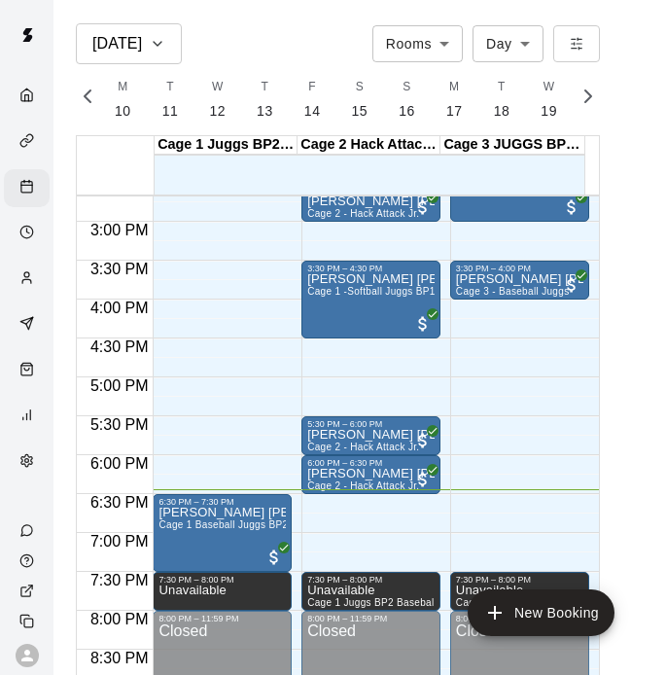
scroll to position [0, 8142]
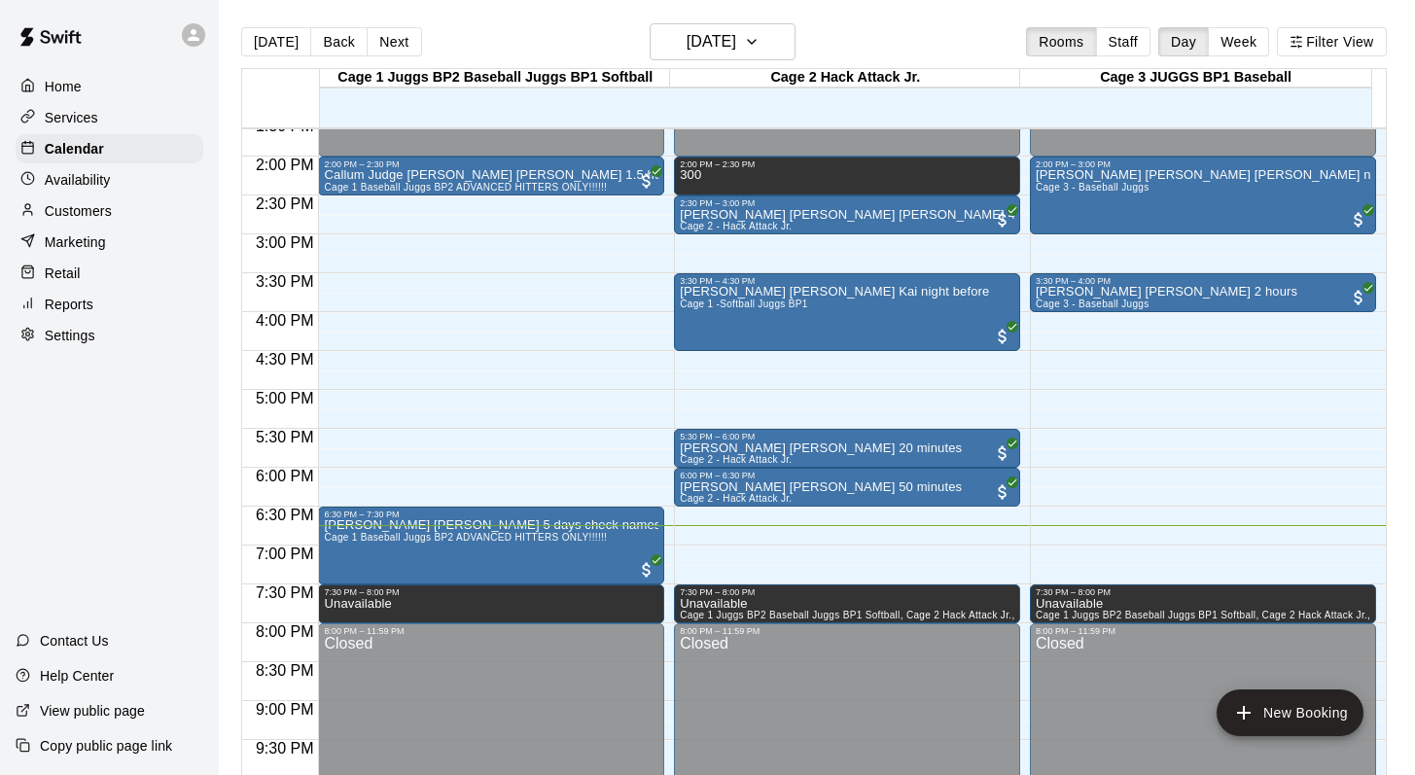
scroll to position [1026, 0]
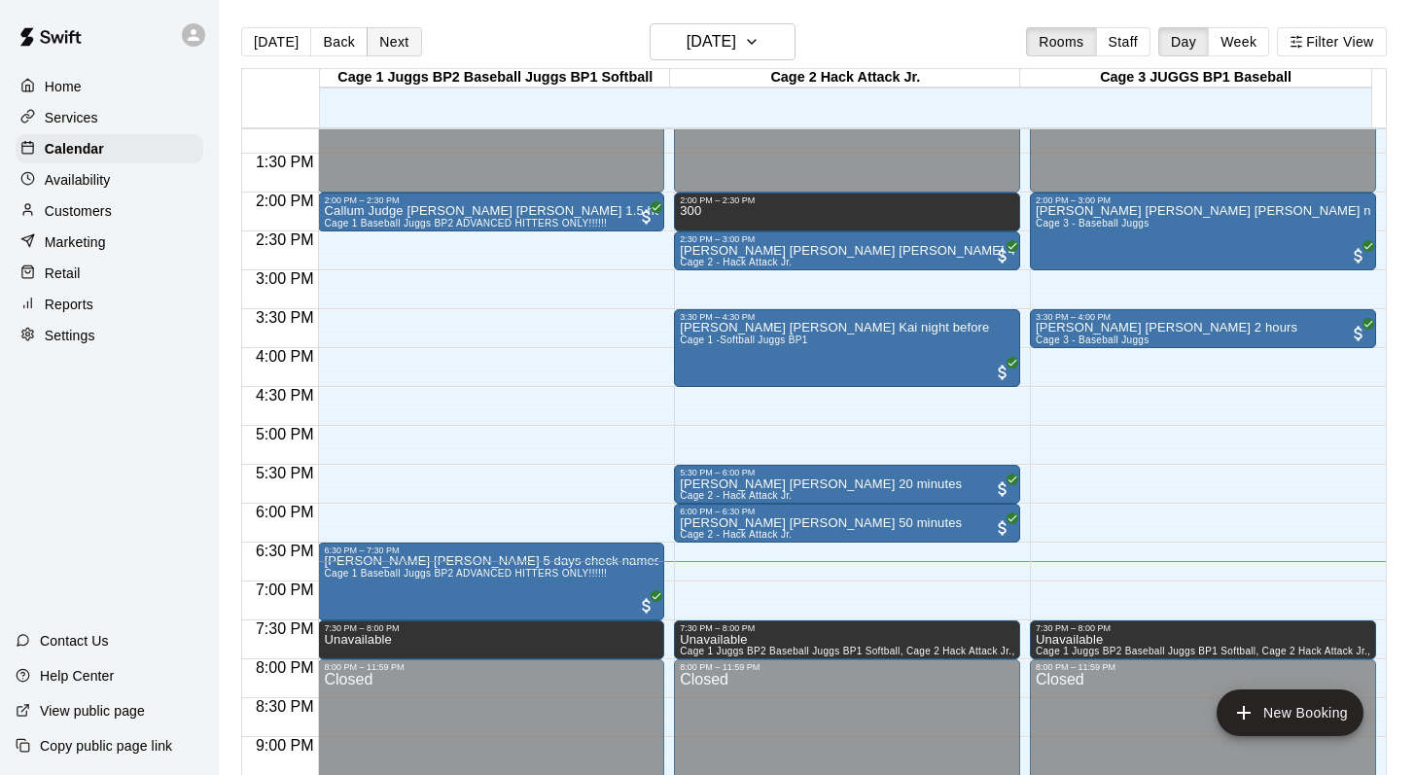
click at [374, 42] on button "Next" at bounding box center [394, 41] width 54 height 29
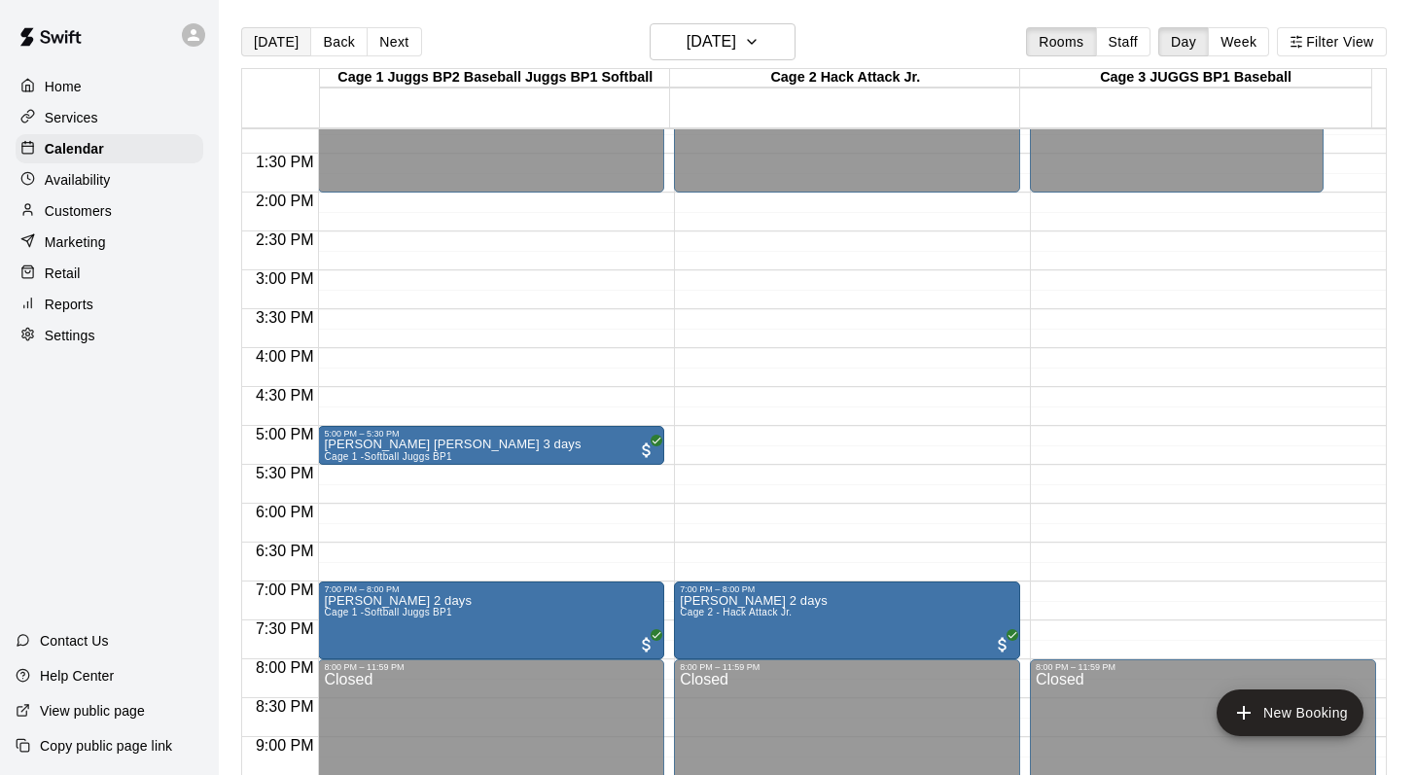
click at [269, 37] on button "[DATE]" at bounding box center [276, 41] width 70 height 29
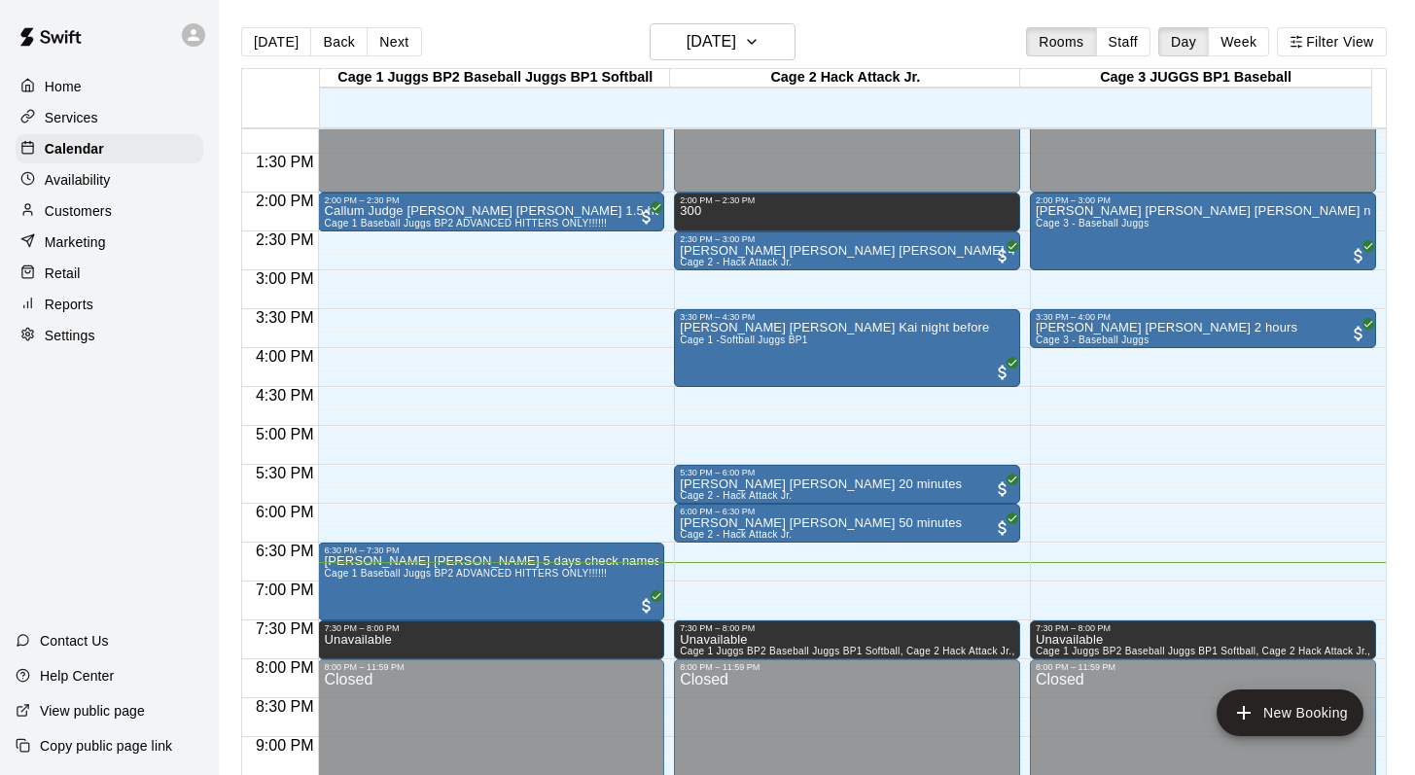
click at [665, 16] on main "[DATE] Back [DATE][DATE] Rooms Staff Day Week Filter View Cage 1 Juggs BP2 Base…" at bounding box center [817, 403] width 1196 height 806
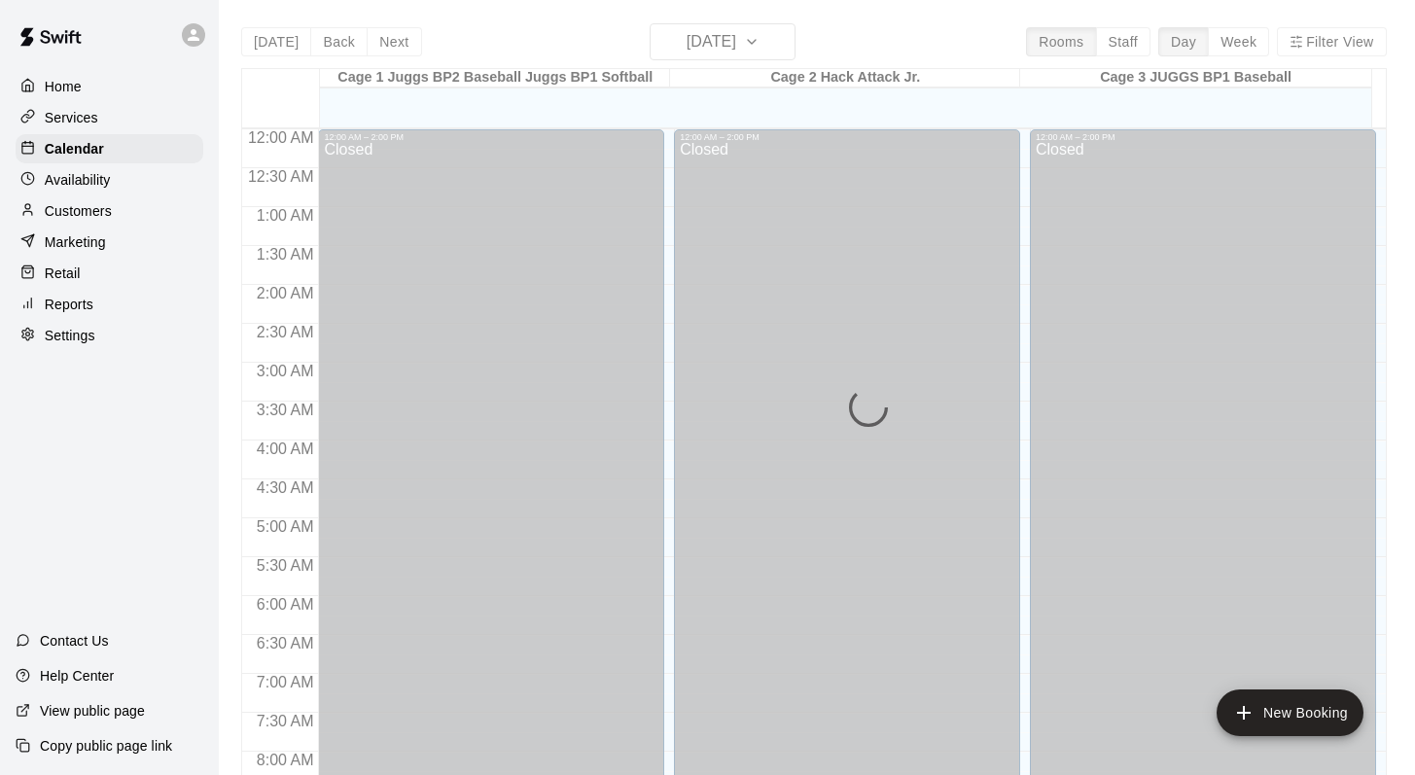
scroll to position [1142, 0]
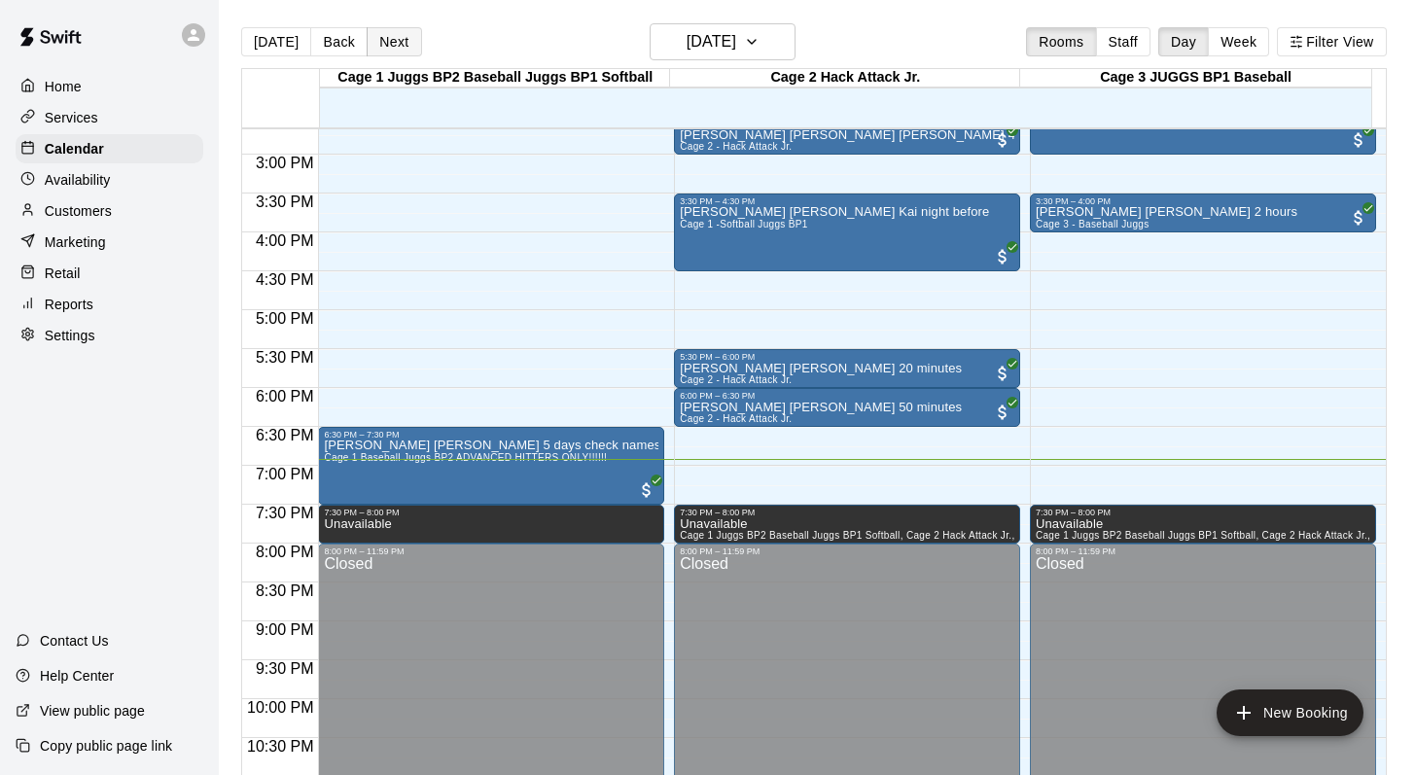
click at [391, 30] on button "Next" at bounding box center [394, 41] width 54 height 29
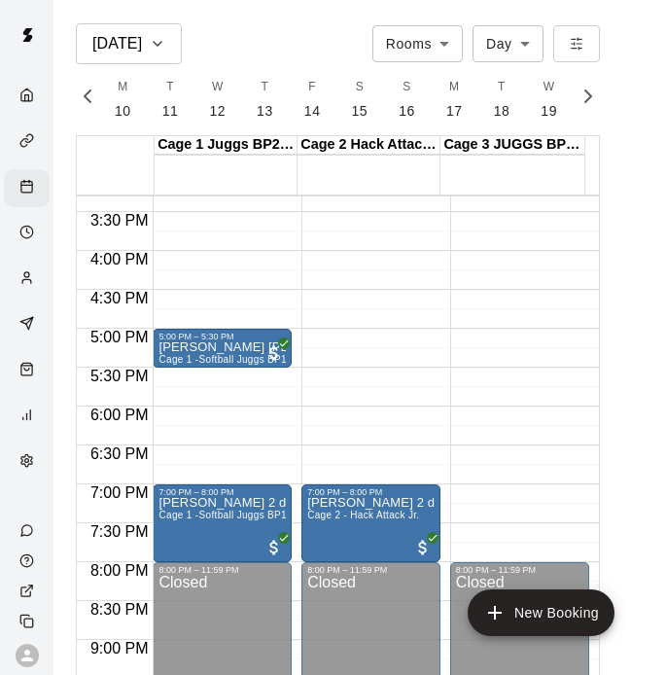
scroll to position [0, 8142]
